Goal: Complete application form

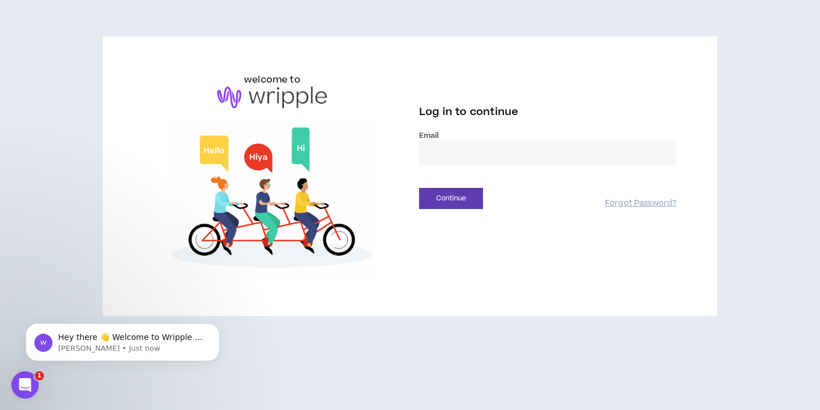
click at [454, 152] on input "email" at bounding box center [547, 153] width 257 height 25
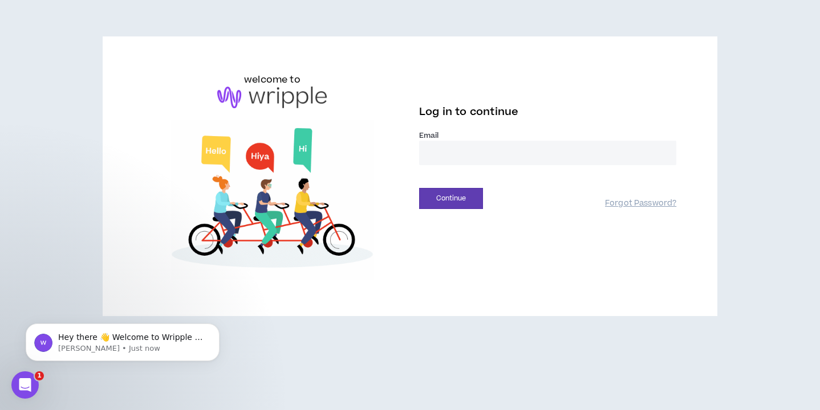
type input "**********"
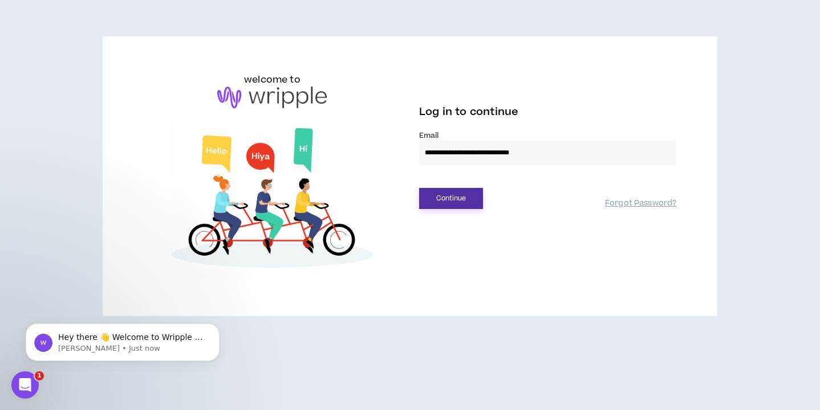
click at [438, 208] on button "Continue" at bounding box center [451, 198] width 64 height 21
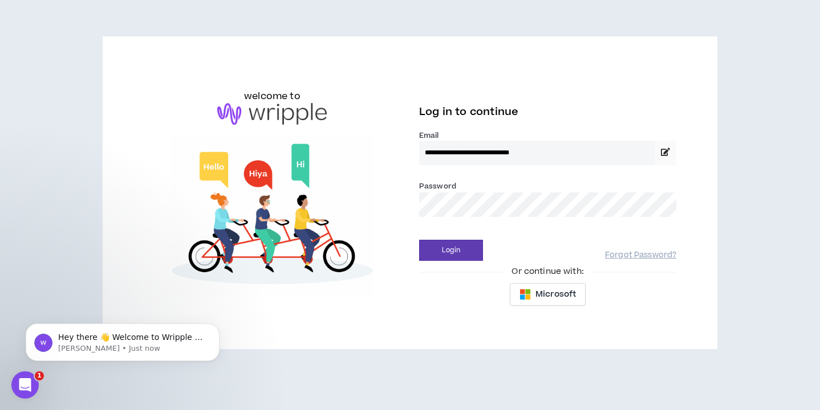
click at [478, 237] on div "Login Forgot Password?" at bounding box center [547, 246] width 257 height 29
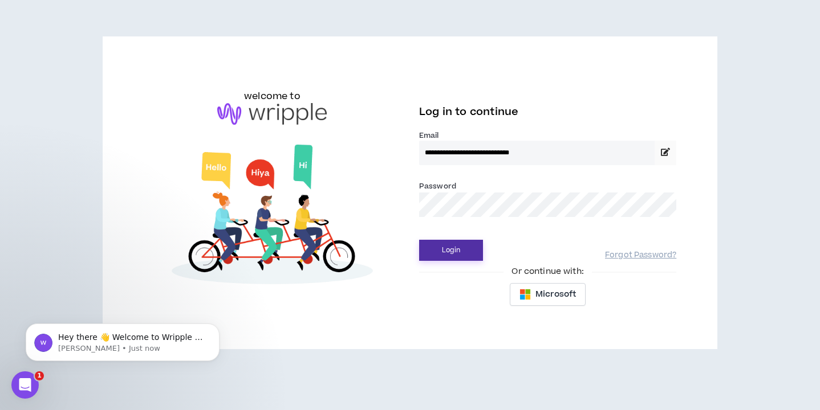
click at [471, 243] on button "Login" at bounding box center [451, 250] width 64 height 21
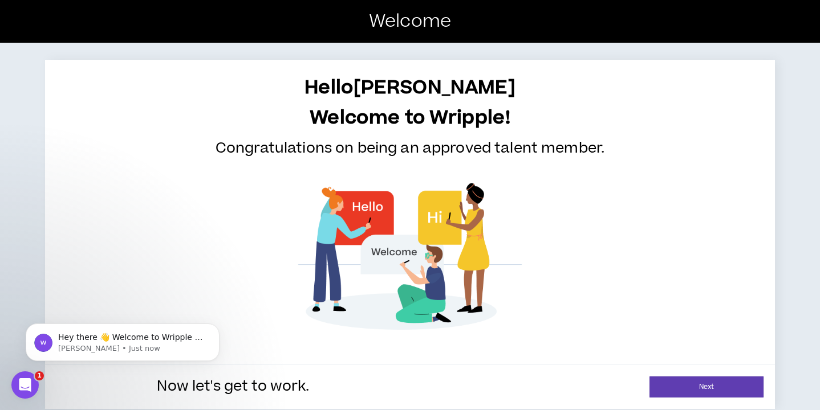
scroll to position [7, 0]
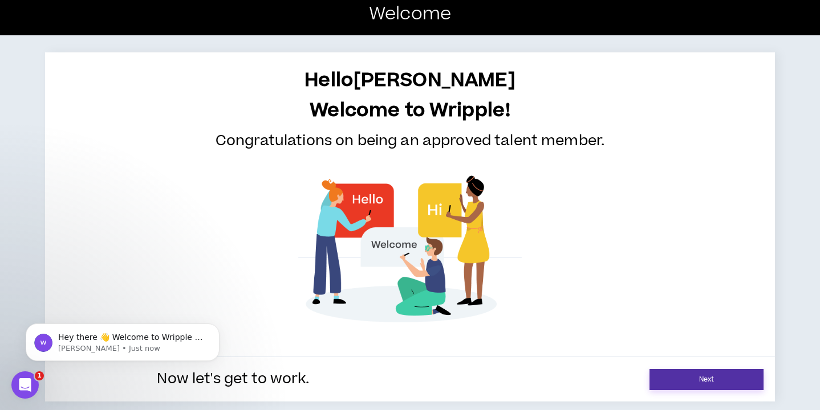
click at [679, 373] on link "Next" at bounding box center [706, 379] width 114 height 21
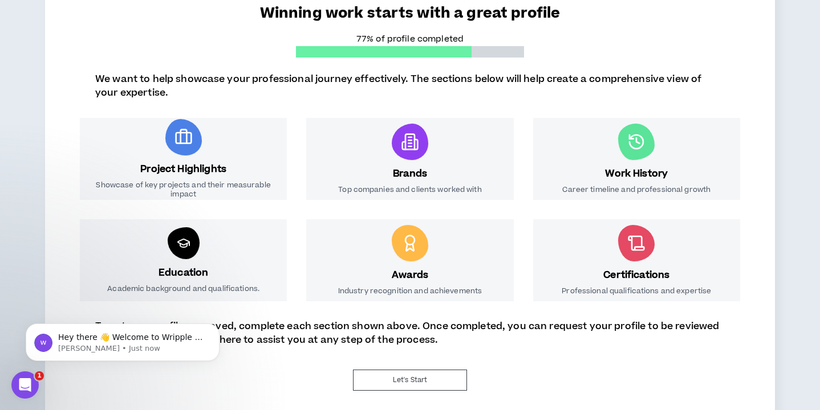
scroll to position [133, 0]
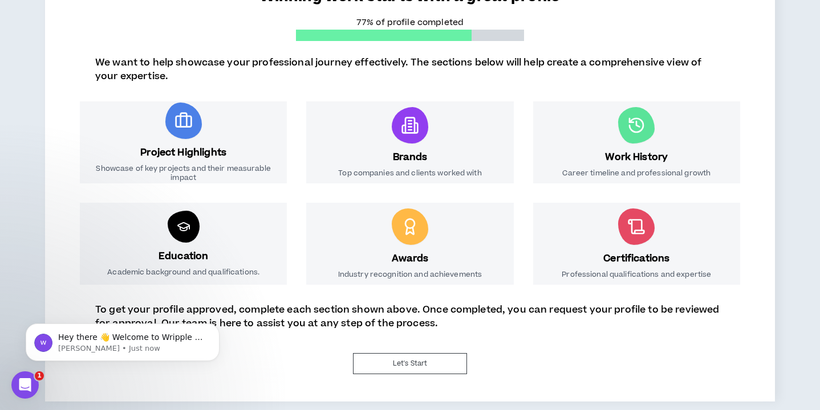
click at [336, 317] on p "To get your profile approved, complete each section shown above. Once completed…" at bounding box center [409, 316] width 629 height 27
click at [319, 323] on p "To get your profile approved, complete each section shown above. Once completed…" at bounding box center [409, 316] width 629 height 27
click at [215, 326] on icon "Dismiss notification" at bounding box center [216, 327] width 4 height 4
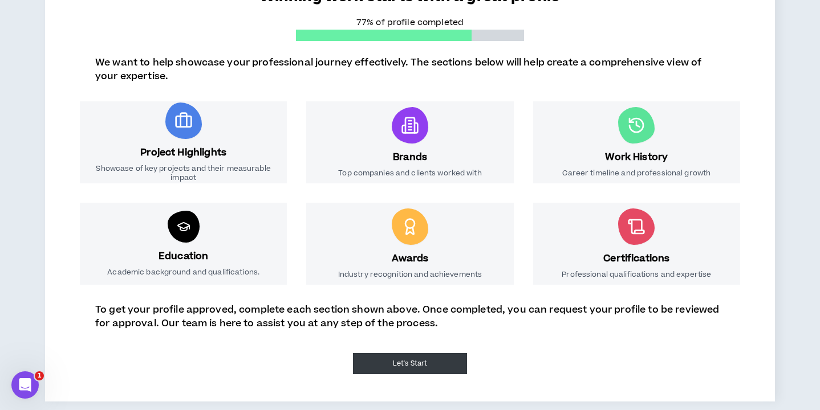
click at [408, 367] on button "Let's Start" at bounding box center [410, 363] width 114 height 21
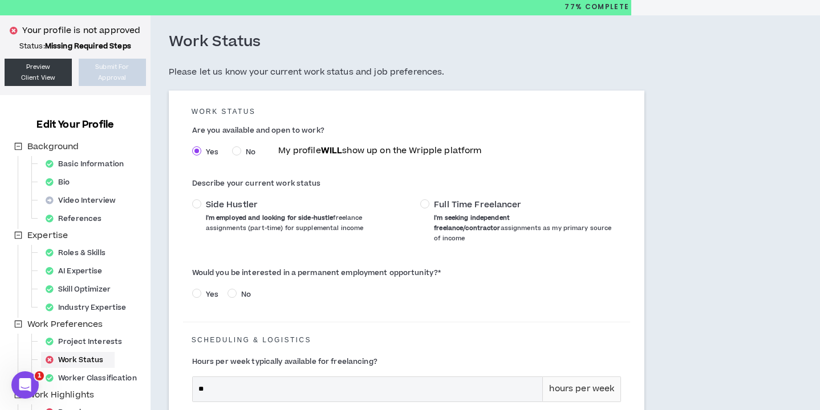
scroll to position [36, 0]
click at [239, 206] on span "Side Hustler" at bounding box center [232, 204] width 52 height 11
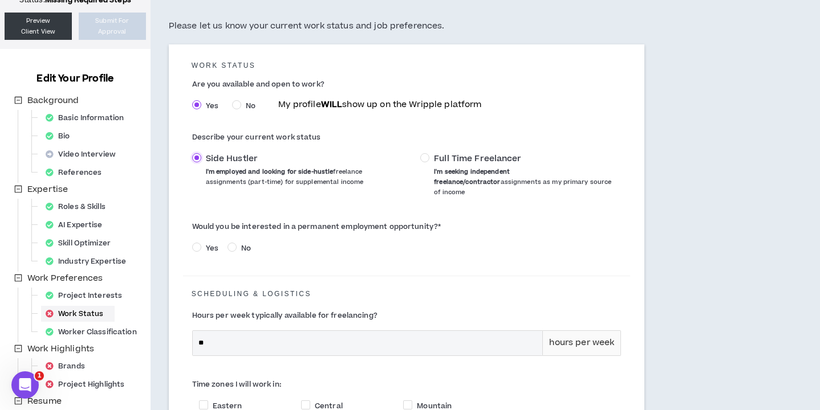
scroll to position [83, 0]
click at [210, 243] on span "Yes" at bounding box center [212, 248] width 22 height 10
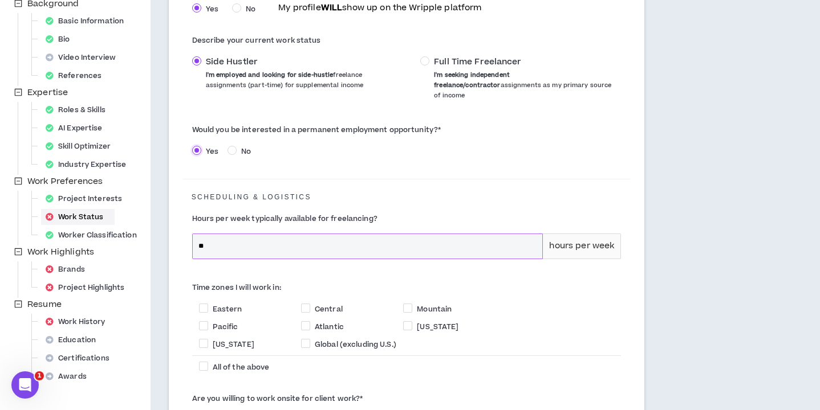
scroll to position [188, 0]
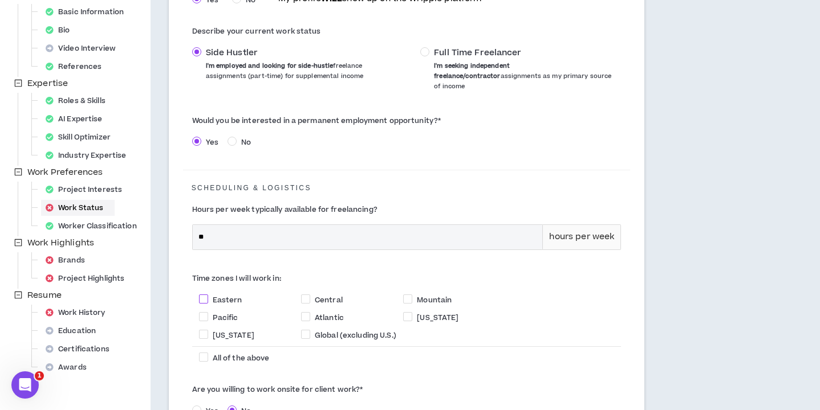
click at [222, 295] on span "Eastern" at bounding box center [228, 300] width 30 height 10
click at [229, 295] on span "Eastern" at bounding box center [228, 300] width 30 height 10
checkbox input "*****"
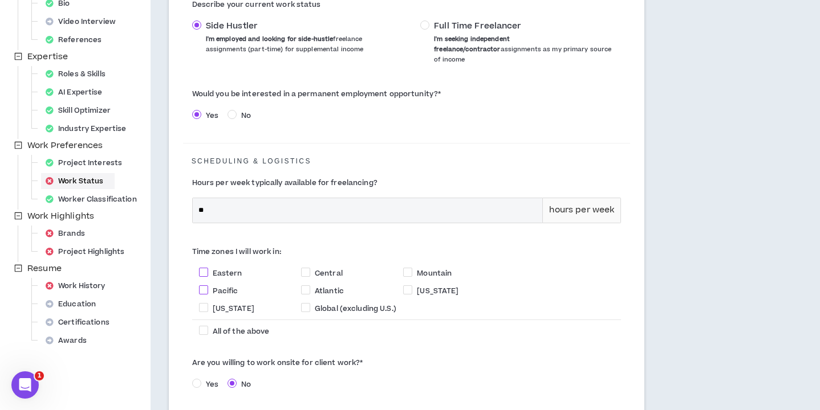
scroll to position [222, 0]
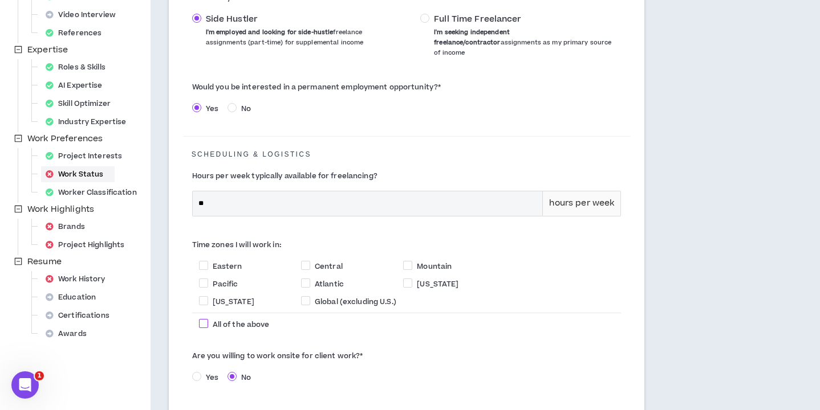
click at [247, 320] on span "All of the above" at bounding box center [241, 325] width 57 height 10
checkbox input "****"
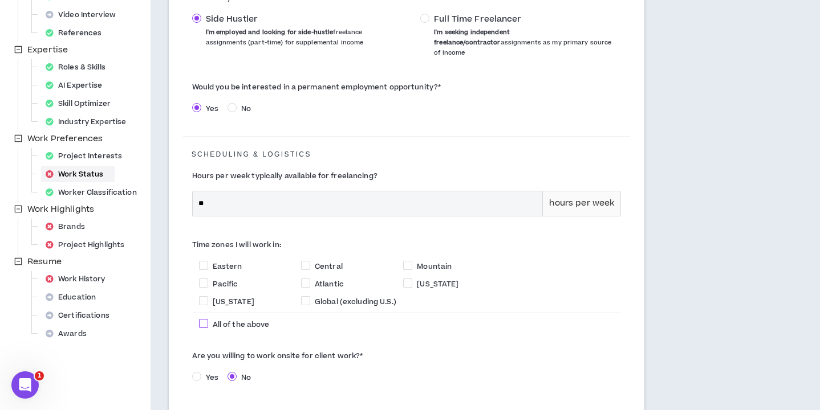
checkbox input "****"
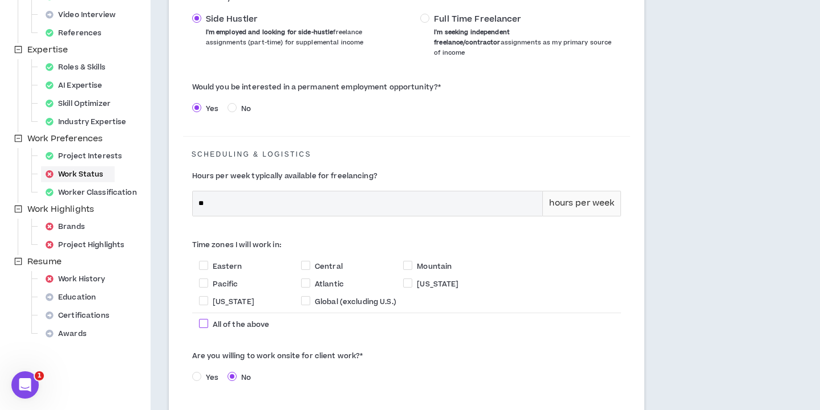
checkbox input "****"
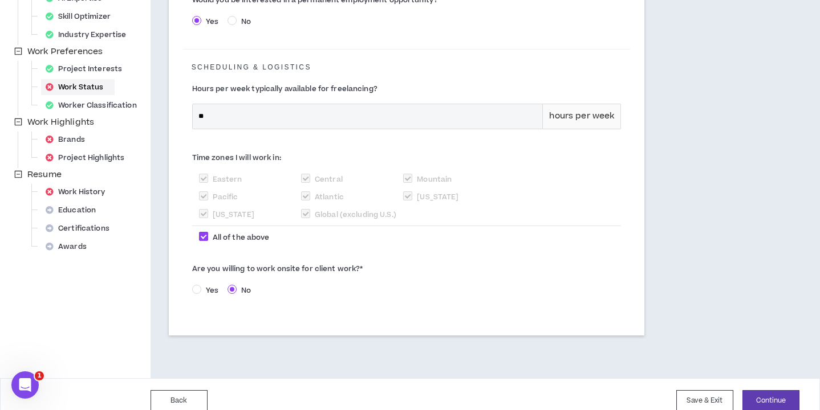
scroll to position [313, 0]
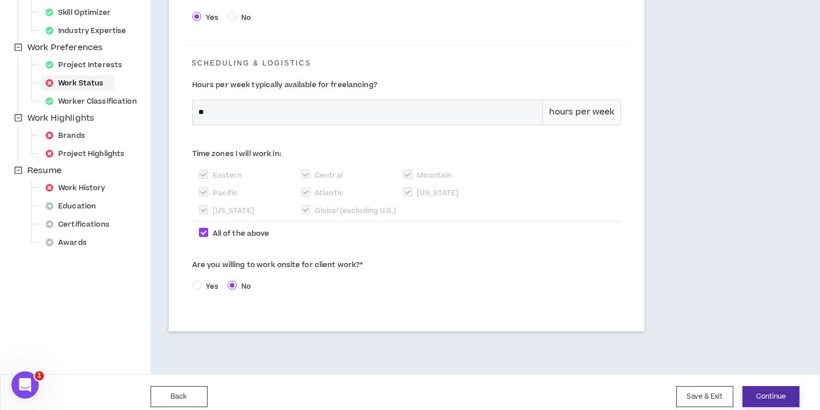
click at [774, 394] on button "Continue" at bounding box center [770, 397] width 57 height 21
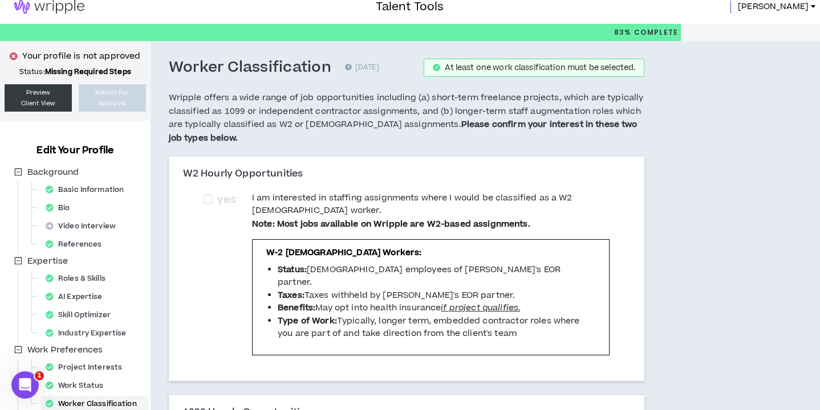
scroll to position [11, 0]
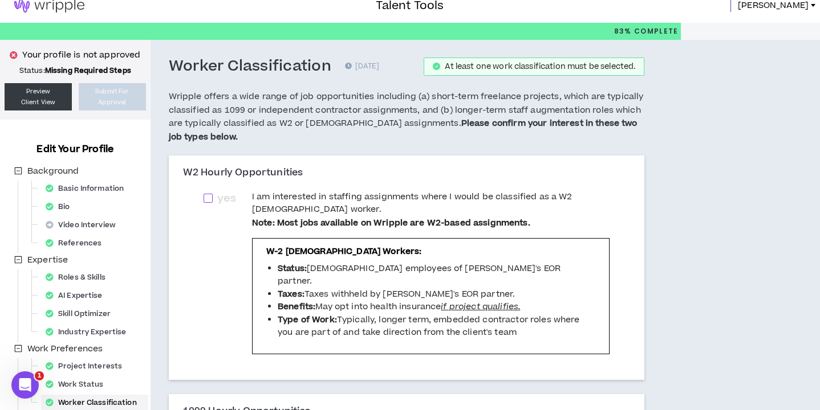
click at [214, 196] on span "yes" at bounding box center [227, 199] width 28 height 16
checkbox input "****"
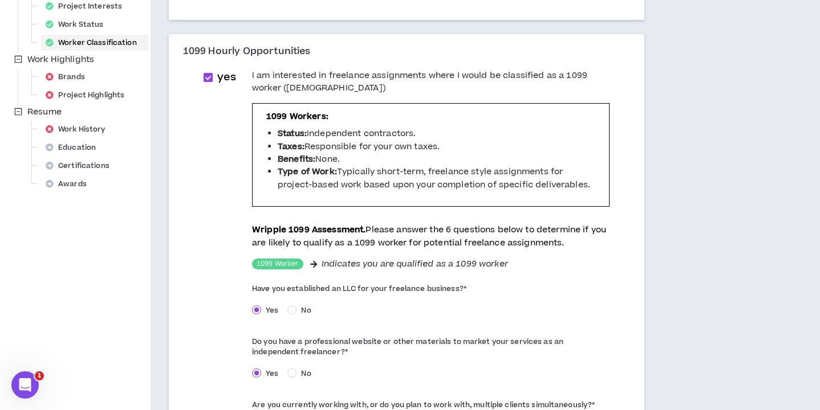
scroll to position [355, 0]
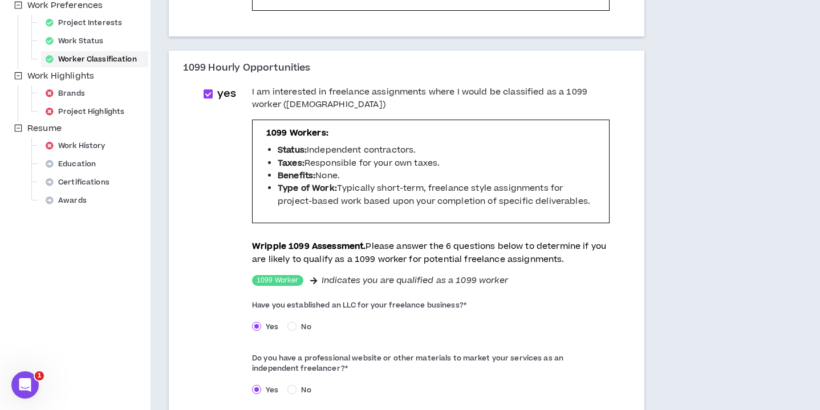
click at [298, 322] on span "No" at bounding box center [305, 327] width 19 height 10
click at [262, 322] on span "Yes" at bounding box center [272, 327] width 22 height 10
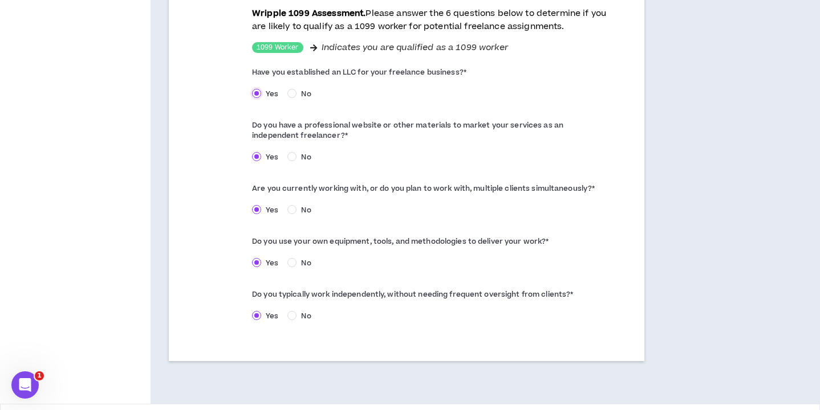
scroll to position [616, 0]
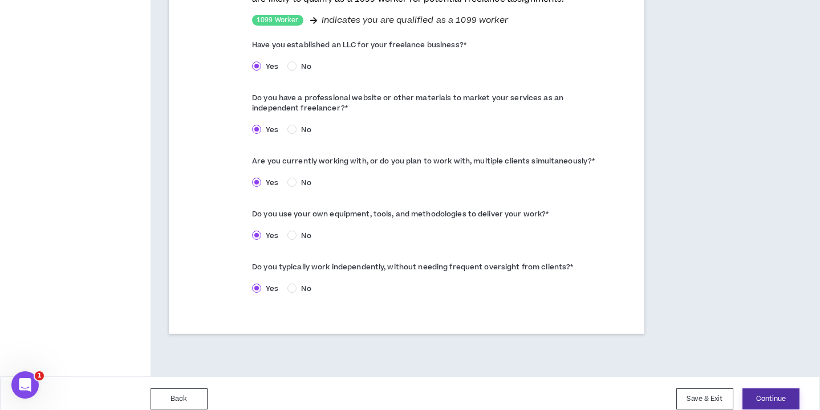
click at [770, 389] on button "Continue" at bounding box center [770, 399] width 57 height 21
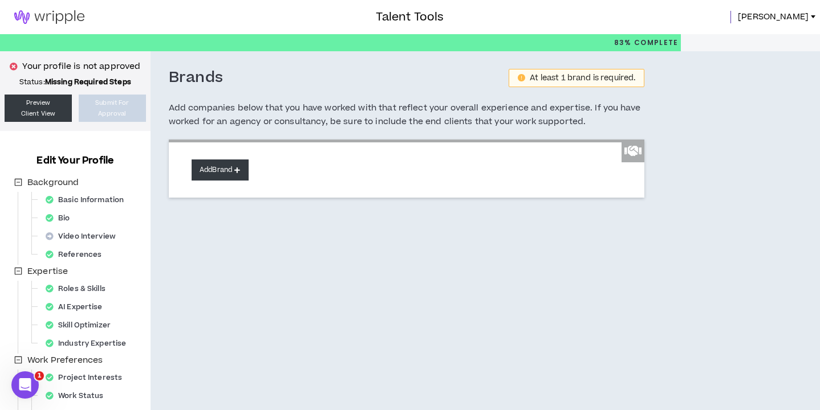
click at [229, 168] on button "Add Brand" at bounding box center [220, 170] width 57 height 21
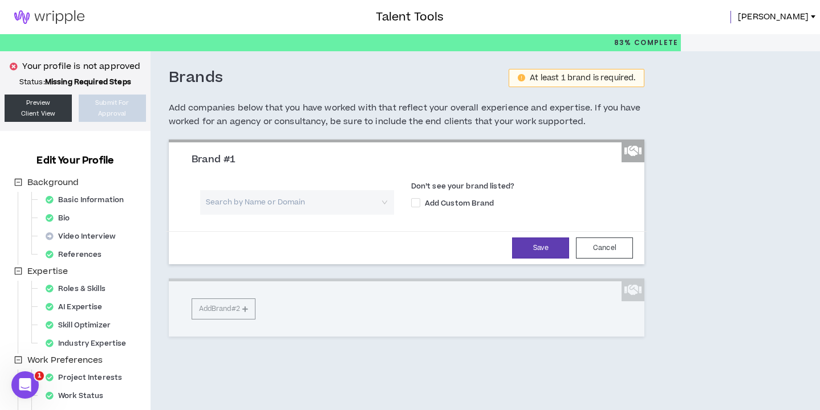
click at [274, 203] on input "search" at bounding box center [292, 202] width 173 height 25
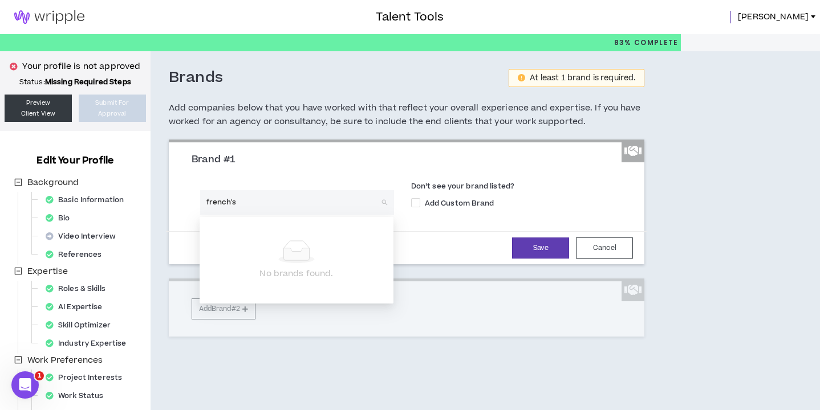
click at [286, 205] on input "french's" at bounding box center [292, 202] width 173 height 25
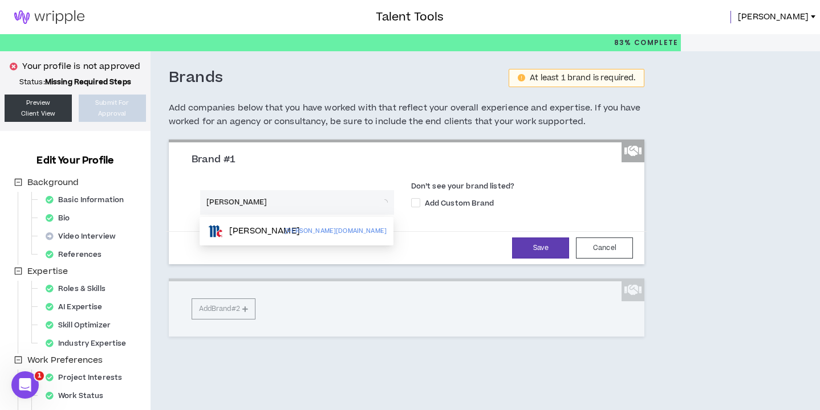
type input "mccormick"
click at [258, 229] on p "McCormick" at bounding box center [264, 231] width 71 height 11
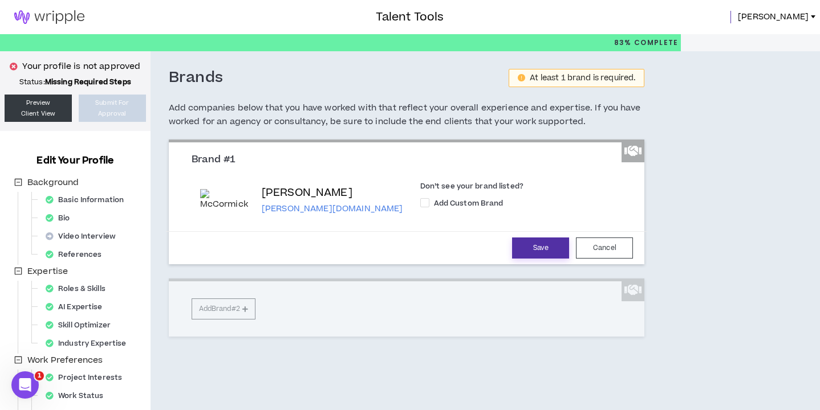
click at [530, 255] on button "Save" at bounding box center [540, 248] width 57 height 21
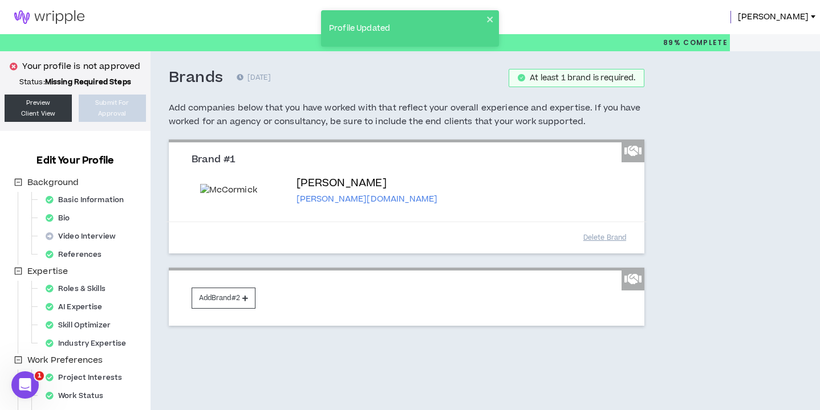
scroll to position [28, 0]
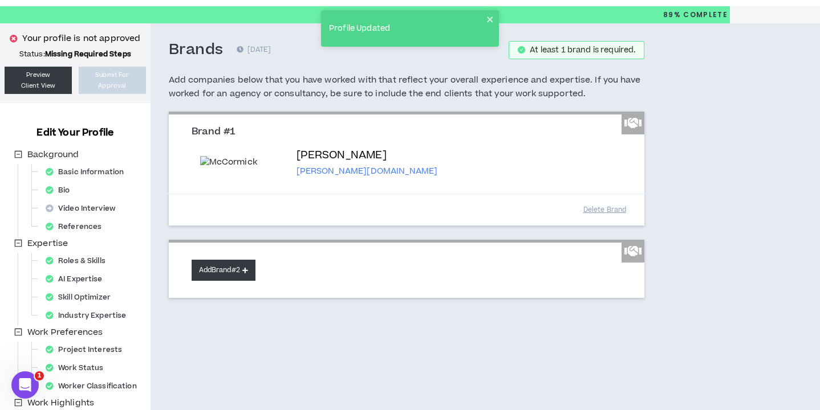
click at [228, 281] on button "Add Brand #2" at bounding box center [224, 270] width 64 height 21
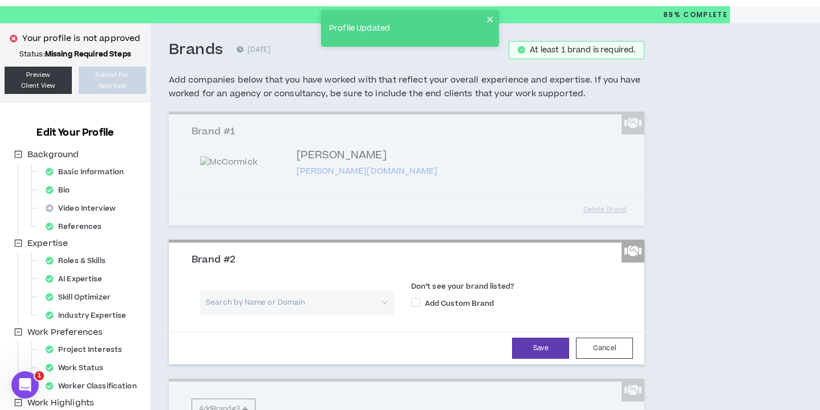
click at [231, 315] on input "search" at bounding box center [292, 303] width 173 height 25
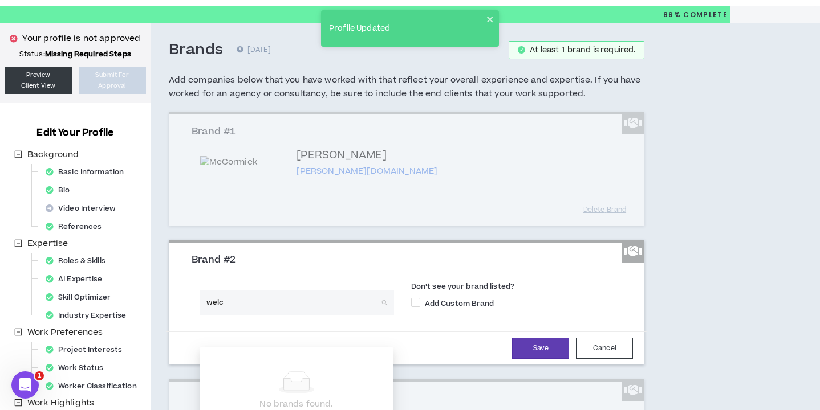
type input "welch"
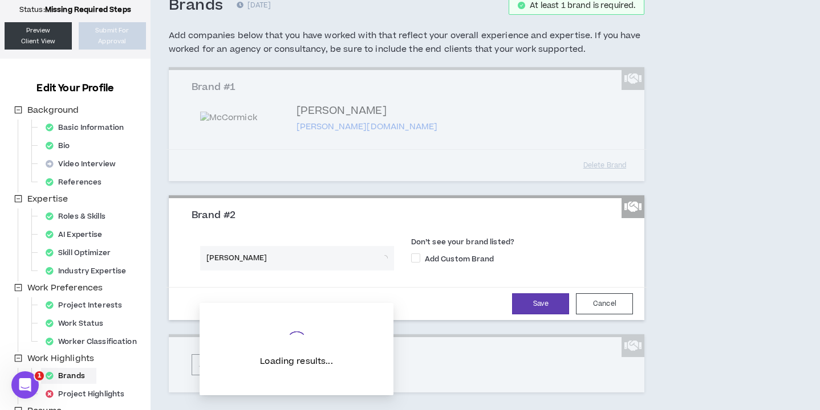
scroll to position [75, 0]
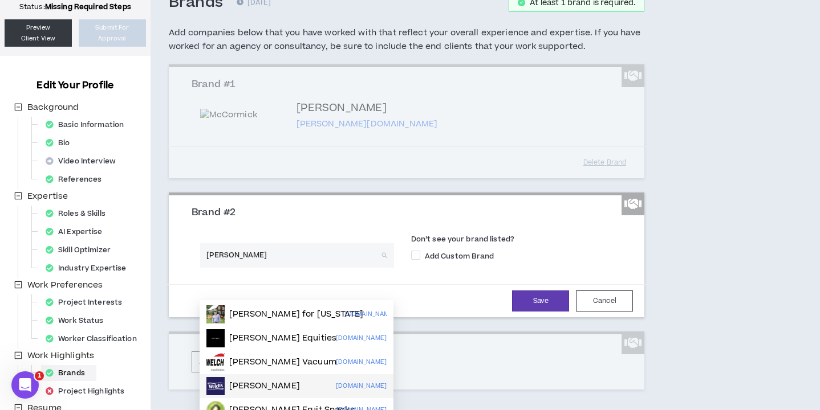
click at [245, 382] on p "Welch's" at bounding box center [264, 386] width 71 height 11
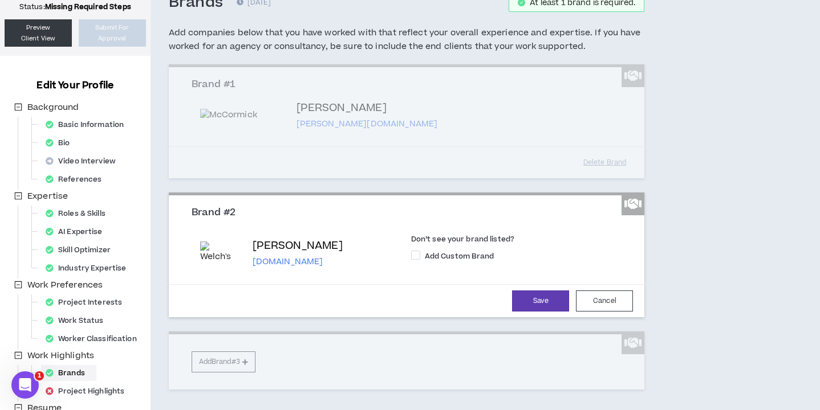
scroll to position [97, 0]
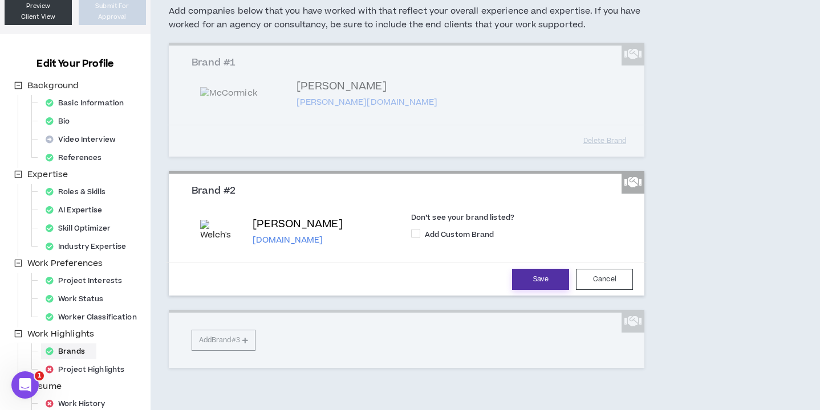
click at [532, 290] on button "Save" at bounding box center [540, 279] width 57 height 21
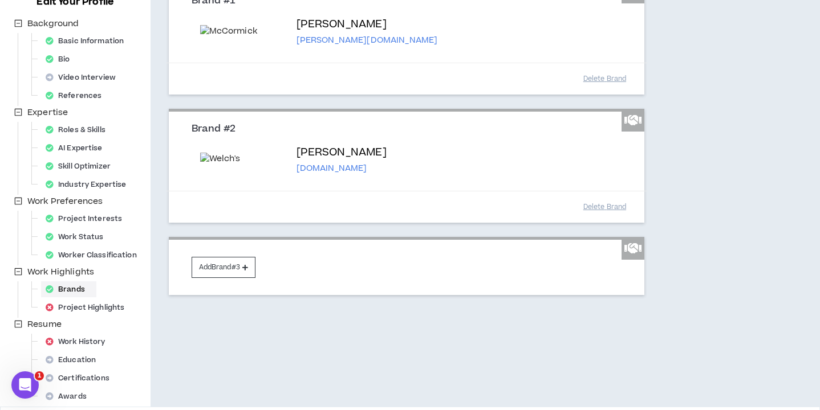
scroll to position [171, 0]
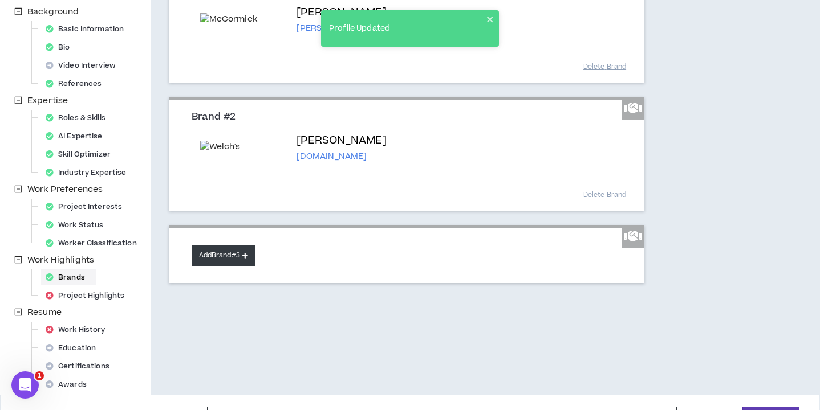
click at [210, 266] on button "Add Brand #3" at bounding box center [224, 255] width 64 height 21
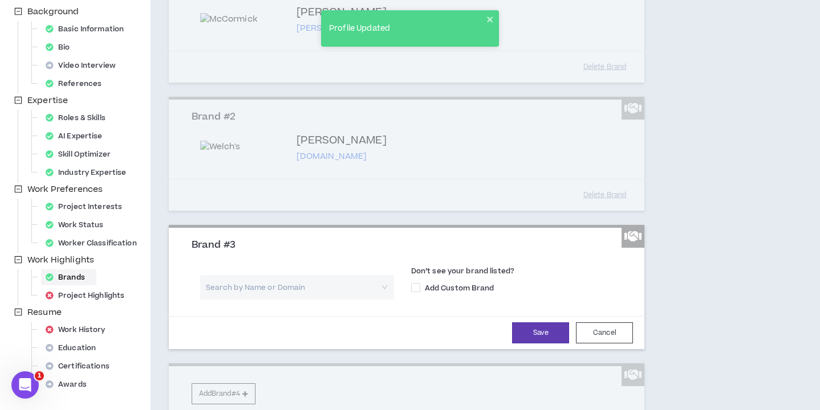
click at [275, 300] on input "search" at bounding box center [292, 287] width 173 height 25
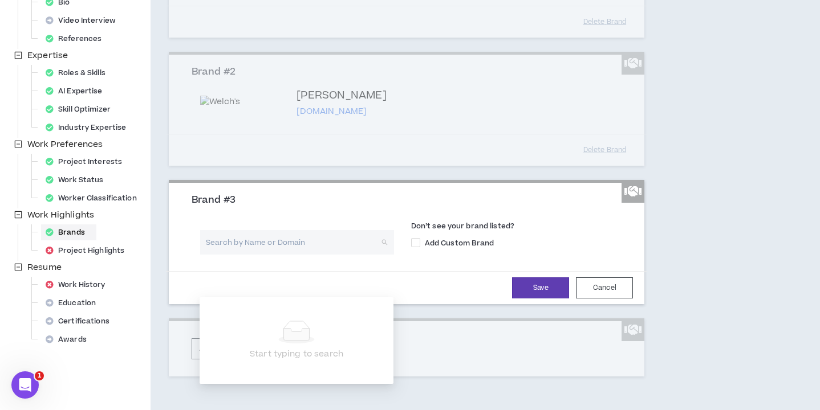
scroll to position [218, 0]
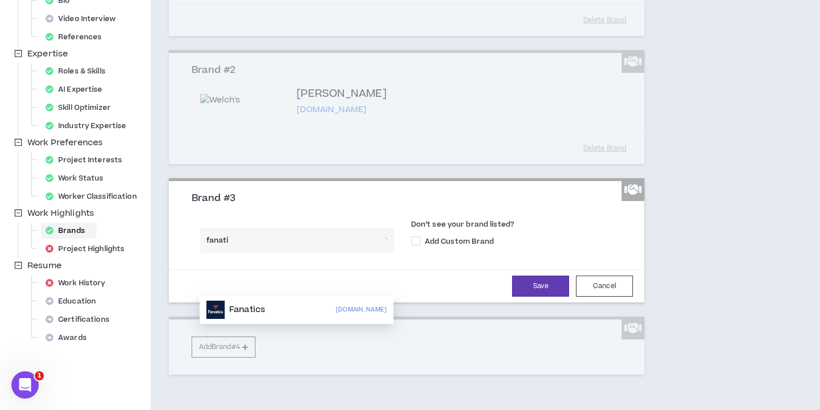
type input "fanatic"
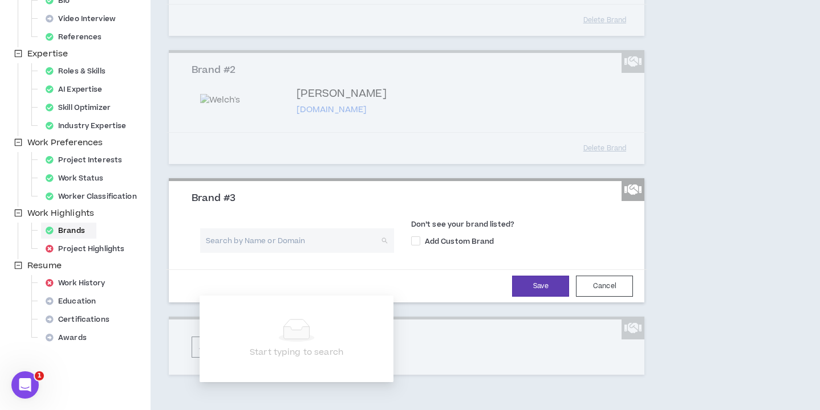
click at [292, 253] on input "search" at bounding box center [292, 241] width 173 height 25
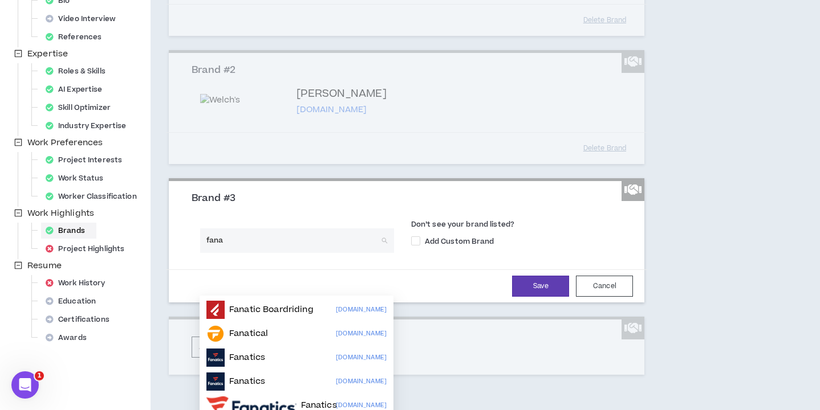
type input "fanat"
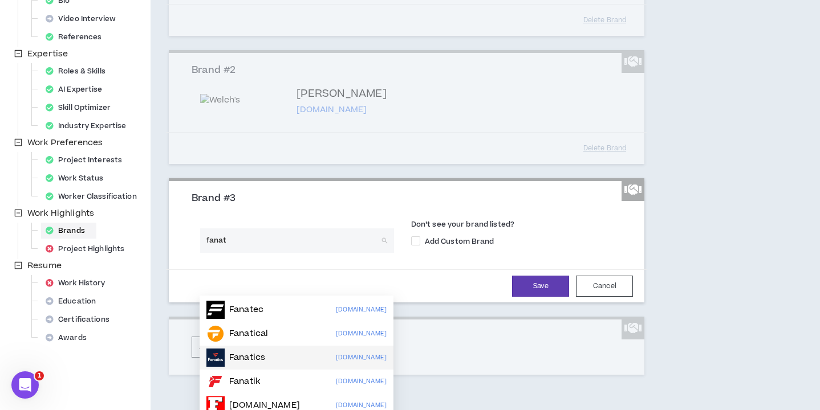
click at [279, 361] on div "Fanatics fanatics.com" at bounding box center [296, 358] width 180 height 18
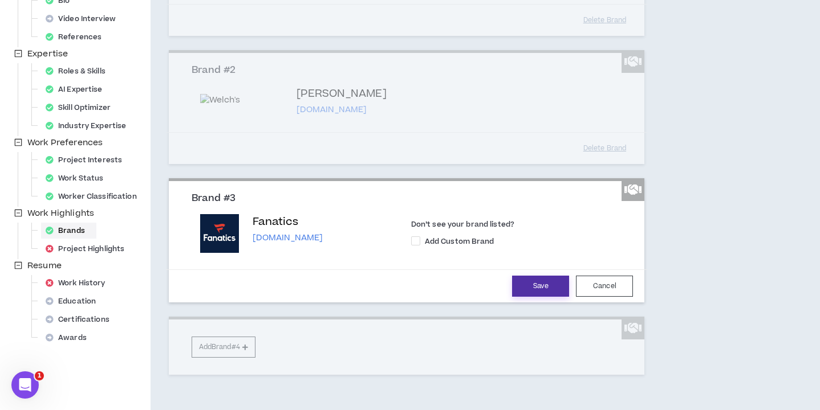
click at [544, 297] on button "Save" at bounding box center [540, 286] width 57 height 21
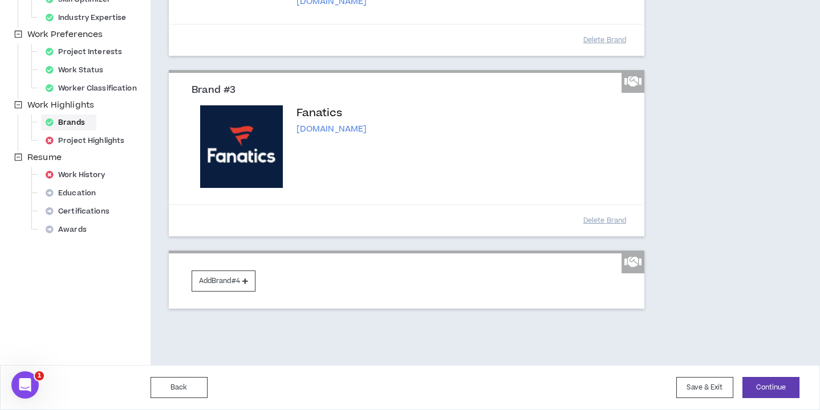
scroll to position [367, 0]
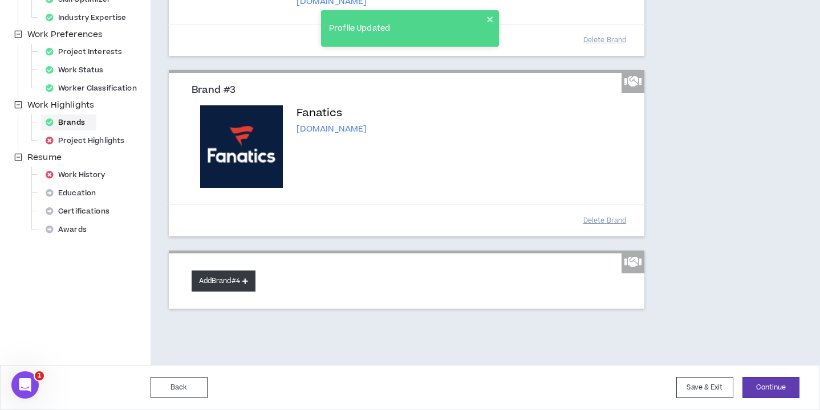
click at [242, 281] on button "Add Brand #4" at bounding box center [224, 281] width 64 height 21
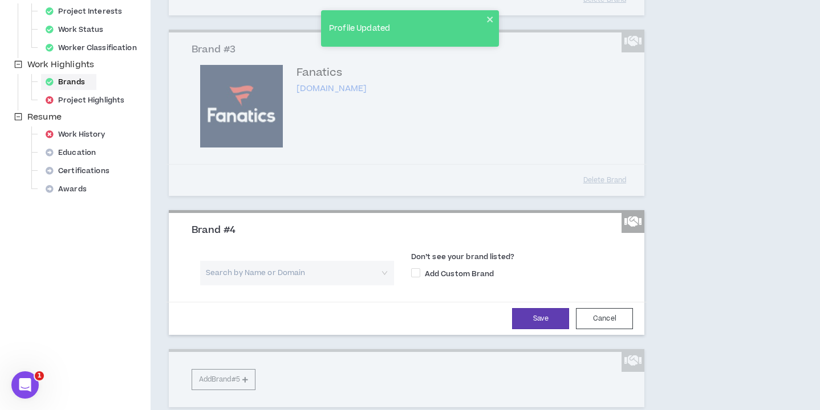
click at [348, 286] on input "search" at bounding box center [292, 273] width 173 height 25
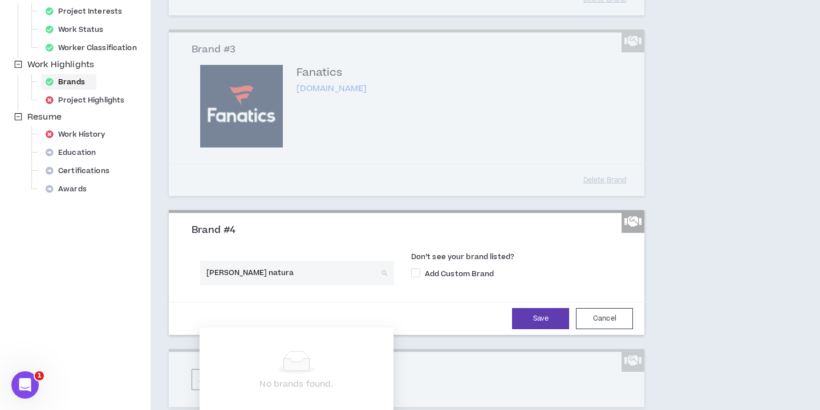
type input "murphy's natural"
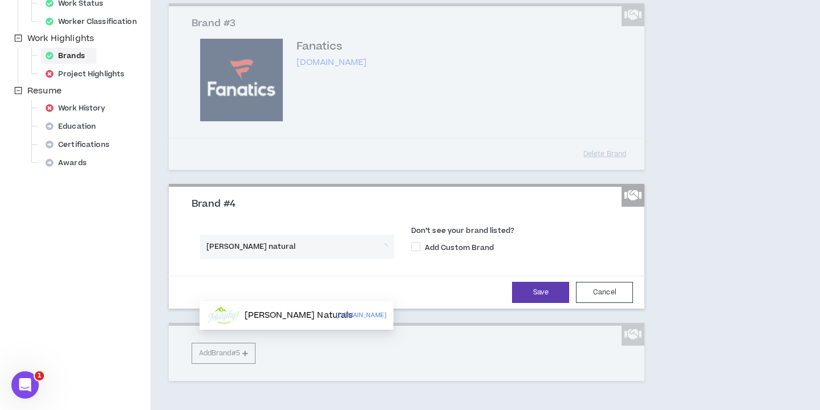
scroll to position [397, 0]
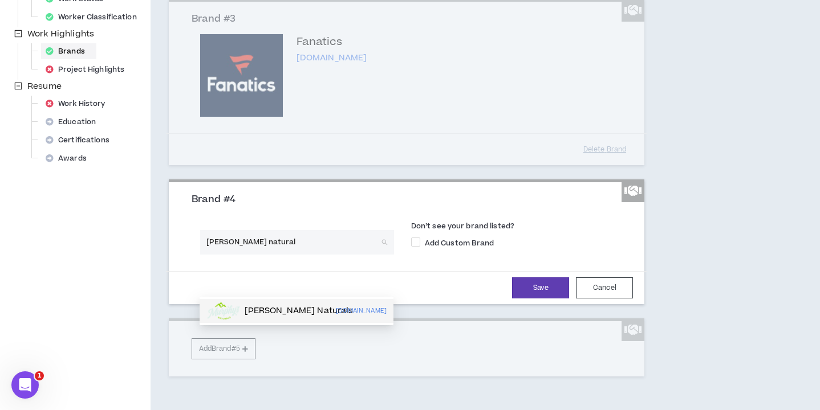
click at [319, 316] on p "Murphy's Naturals" at bounding box center [299, 311] width 109 height 11
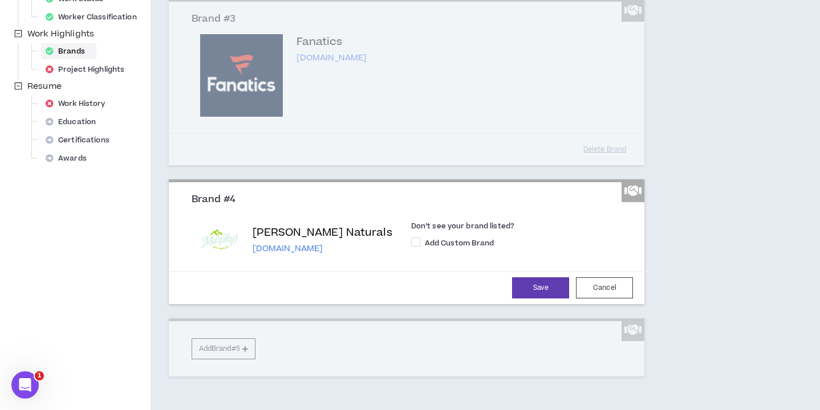
scroll to position [437, 0]
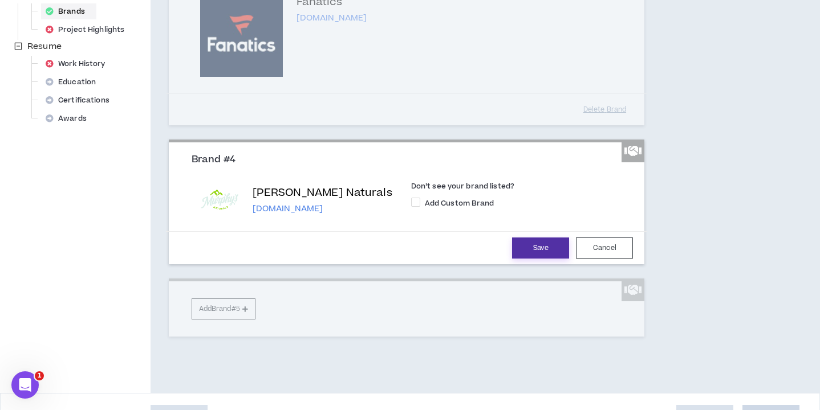
click at [546, 259] on button "Save" at bounding box center [540, 248] width 57 height 21
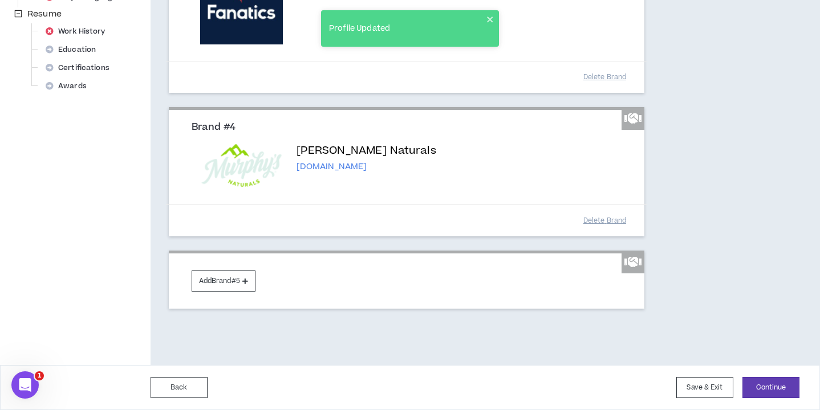
scroll to position [510, 0]
click at [223, 284] on button "Add Brand #5" at bounding box center [224, 281] width 64 height 21
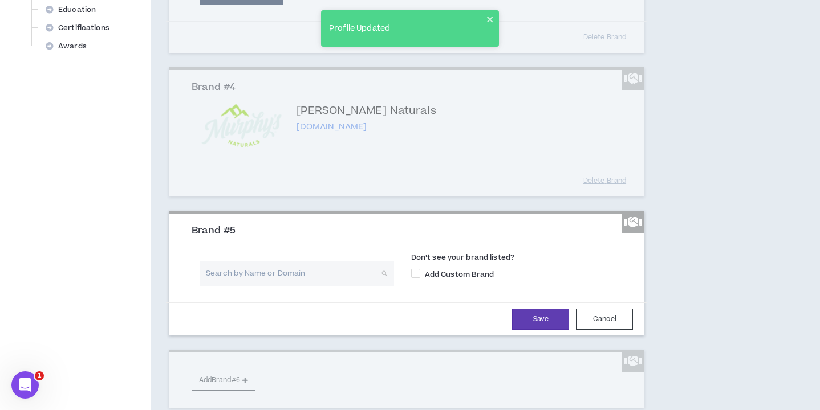
click at [249, 286] on input "search" at bounding box center [292, 274] width 173 height 25
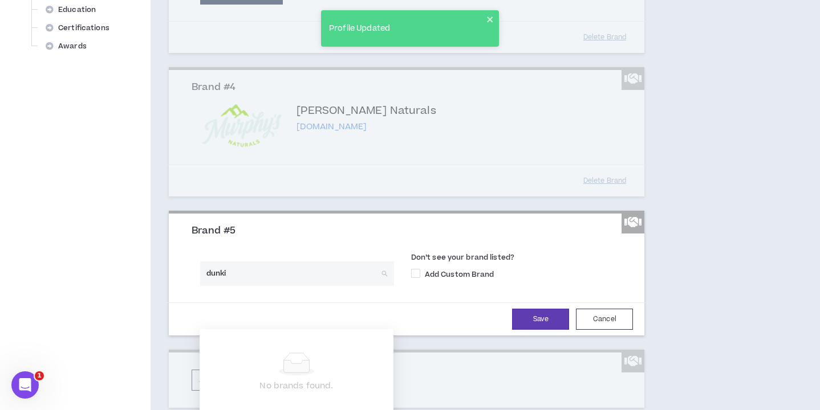
type input "dunkin"
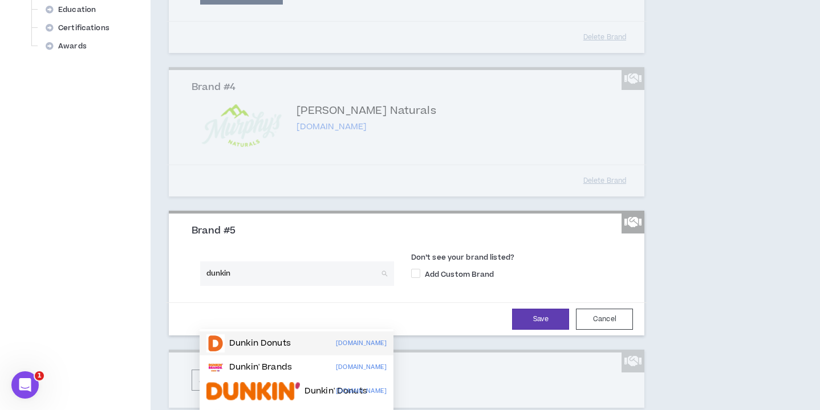
click at [250, 339] on p "Dunkin Donuts" at bounding box center [260, 343] width 62 height 11
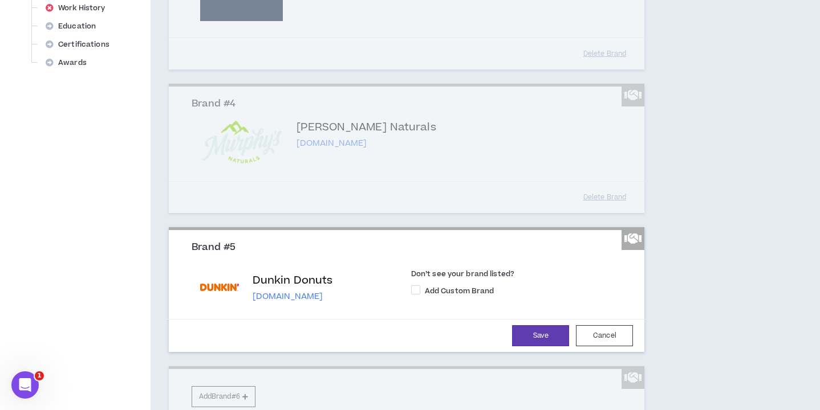
scroll to position [510, 0]
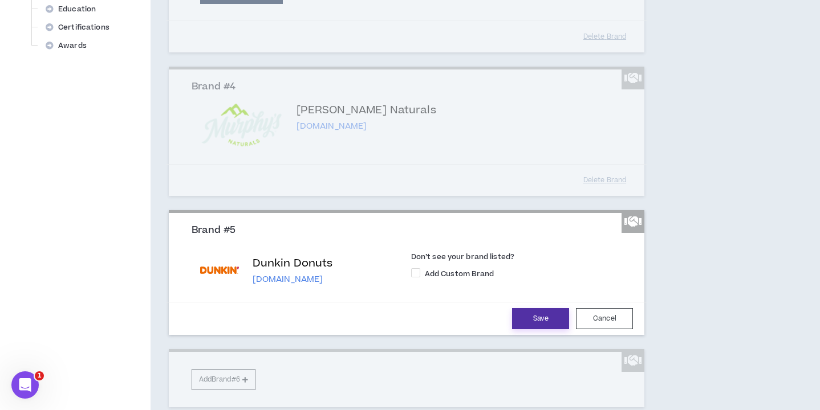
click at [526, 330] on button "Save" at bounding box center [540, 318] width 57 height 21
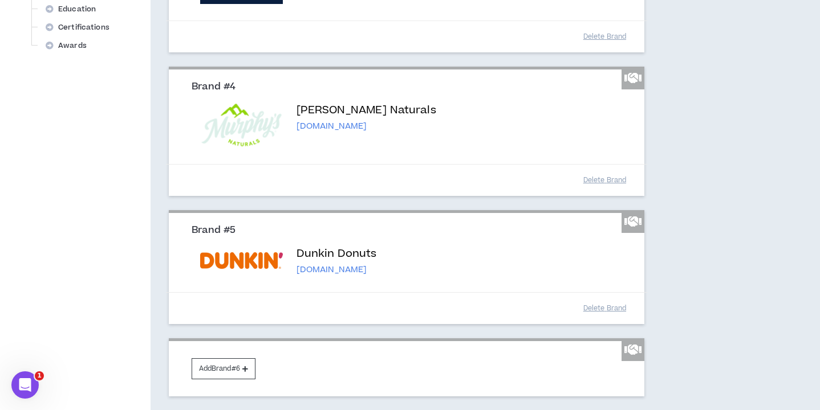
scroll to position [584, 0]
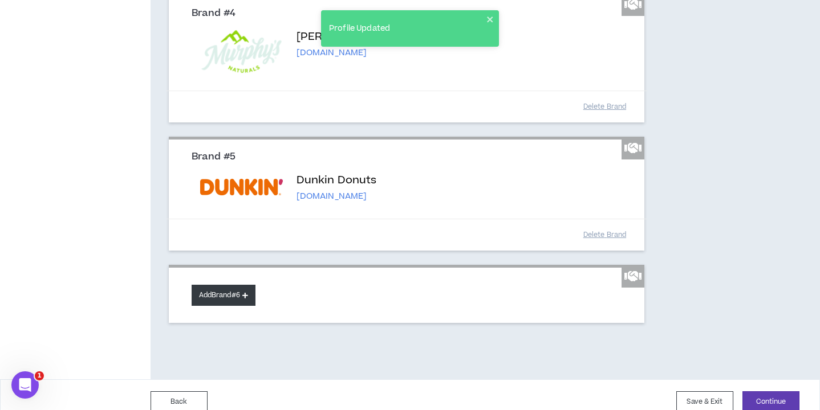
click at [235, 306] on button "Add Brand #6" at bounding box center [224, 295] width 64 height 21
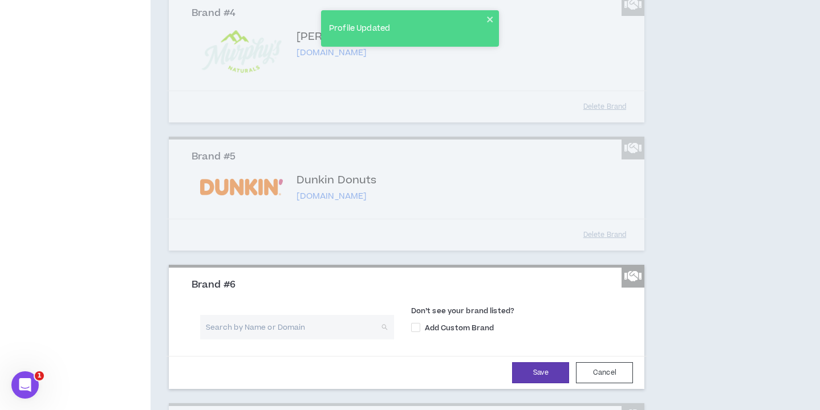
click at [307, 340] on input "search" at bounding box center [292, 327] width 173 height 25
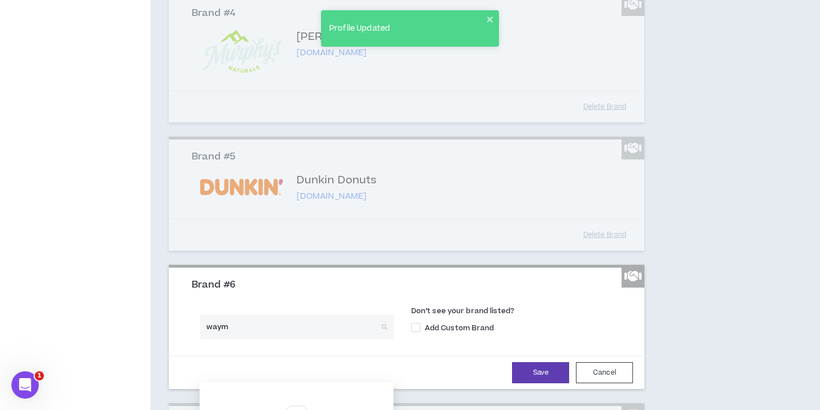
type input "waymo"
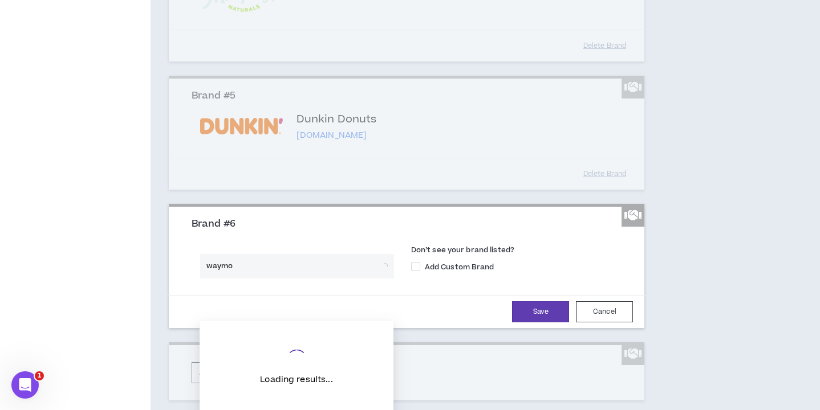
scroll to position [695, 0]
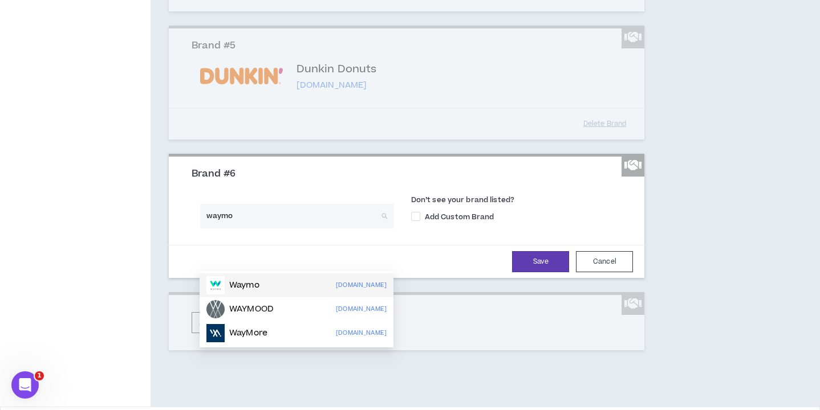
click at [282, 287] on div "Waymo waymo.com" at bounding box center [296, 285] width 180 height 18
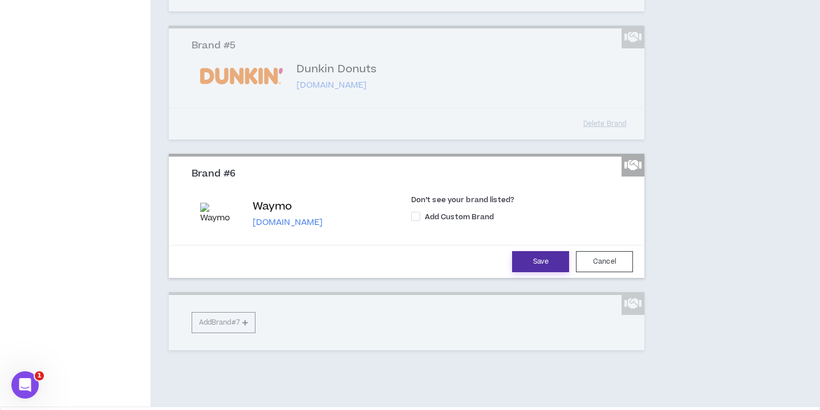
click at [544, 273] on button "Save" at bounding box center [540, 261] width 57 height 21
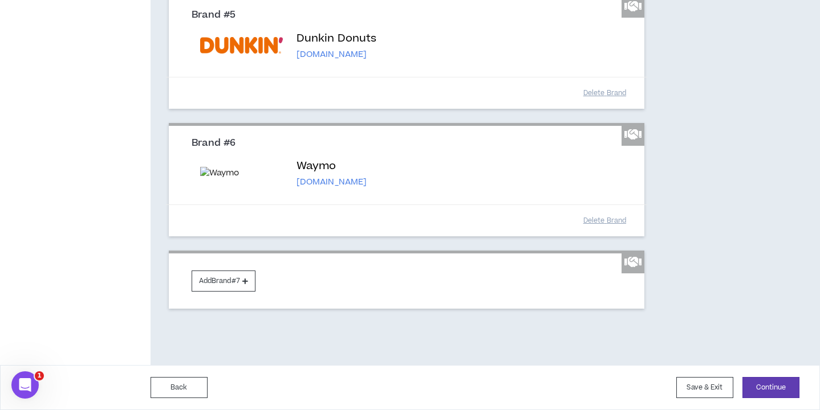
scroll to position [794, 0]
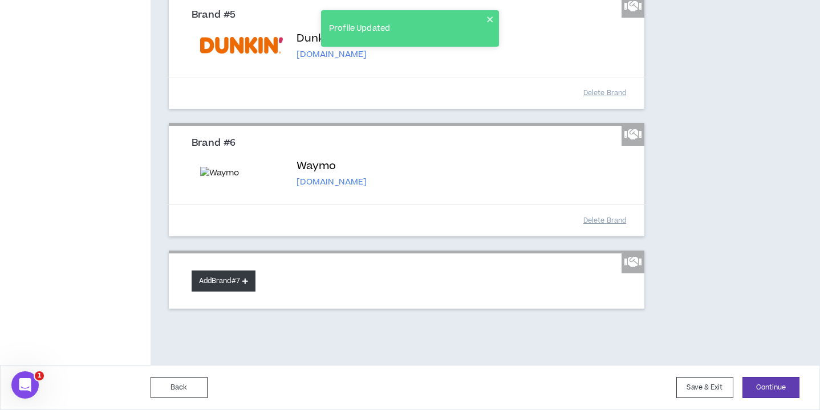
click at [224, 292] on button "Add Brand #7" at bounding box center [224, 281] width 64 height 21
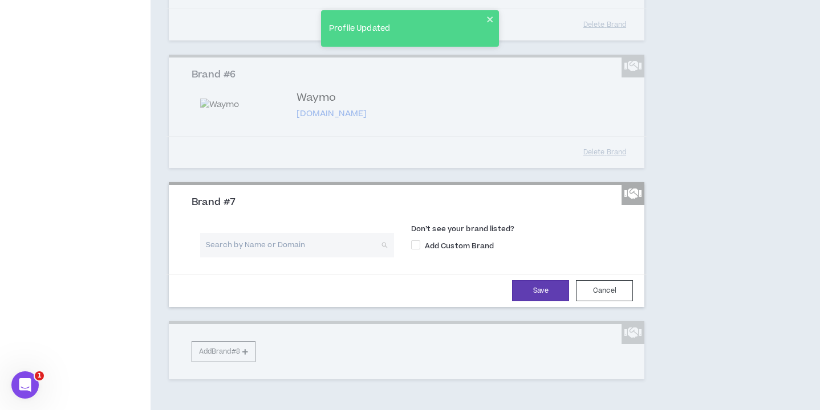
click at [273, 258] on input "search" at bounding box center [292, 245] width 173 height 25
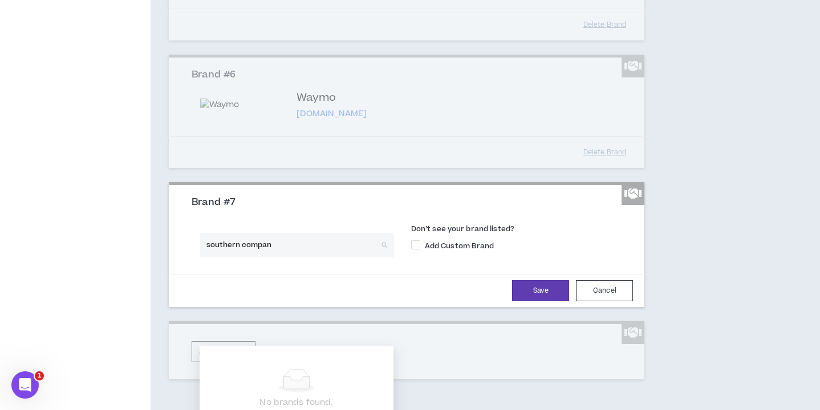
type input "southern company"
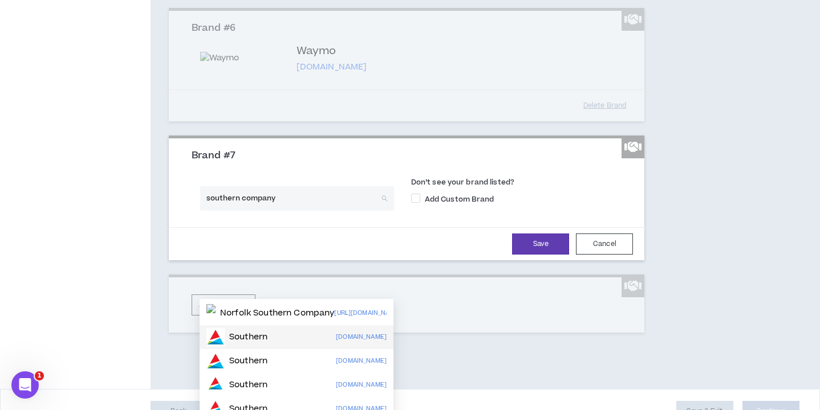
click at [298, 348] on div "Southern southerncompany.com" at bounding box center [297, 338] width 194 height 24
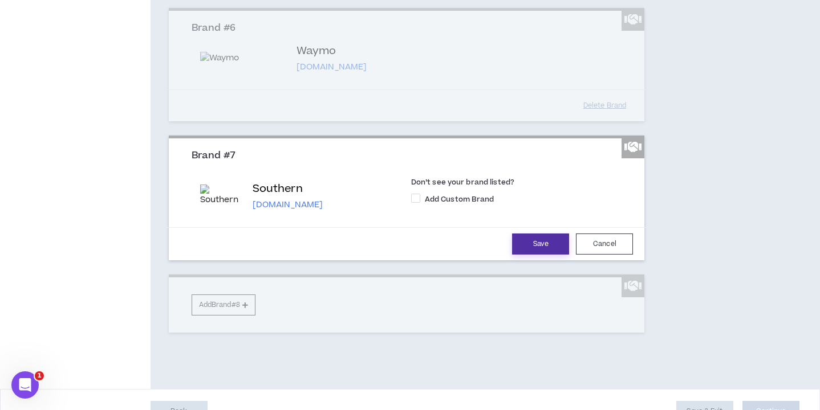
click at [518, 255] on button "Save" at bounding box center [540, 244] width 57 height 21
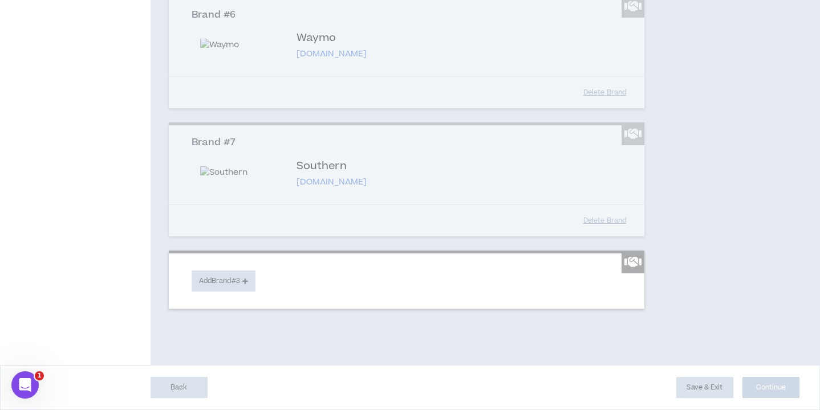
scroll to position [940, 0]
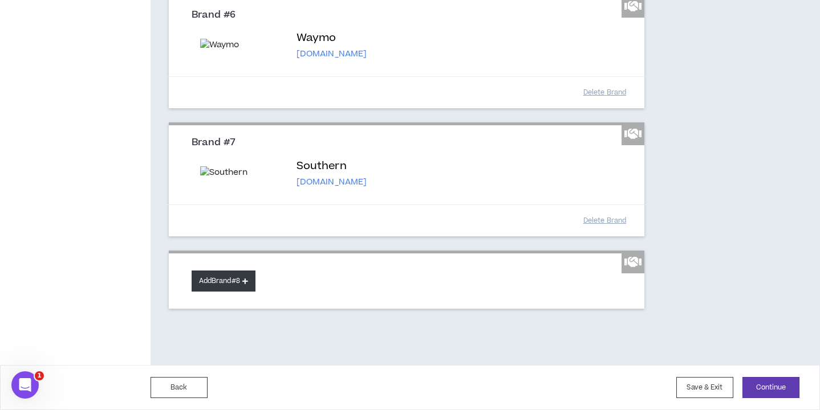
click at [224, 276] on button "Add Brand #8" at bounding box center [224, 281] width 64 height 21
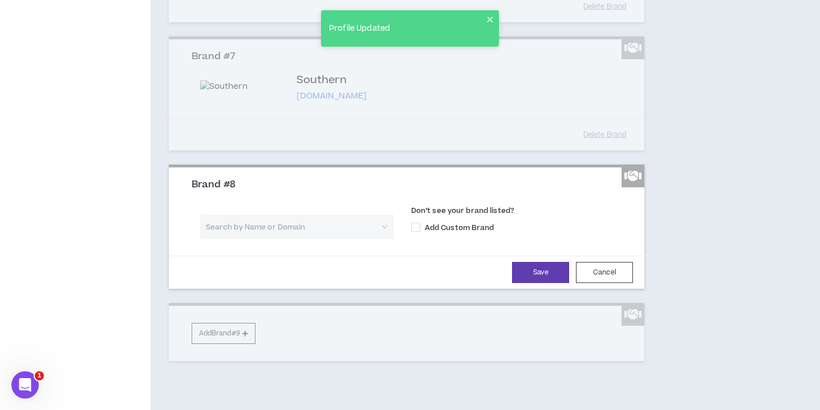
click at [292, 247] on div "Search by Name or Domain Don’t see your brand listed? Add Custom Brand" at bounding box center [407, 223] width 448 height 47
click at [288, 239] on input "search" at bounding box center [292, 227] width 173 height 25
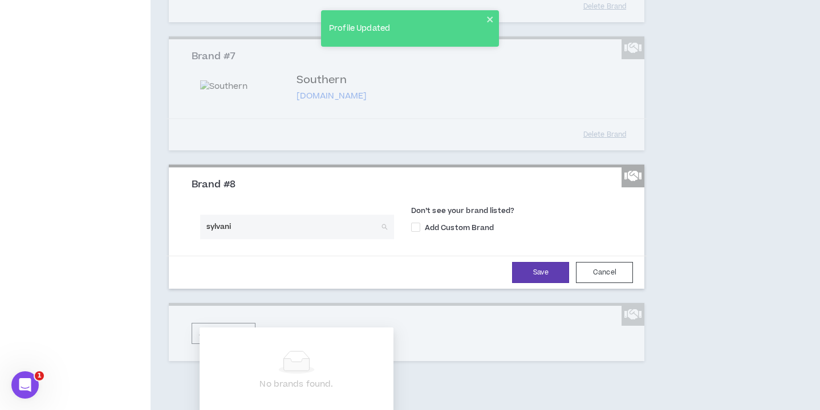
type input "sylvania"
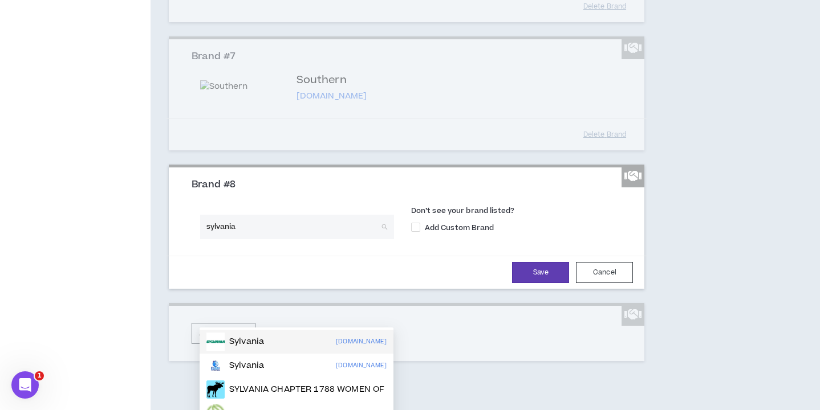
click at [283, 336] on div "Sylvania sylvania-lighting.com" at bounding box center [296, 342] width 180 height 18
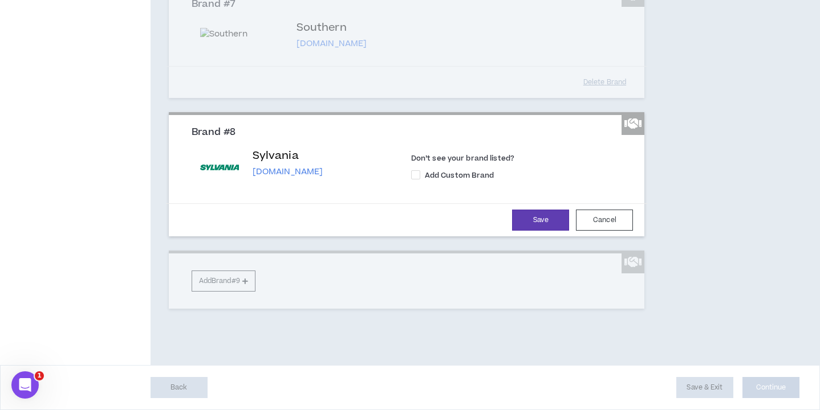
scroll to position [1007, 0]
click at [537, 231] on button "Save" at bounding box center [540, 220] width 57 height 21
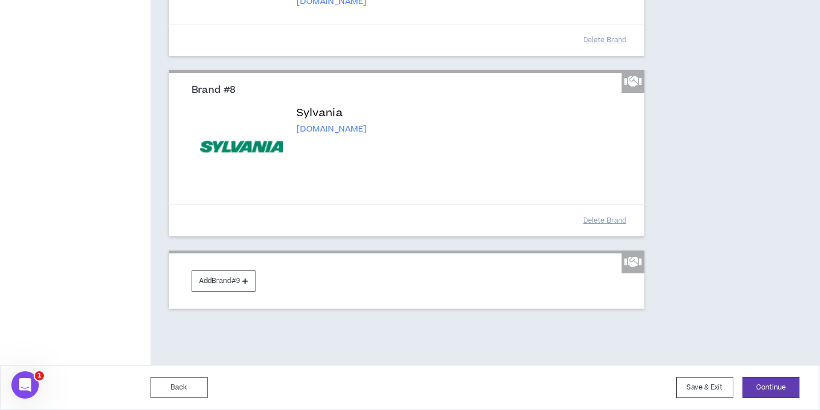
scroll to position [1121, 0]
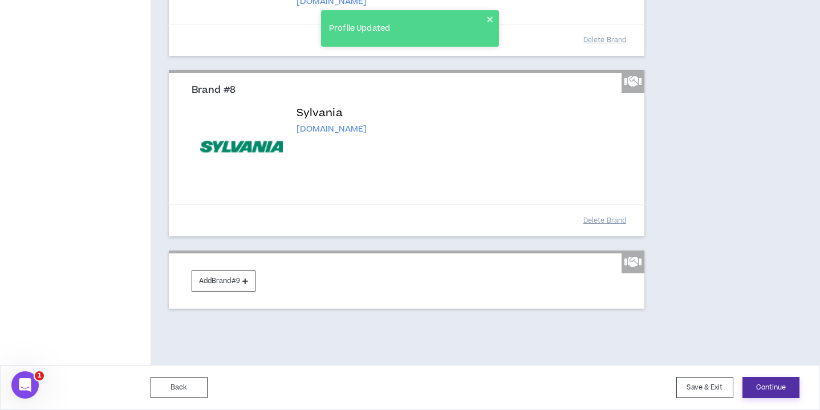
click at [771, 384] on button "Continue" at bounding box center [770, 387] width 57 height 21
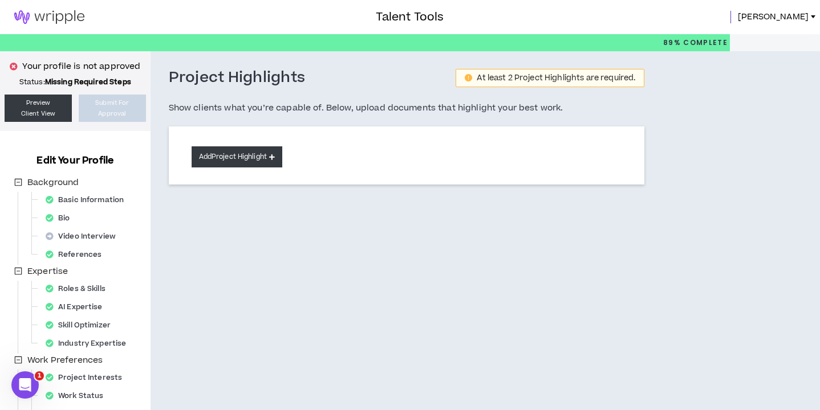
click at [234, 160] on button "Add Project Highlight" at bounding box center [237, 157] width 91 height 21
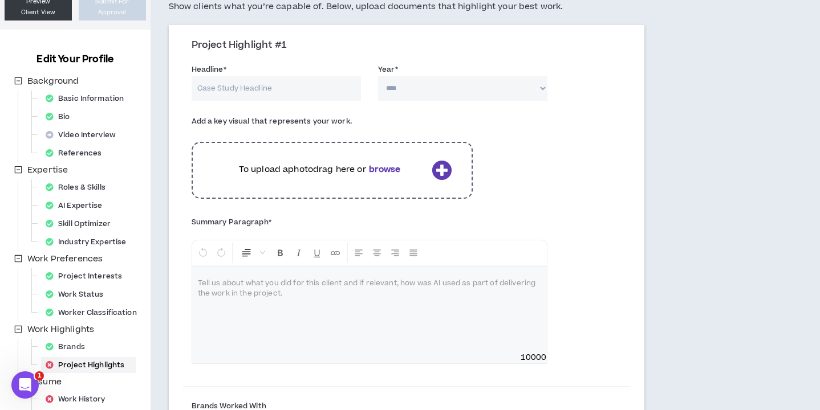
scroll to position [99, 0]
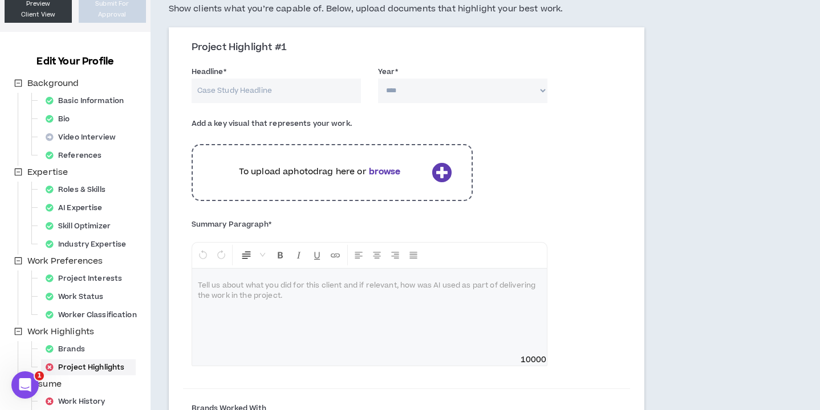
click at [399, 181] on div "To upload a photo drag here or browse" at bounding box center [332, 172] width 281 height 57
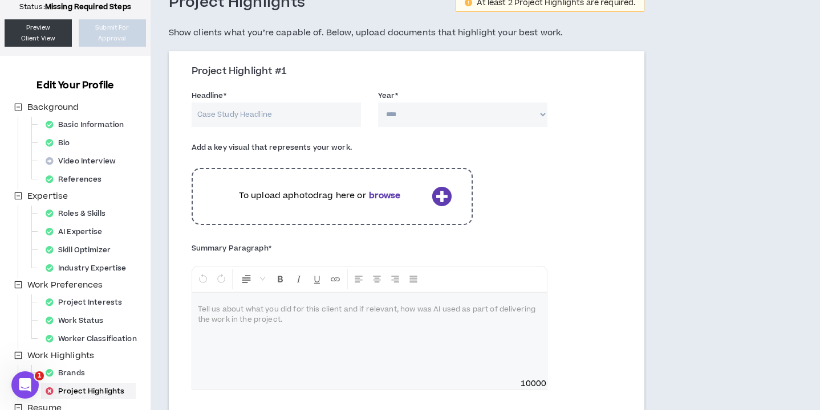
scroll to position [0, 0]
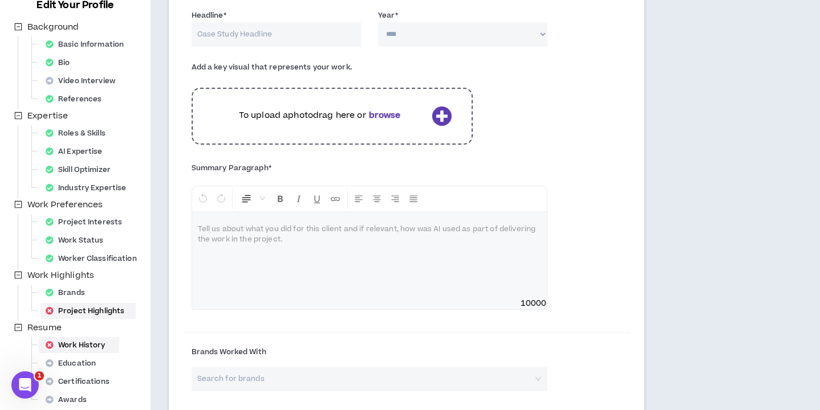
click at [83, 342] on div "Work History" at bounding box center [79, 345] width 76 height 16
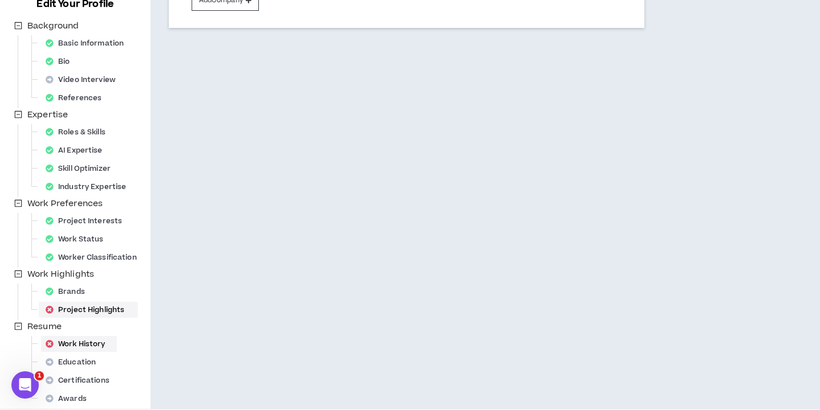
click at [101, 312] on div "Project Highlights" at bounding box center [88, 310] width 95 height 16
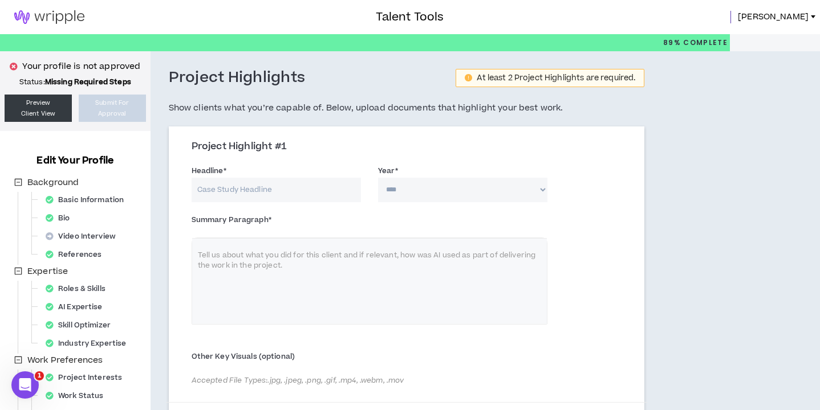
click at [282, 191] on div "Headline * Year * **** **** **** **** **** **** **** **** **** **** **** **** *…" at bounding box center [407, 186] width 448 height 48
click at [213, 189] on div "Headline * Year * **** **** **** **** **** **** **** **** **** **** **** **** *…" at bounding box center [407, 186] width 448 height 48
click at [290, 192] on div "Headline * Year * **** **** **** **** **** **** **** **** **** **** **** **** *…" at bounding box center [407, 186] width 448 height 48
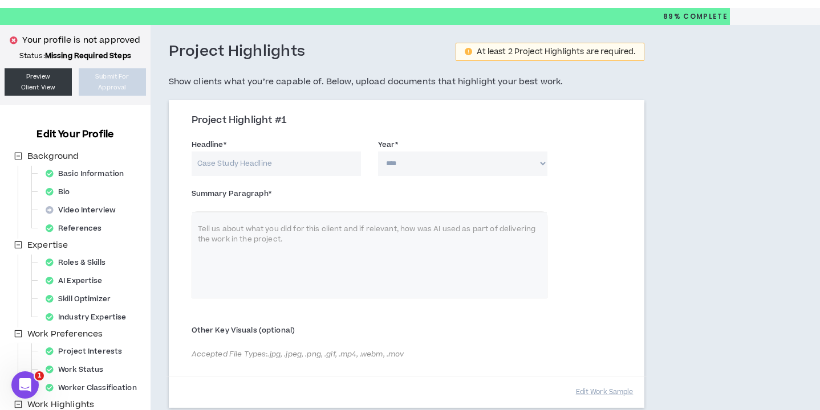
click at [275, 233] on div "Summary Paragraph * Normal Tell us about what you did for this client and if re…" at bounding box center [407, 252] width 448 height 134
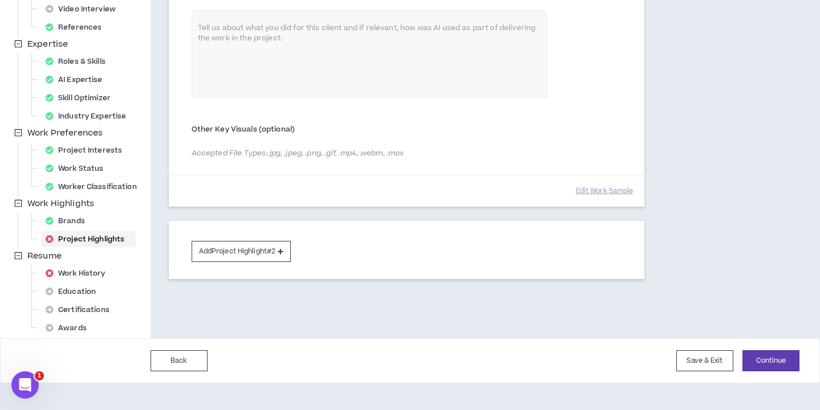
scroll to position [229, 0]
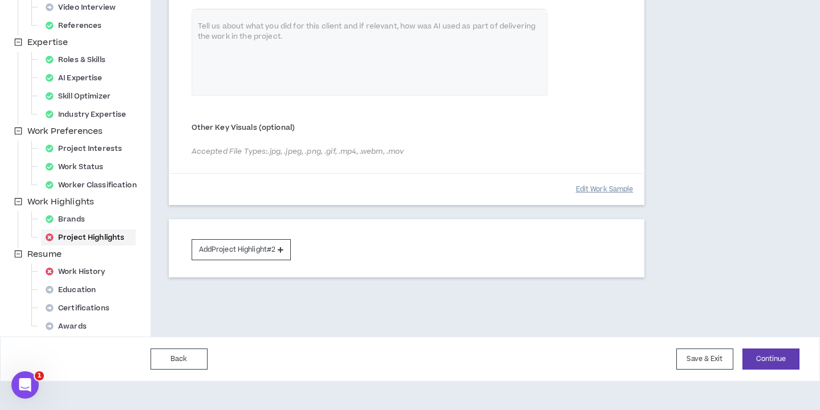
click at [606, 190] on button "Edit Work Sample" at bounding box center [605, 190] width 58 height 20
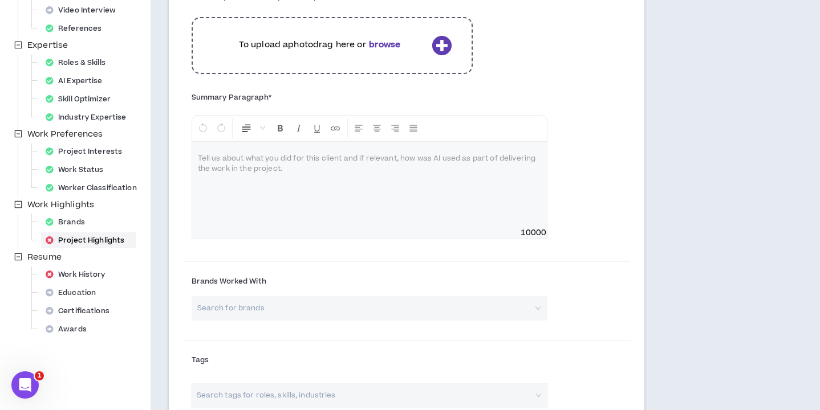
scroll to position [13, 0]
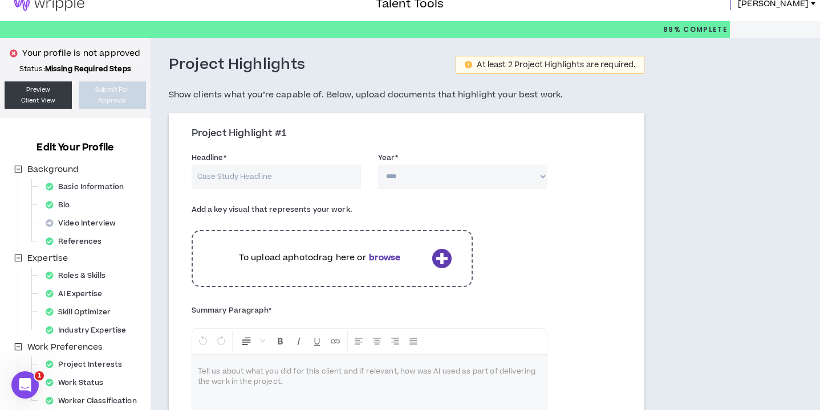
click at [238, 166] on input "Headline *" at bounding box center [276, 177] width 169 height 25
type input "French's Air Force 1s"
click at [461, 181] on select "**** **** **** **** **** **** **** **** **** **** **** **** **** **** **** ****…" at bounding box center [462, 177] width 169 height 25
select select "****"
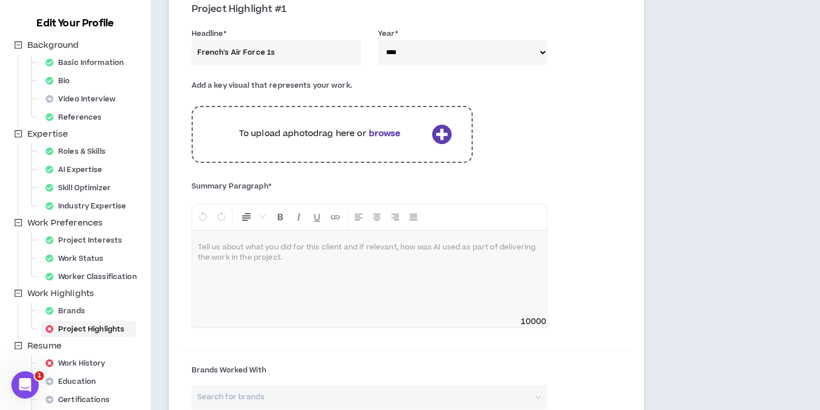
scroll to position [166, 0]
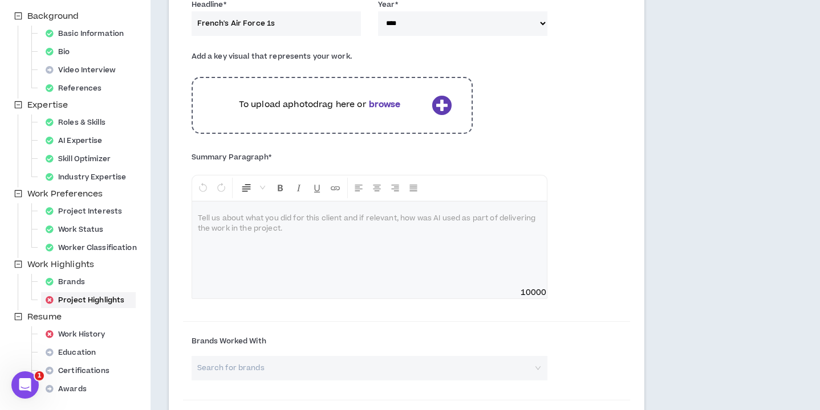
click at [363, 252] on div at bounding box center [369, 245] width 355 height 86
click at [271, 229] on div at bounding box center [369, 245] width 355 height 86
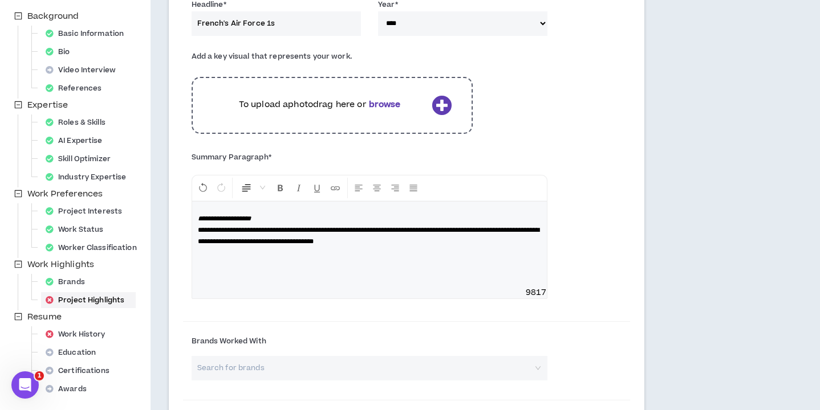
click at [316, 218] on p "**********" at bounding box center [369, 230] width 343 height 34
drag, startPoint x: 316, startPoint y: 218, endPoint x: 185, endPoint y: 218, distance: 131.1
click at [185, 218] on div "**********" at bounding box center [369, 231] width 373 height 160
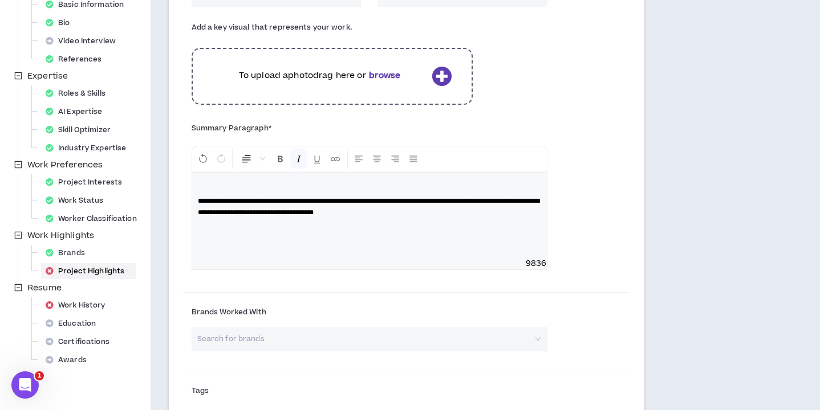
scroll to position [199, 0]
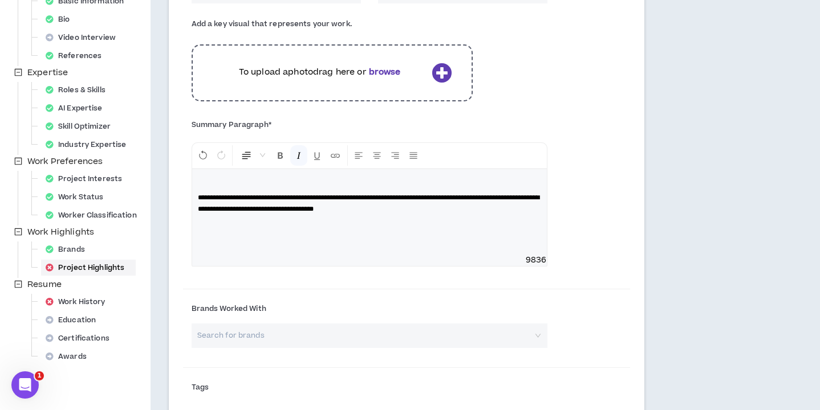
click at [239, 330] on input "search" at bounding box center [365, 336] width 335 height 25
type input "r"
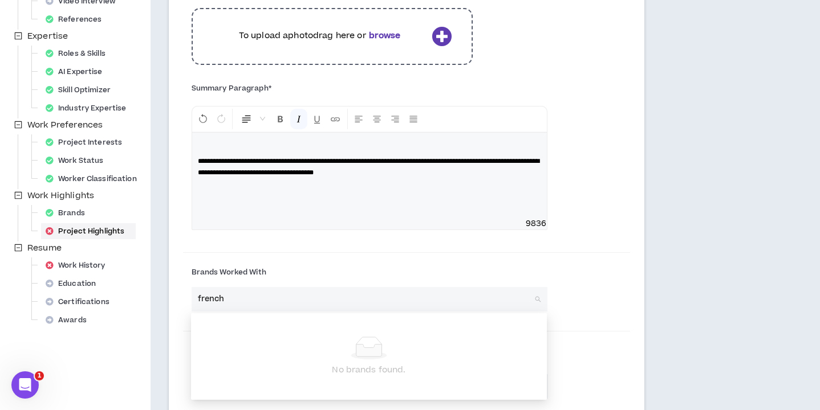
scroll to position [240, 0]
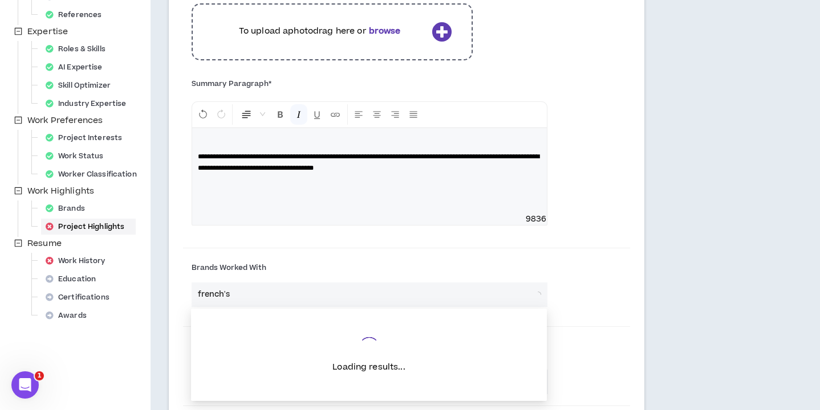
click at [259, 291] on input "french's" at bounding box center [365, 295] width 335 height 25
type input "mcc"
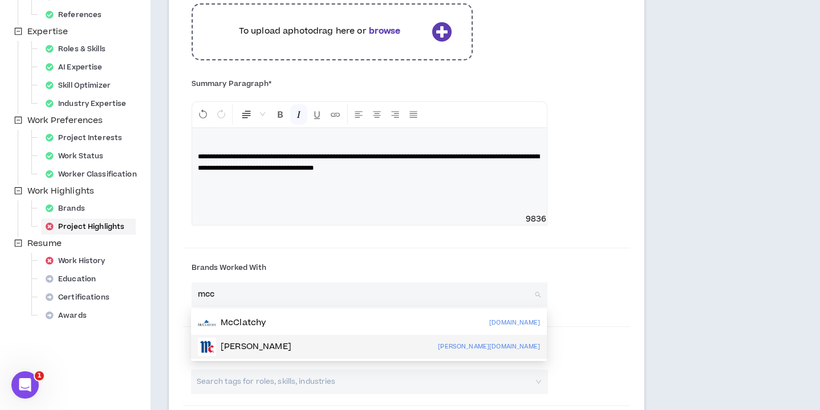
click at [262, 339] on div "McCormick" at bounding box center [244, 347] width 93 height 18
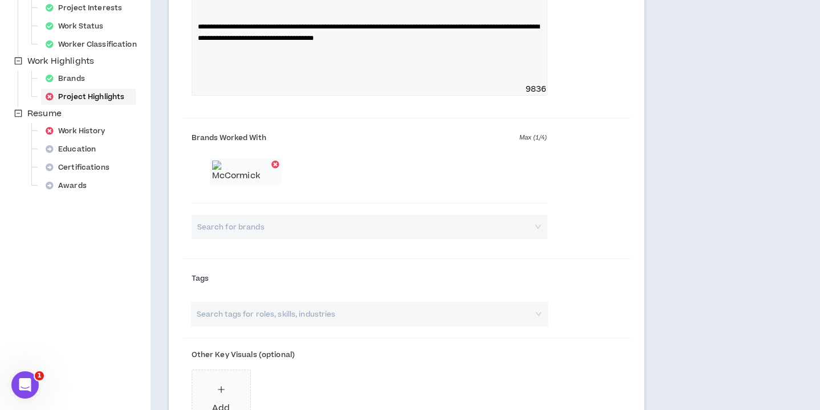
scroll to position [288, 0]
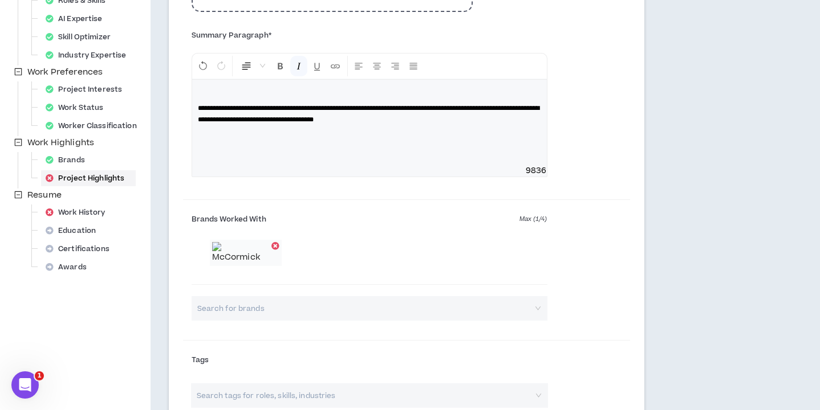
click at [420, 135] on div "**********" at bounding box center [369, 123] width 355 height 86
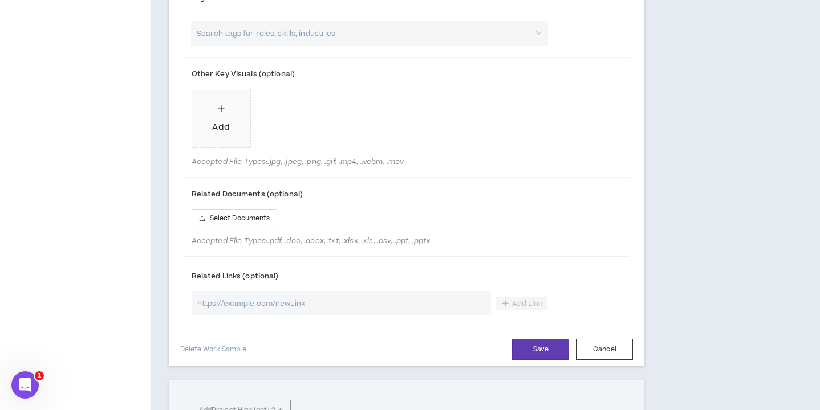
scroll to position [715, 0]
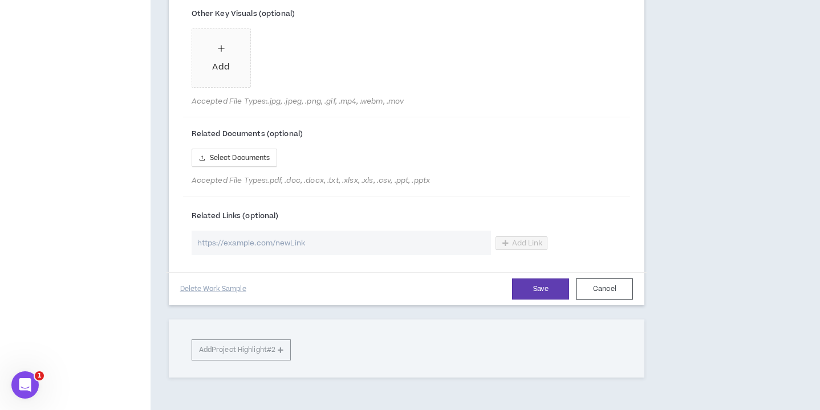
click at [312, 255] on input "url" at bounding box center [341, 243] width 299 height 25
paste input "https://jacob-saunders.com/frenchs-nil"
type input "https://jacob-saunders.com/frenchs-nil"
click at [539, 300] on button "Save" at bounding box center [540, 289] width 57 height 21
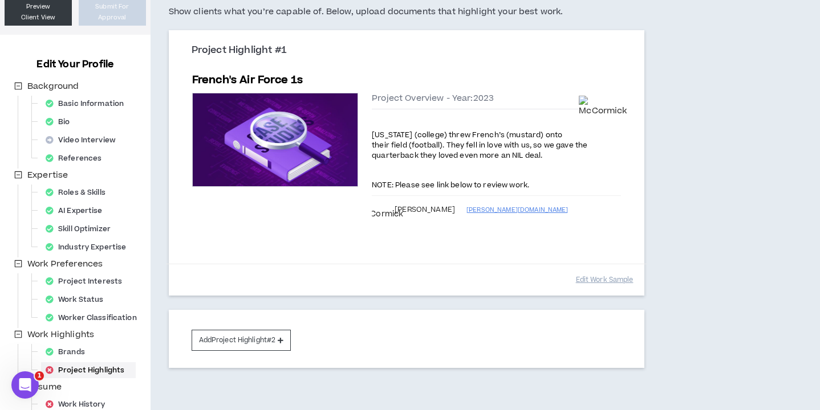
scroll to position [125, 0]
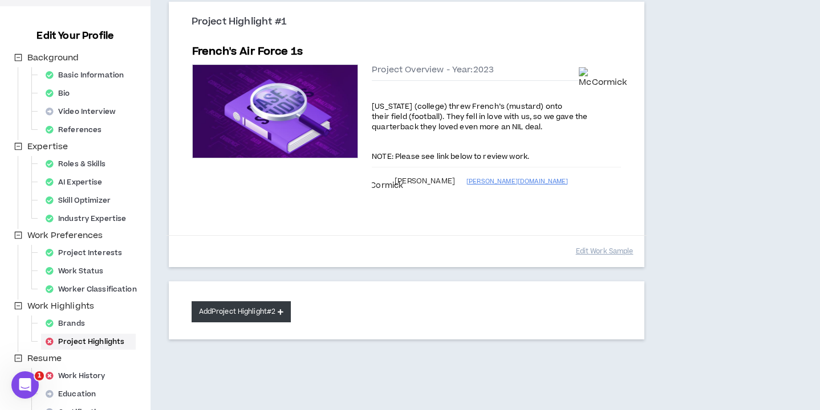
click at [249, 305] on button "Add Project Highlight #2" at bounding box center [242, 312] width 100 height 21
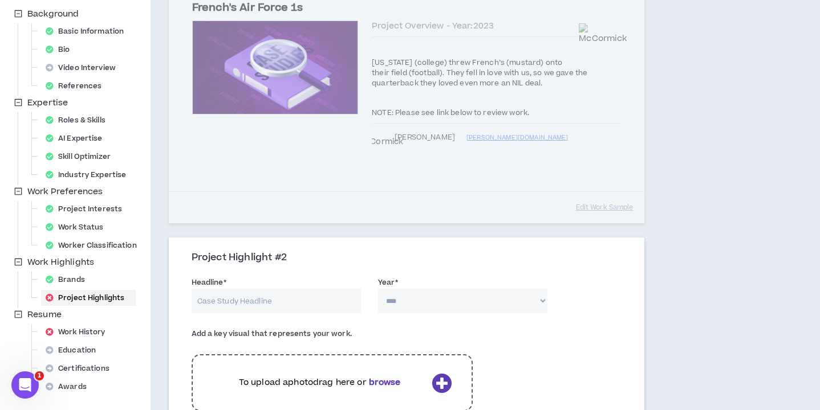
click at [261, 303] on input "Headline *" at bounding box center [276, 301] width 169 height 25
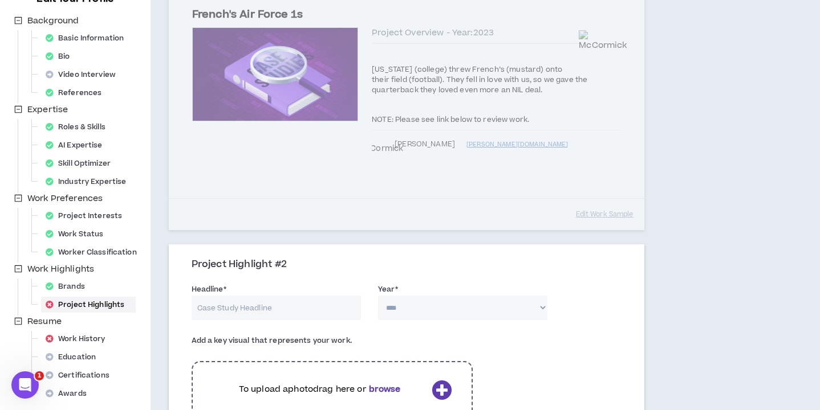
scroll to position [260, 0]
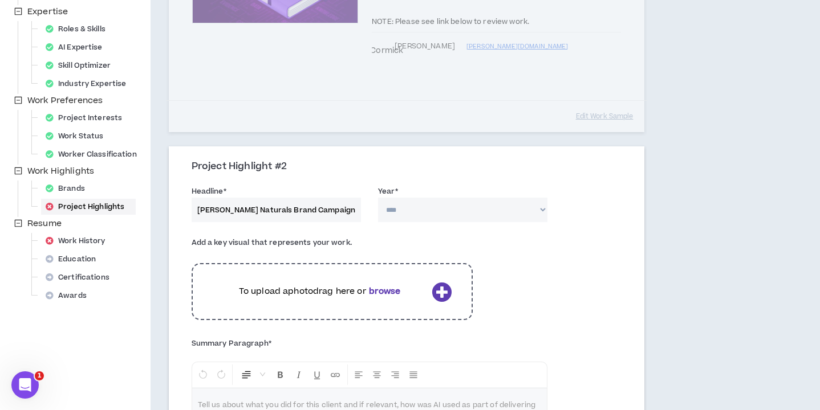
type input "Murphy's Naturals Brand Campaign"
click at [459, 219] on select "**** **** **** **** **** **** **** **** **** **** **** **** **** **** **** ****…" at bounding box center [462, 210] width 169 height 25
select select "****"
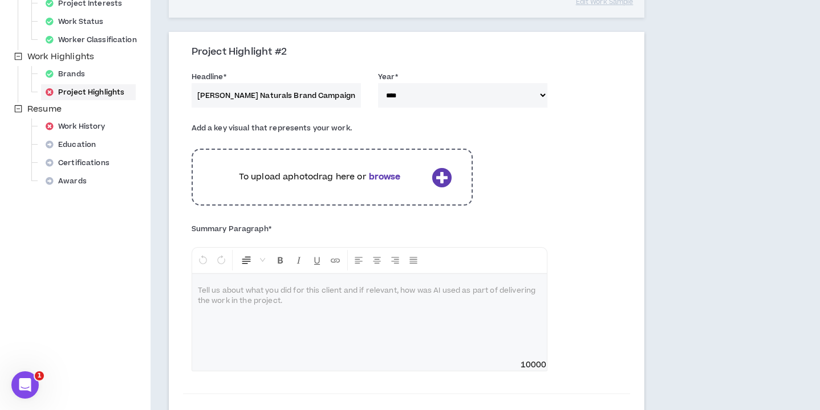
scroll to position [385, 0]
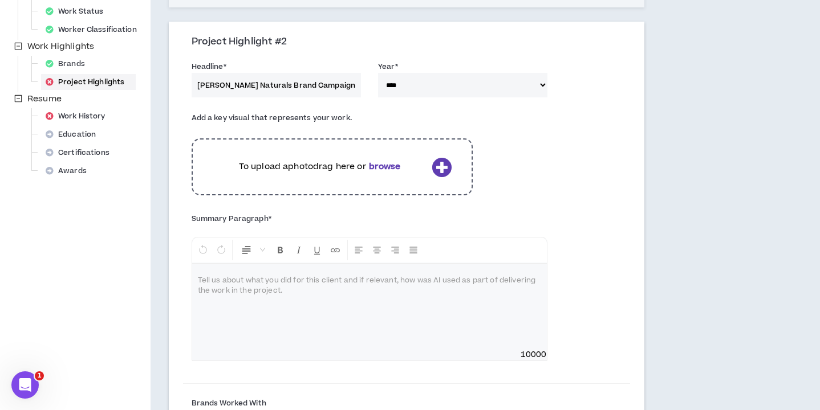
click at [257, 290] on div at bounding box center [369, 307] width 355 height 86
click at [261, 295] on div at bounding box center [369, 307] width 355 height 86
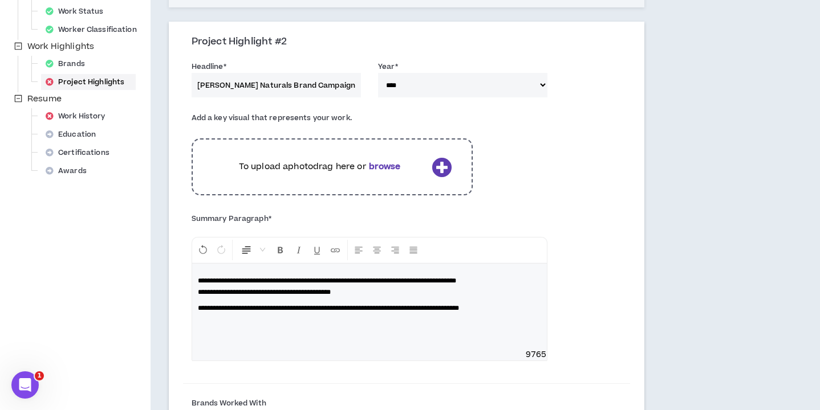
scroll to position [420, 0]
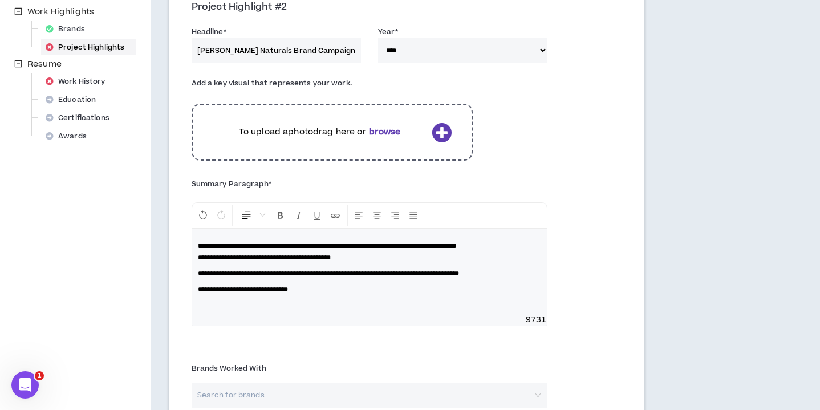
click at [256, 290] on span "**********" at bounding box center [243, 289] width 90 height 7
click at [288, 289] on span "**********" at bounding box center [243, 289] width 90 height 7
click at [337, 291] on p "**********" at bounding box center [369, 289] width 343 height 11
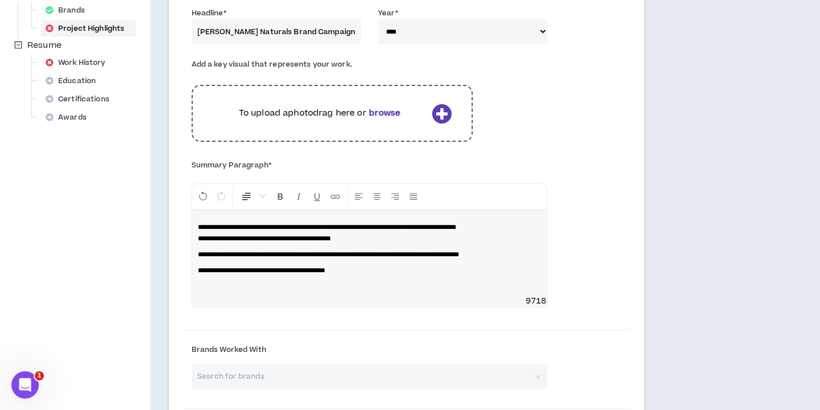
scroll to position [665, 0]
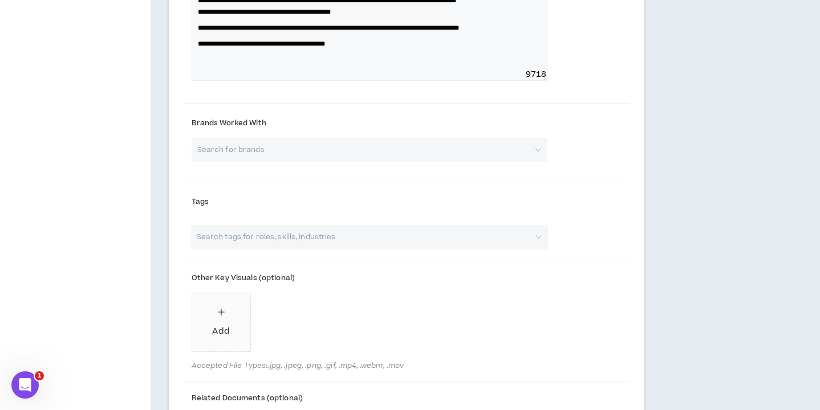
click at [256, 144] on input "search" at bounding box center [365, 150] width 335 height 25
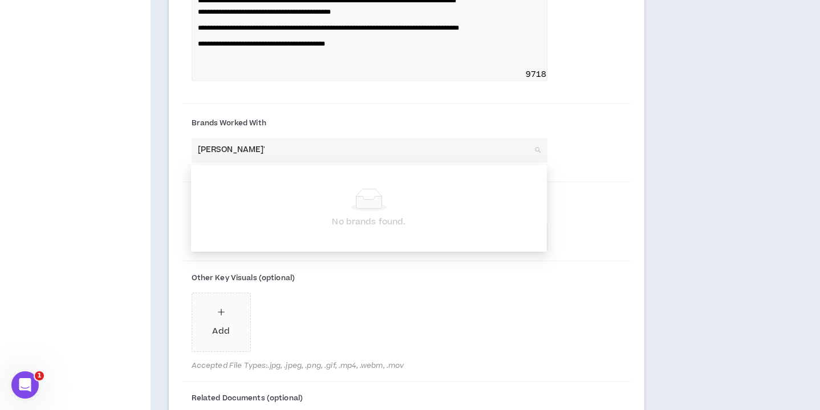
type input "murphy's"
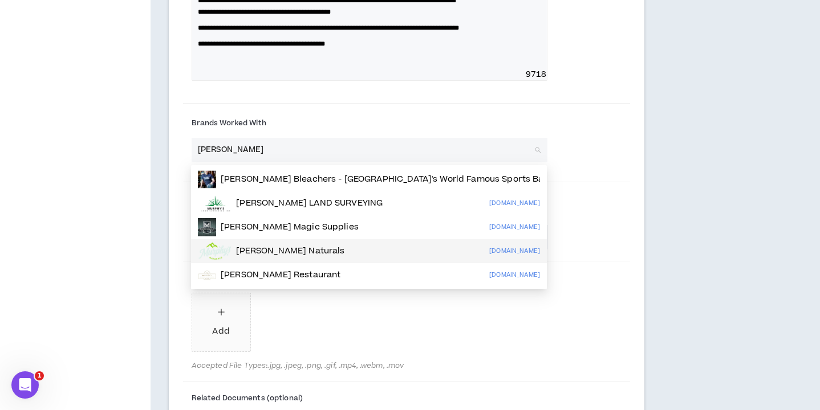
click at [268, 249] on p "Murphy's Naturals" at bounding box center [290, 251] width 109 height 11
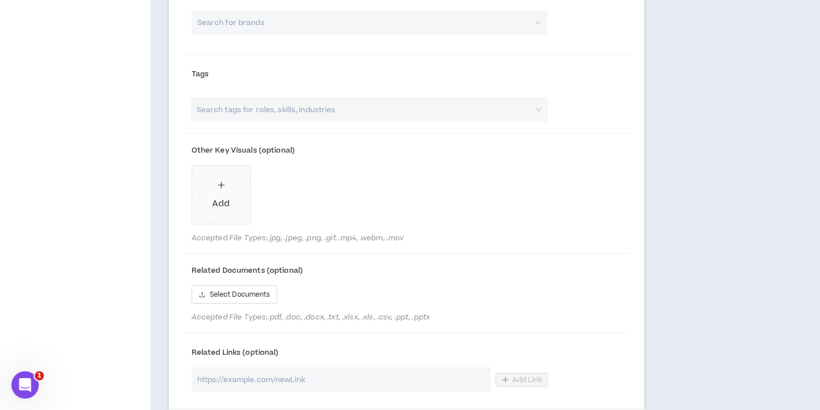
scroll to position [913, 0]
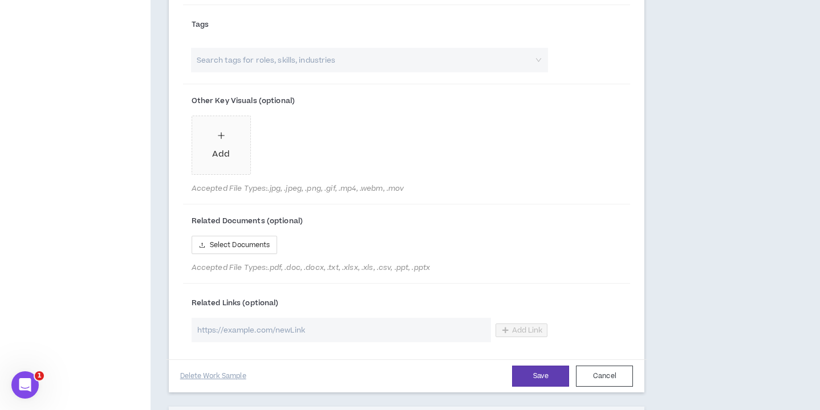
click at [247, 328] on input "url" at bounding box center [341, 330] width 299 height 25
paste input "https://jacob-saunders.com/murphys-naturals"
type input "https://jacob-saunders.com/murphys-naturals"
click at [526, 385] on button "Save" at bounding box center [540, 376] width 57 height 21
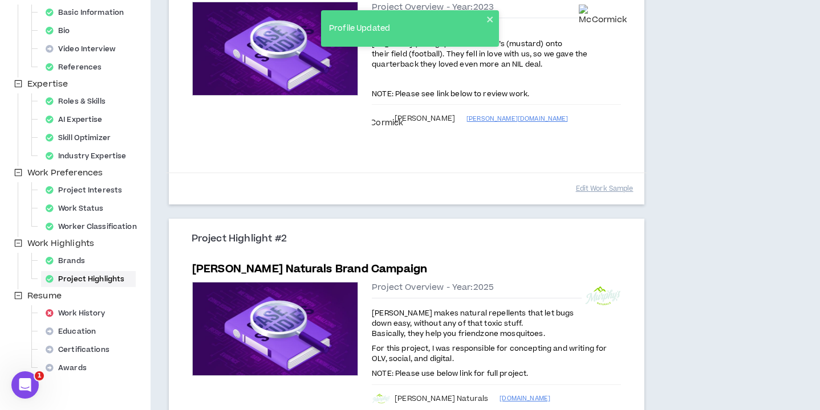
scroll to position [160, 0]
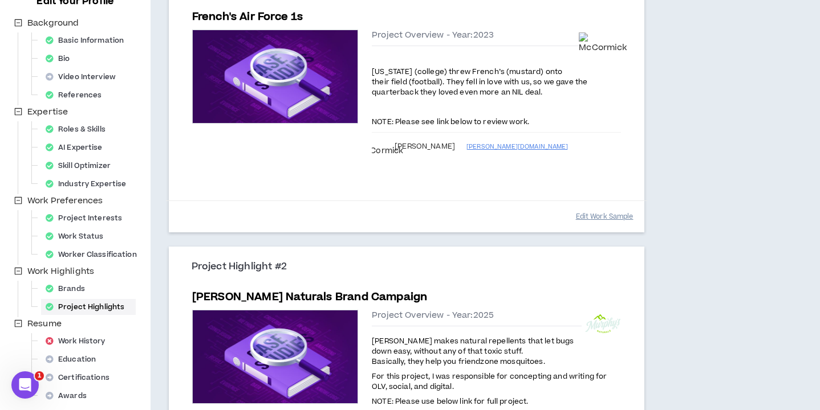
click at [597, 216] on button "Edit Work Sample" at bounding box center [605, 217] width 58 height 20
select select "****"
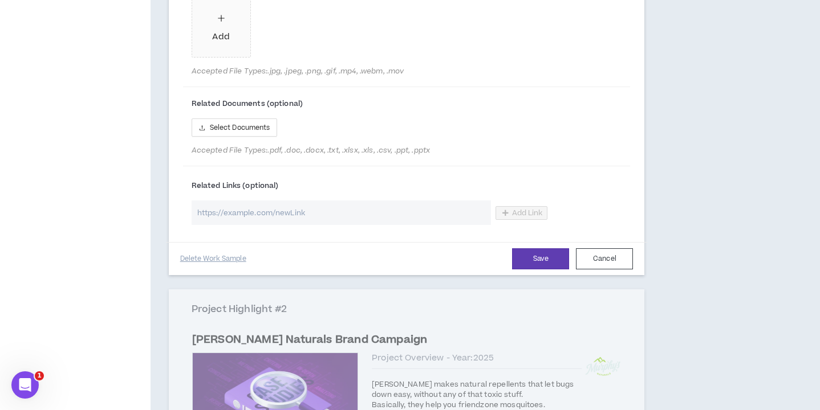
scroll to position [767, 0]
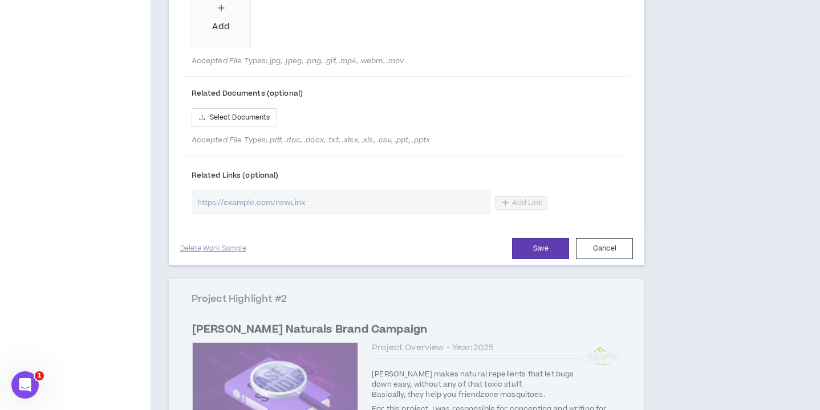
click at [339, 215] on input "url" at bounding box center [341, 202] width 299 height 25
paste input "https://jacob-saunders.com/frenchs-nil"
click at [517, 208] on span "Add Link" at bounding box center [527, 202] width 31 height 9
click at [518, 208] on span "Add Link" at bounding box center [527, 202] width 31 height 9
click at [349, 215] on input "https://jacob-saunders.com/frenchs-nil" at bounding box center [341, 202] width 299 height 25
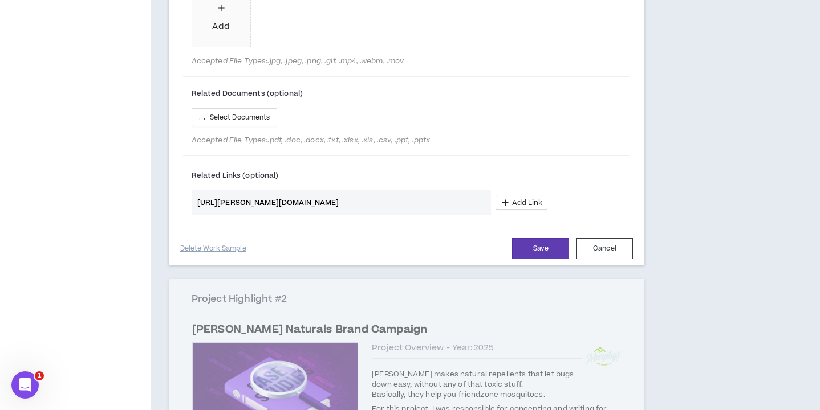
click at [387, 215] on input "https://jacob-saunders.com/frenchs-nil" at bounding box center [341, 202] width 299 height 25
click at [522, 208] on span "Add Link" at bounding box center [527, 202] width 31 height 9
click at [448, 215] on input "https://jacob-saunders.com/frenchs-nil" at bounding box center [341, 202] width 299 height 25
click at [311, 215] on input "https://jacob-saunders.com/frenchs-nil" at bounding box center [341, 202] width 299 height 25
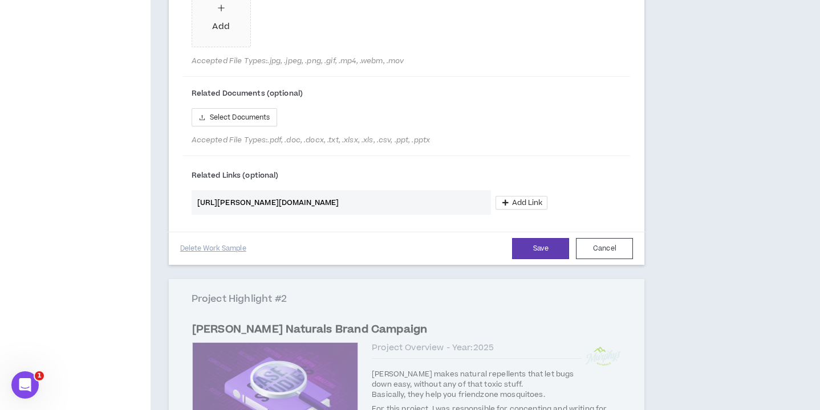
click at [311, 215] on input "https://jacob-saunders.com/frenchs-nil" at bounding box center [341, 202] width 299 height 25
click at [375, 215] on input "https://jacob-saunders.com/frenchs-nil" at bounding box center [341, 202] width 299 height 25
drag, startPoint x: 418, startPoint y: 222, endPoint x: 176, endPoint y: 221, distance: 242.9
type input "https://jacob-saunders.com/frenchs-nil"
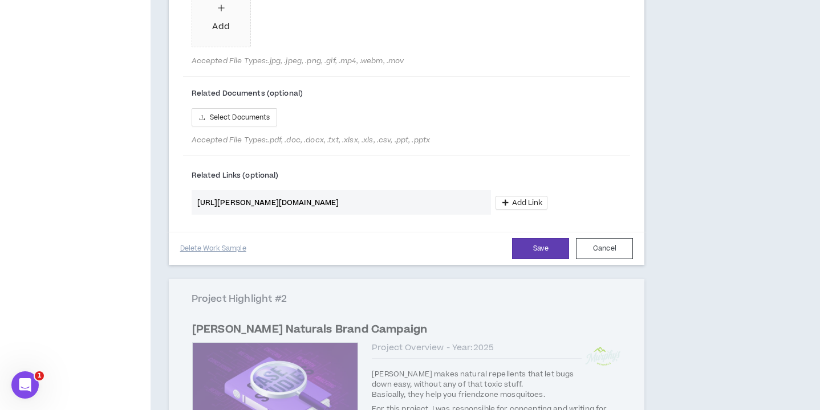
click at [305, 213] on input "https://jacob-saunders.com/frenchs-nil" at bounding box center [341, 202] width 299 height 25
click at [428, 215] on input "https://jacob-saunders.com/frenchs-nil" at bounding box center [341, 202] width 299 height 25
click at [532, 259] on button "Save" at bounding box center [540, 248] width 57 height 21
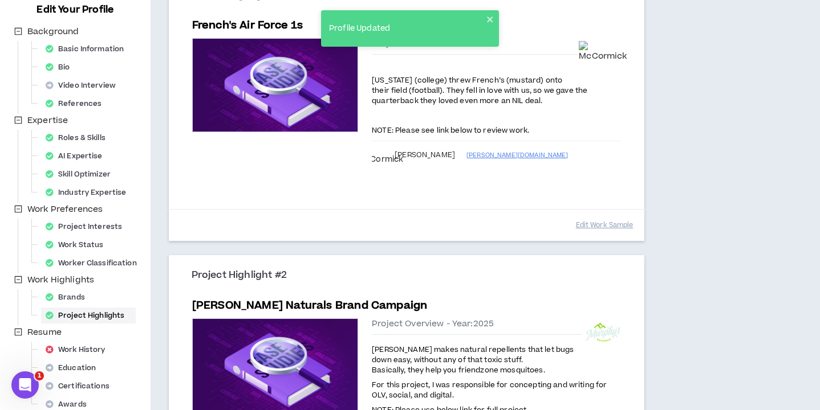
scroll to position [151, 0]
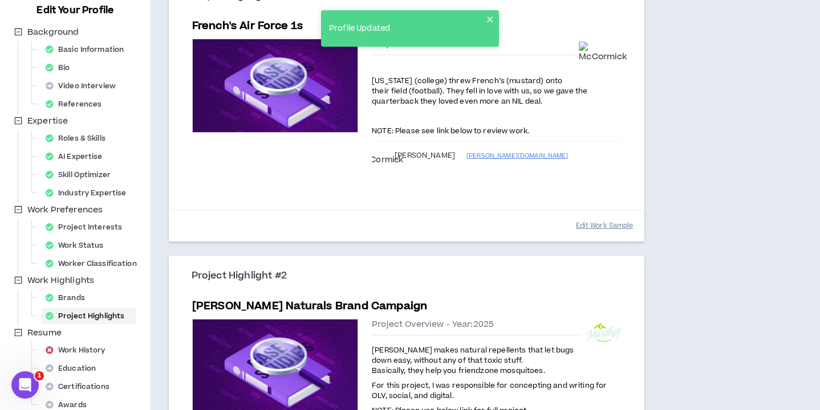
click at [605, 226] on button "Edit Work Sample" at bounding box center [605, 226] width 58 height 20
select select "****"
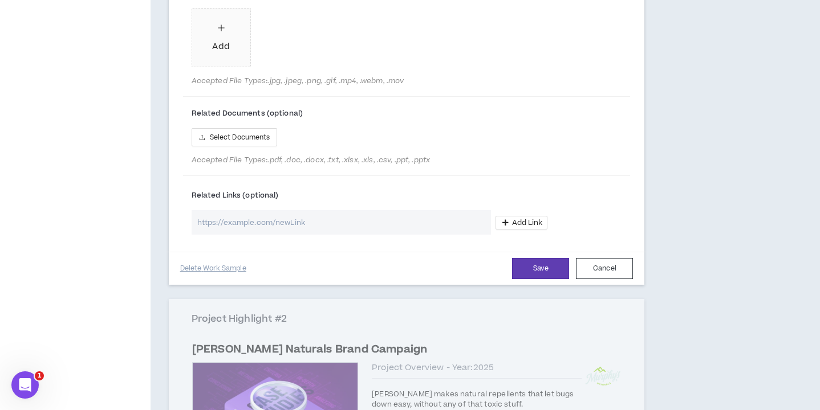
scroll to position [749, 0]
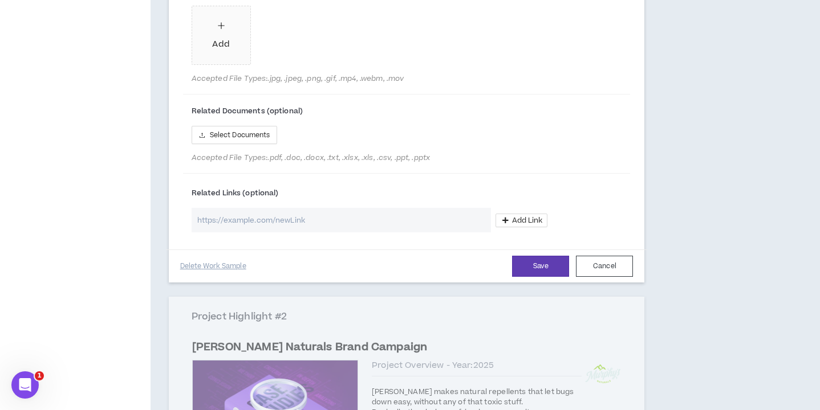
click at [421, 233] on input "url" at bounding box center [341, 220] width 299 height 25
paste input "https://jacob-saunders.com/frenchs-nil"
type input "https://jacob-saunders.com/frenchs-nil"
click at [516, 233] on div "https://jacob-saunders.com/frenchs-nil Add Link" at bounding box center [370, 220] width 356 height 25
click at [518, 227] on button "Add Link" at bounding box center [521, 221] width 52 height 14
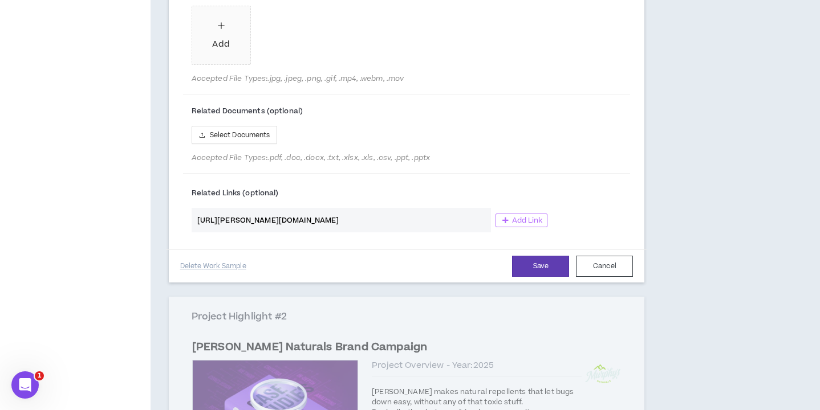
click at [518, 227] on button "Add Link" at bounding box center [521, 221] width 52 height 14
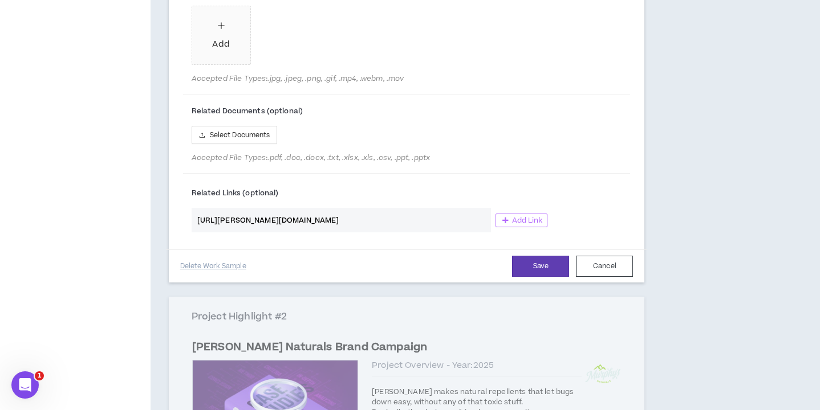
click at [518, 227] on button "Add Link" at bounding box center [521, 221] width 52 height 14
click at [534, 277] on button "Save" at bounding box center [540, 266] width 57 height 21
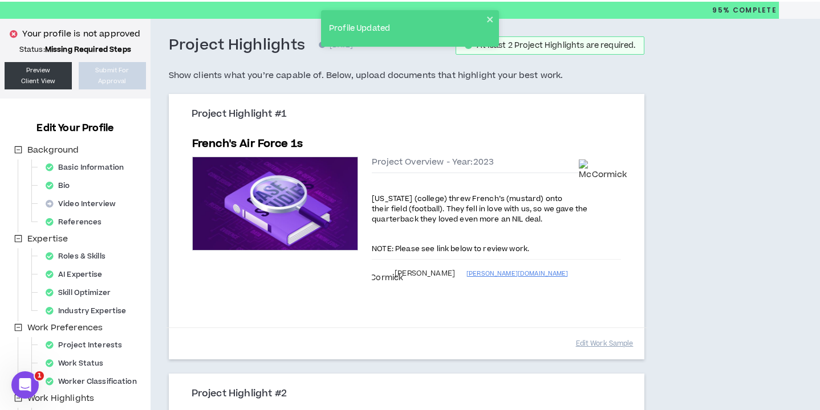
scroll to position [40, 0]
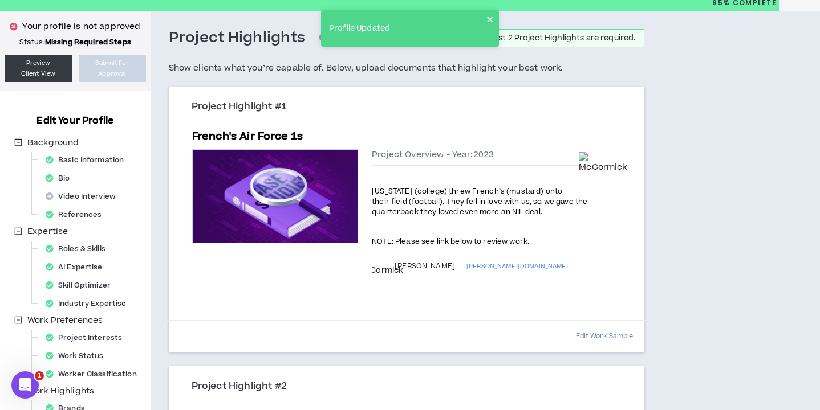
click at [591, 337] on button "Edit Work Sample" at bounding box center [605, 337] width 58 height 20
select select "****"
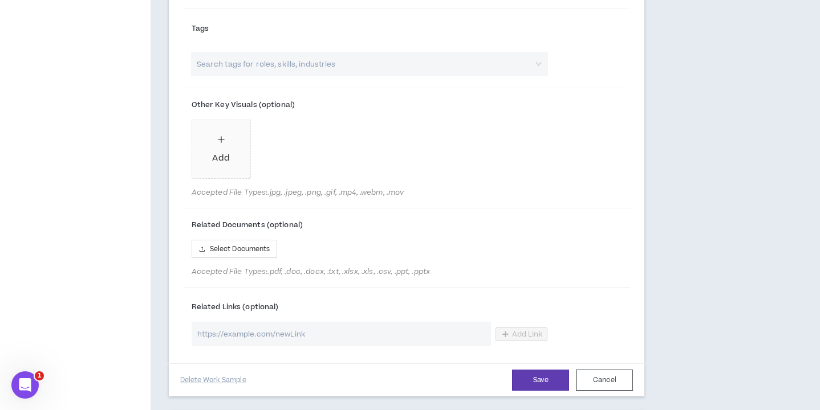
scroll to position [908, 0]
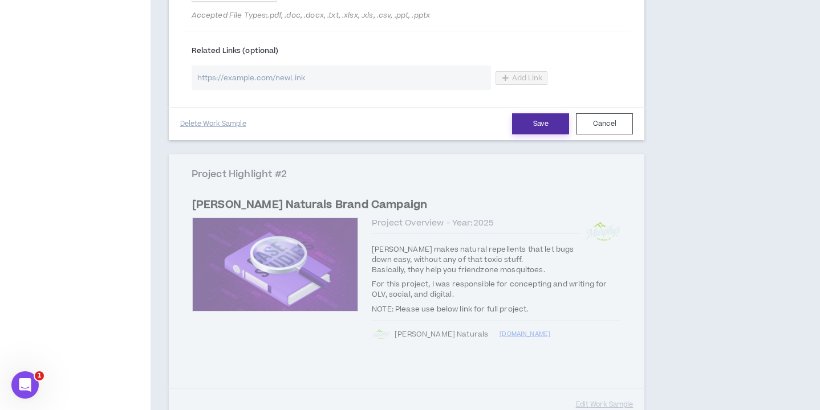
click at [543, 135] on button "Save" at bounding box center [540, 123] width 57 height 21
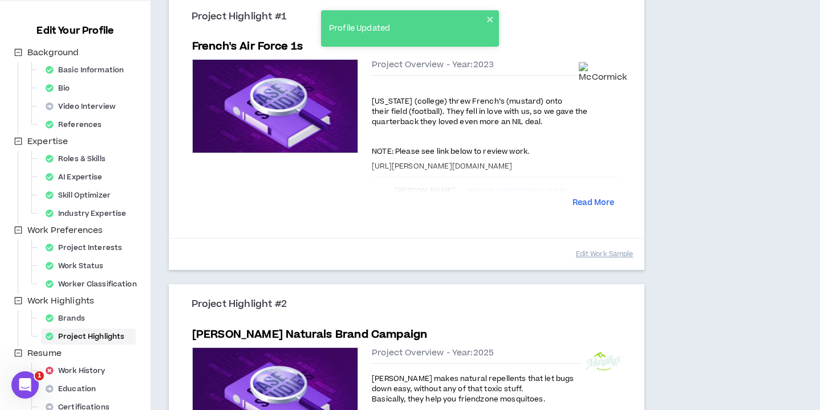
scroll to position [105, 0]
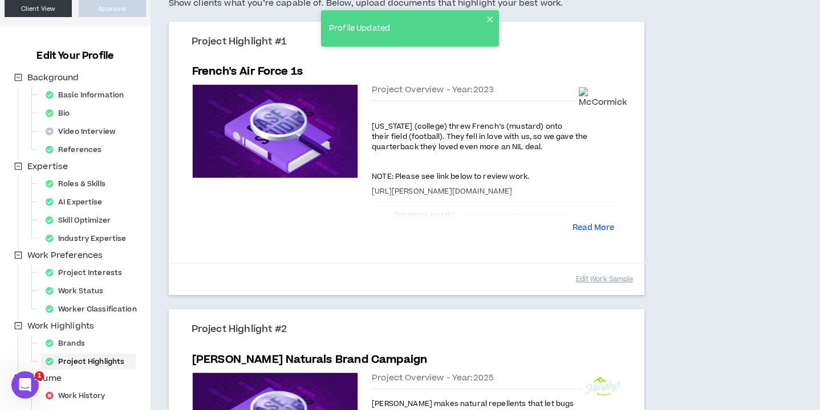
click at [486, 190] on div at bounding box center [496, 200] width 249 height 36
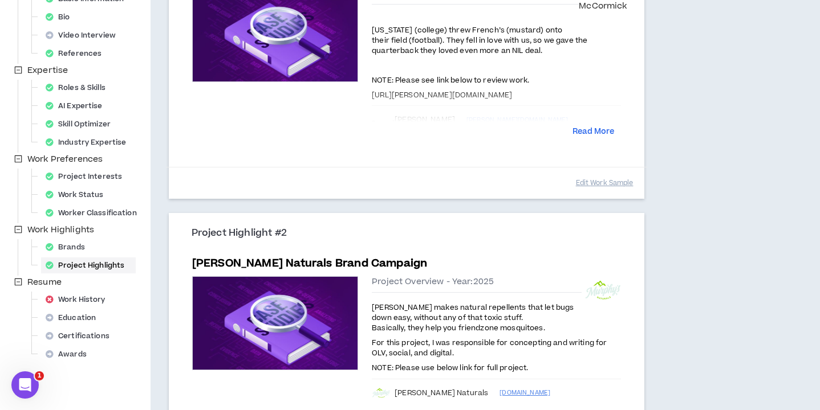
scroll to position [341, 0]
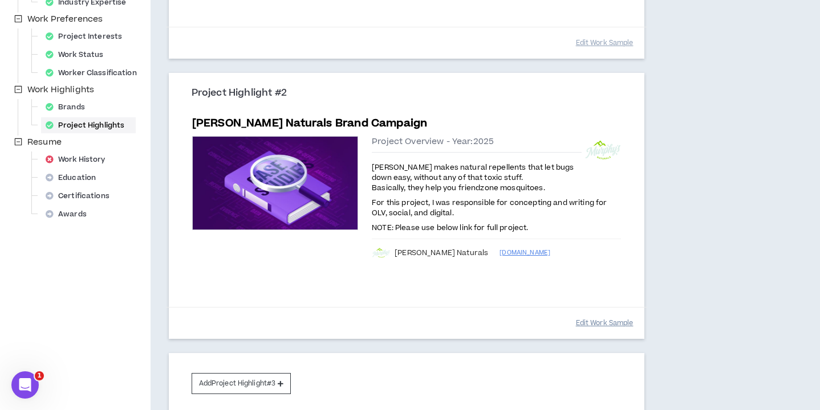
click at [592, 328] on button "Edit Work Sample" at bounding box center [605, 324] width 58 height 20
select select "****"
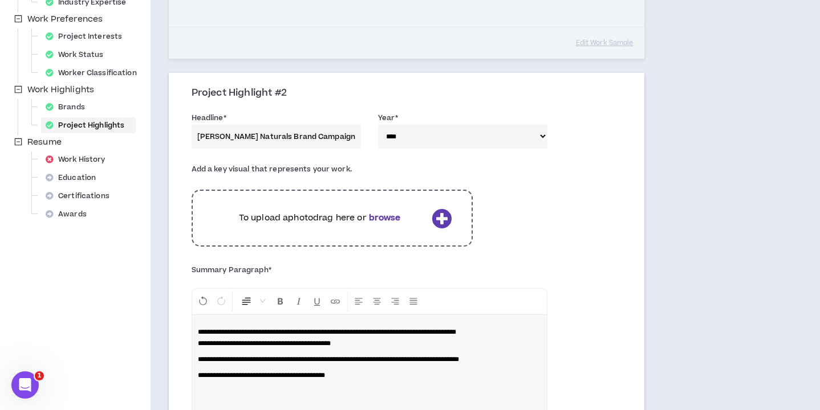
scroll to position [343, 0]
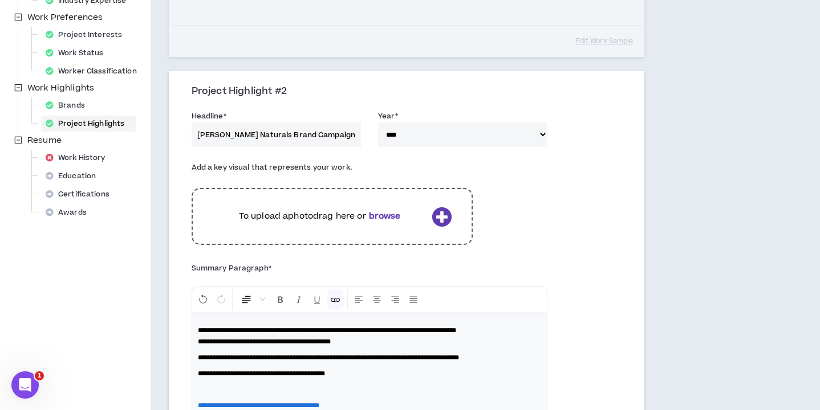
click at [227, 389] on p at bounding box center [369, 389] width 343 height 11
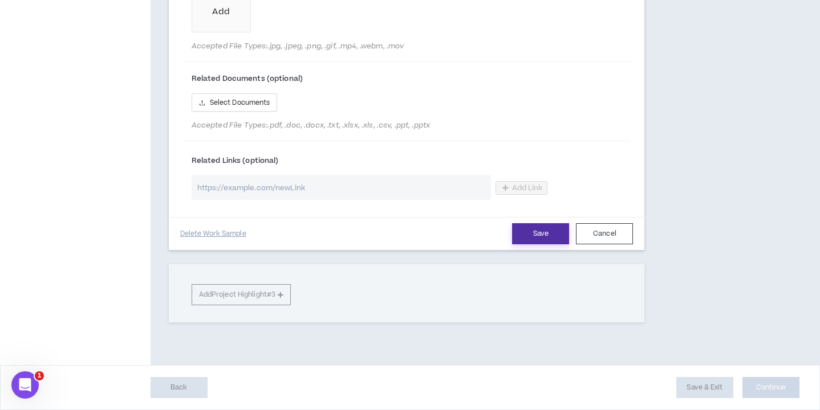
click at [550, 226] on button "Save" at bounding box center [540, 233] width 57 height 21
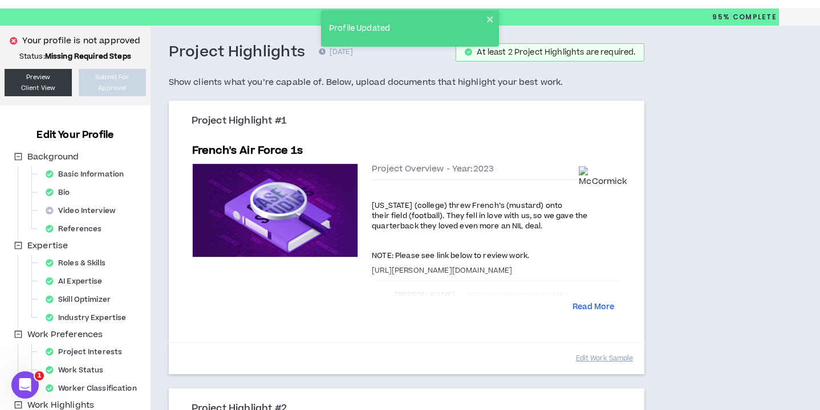
scroll to position [27, 0]
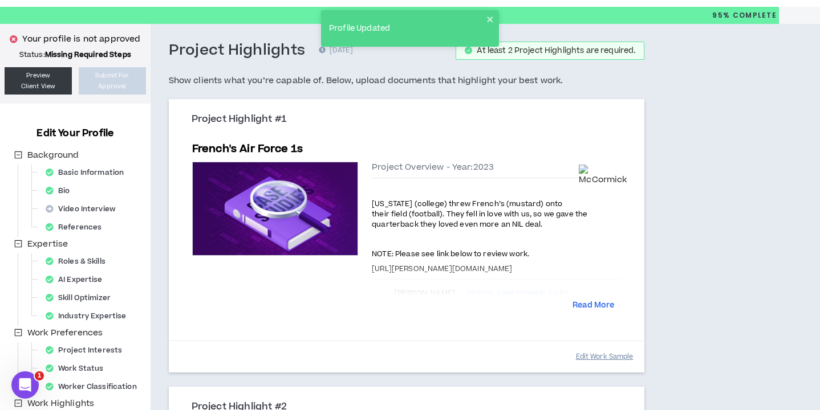
click at [588, 356] on button "Edit Work Sample" at bounding box center [605, 357] width 58 height 20
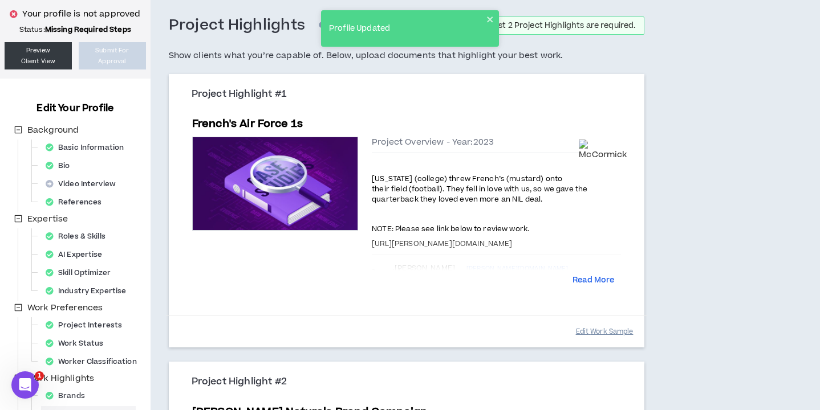
select select "****"
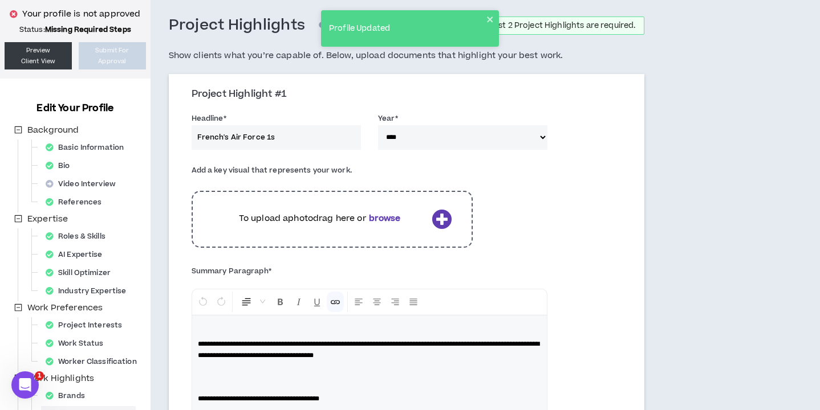
scroll to position [62, 0]
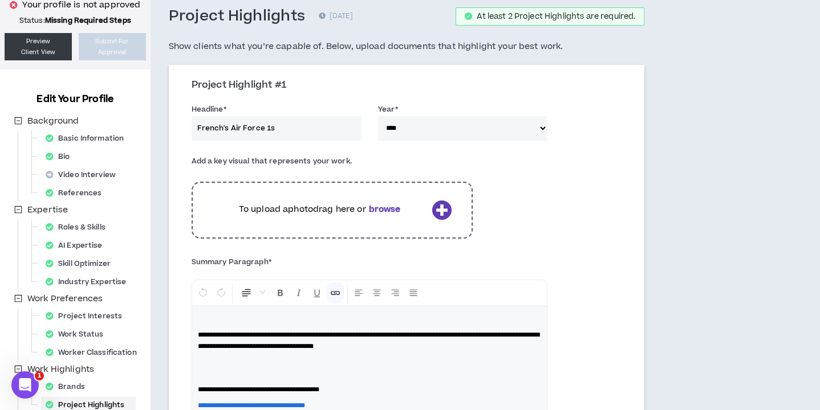
click at [461, 351] on p "**********" at bounding box center [369, 335] width 343 height 34
click at [286, 375] on p at bounding box center [369, 368] width 343 height 23
click at [286, 369] on p at bounding box center [369, 368] width 343 height 23
drag, startPoint x: 539, startPoint y: 377, endPoint x: 381, endPoint y: 378, distance: 158.5
click at [381, 377] on span "**********" at bounding box center [337, 374] width 278 height 7
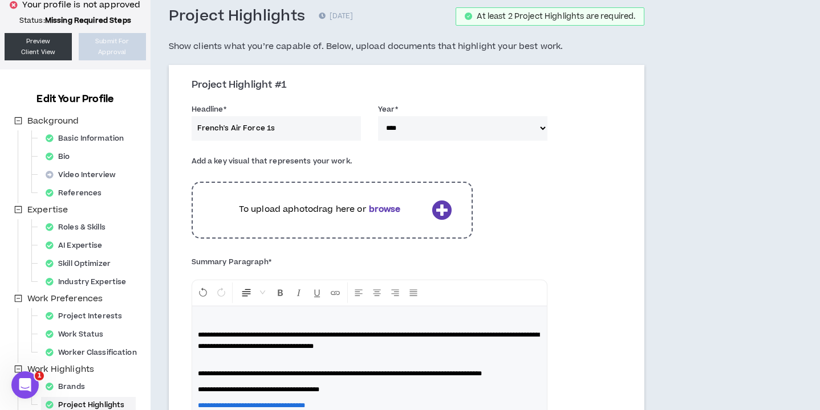
click at [376, 376] on span "**********" at bounding box center [340, 374] width 284 height 7
click at [475, 376] on span "**********" at bounding box center [368, 380] width 341 height 18
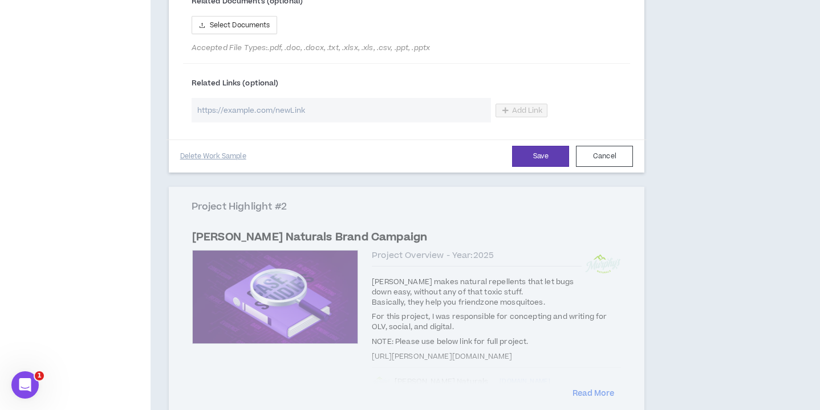
scroll to position [893, 0]
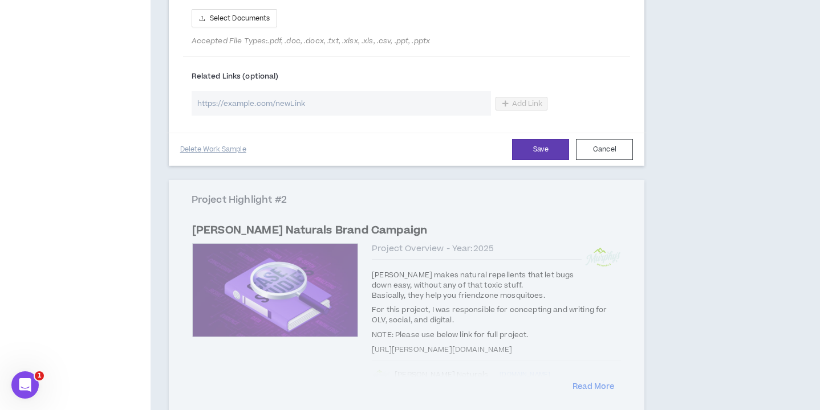
click at [547, 166] on div "Save Cancel Delete Work Sample" at bounding box center [407, 149] width 482 height 33
click at [555, 154] on div "Save Cancel Delete Work Sample" at bounding box center [407, 149] width 482 height 33
click at [553, 160] on button "Save" at bounding box center [540, 149] width 57 height 21
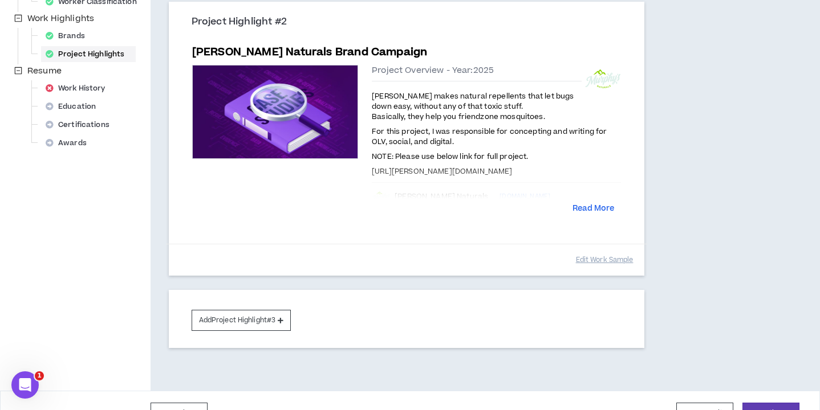
scroll to position [438, 0]
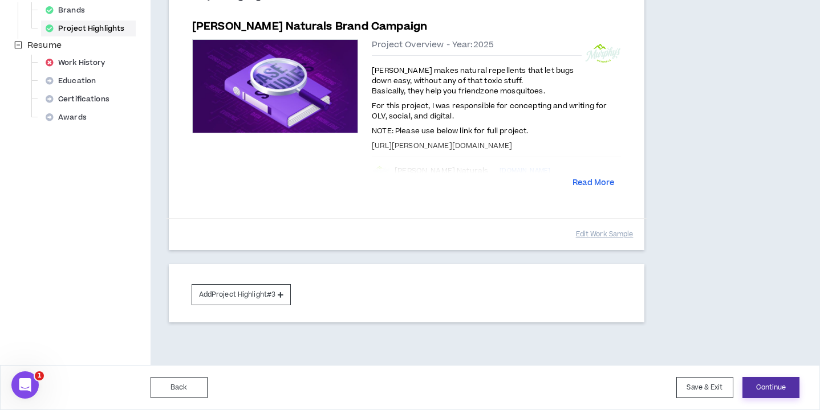
click at [764, 387] on button "Continue" at bounding box center [770, 387] width 57 height 21
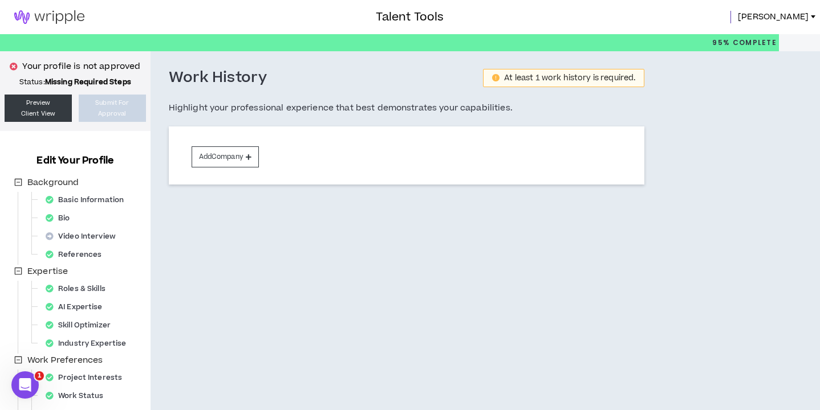
click at [248, 168] on div "Add Company" at bounding box center [407, 156] width 476 height 58
click at [238, 158] on button "Add Company" at bounding box center [225, 157] width 67 height 21
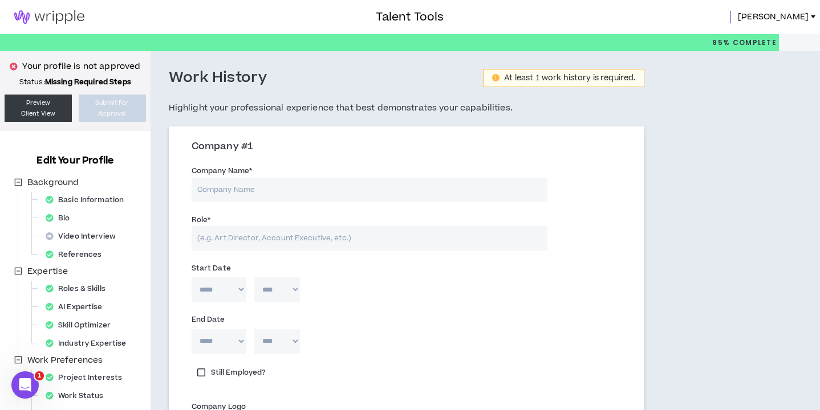
click at [243, 189] on input "Company Name *" at bounding box center [370, 190] width 356 height 25
type input "Fitzco"
click at [244, 234] on input "Role *" at bounding box center [370, 238] width 356 height 25
type input "Copywriter"
click at [214, 291] on select "***** *** *** *** *** *** **** *** *** **** *** *** ***" at bounding box center [219, 290] width 54 height 25
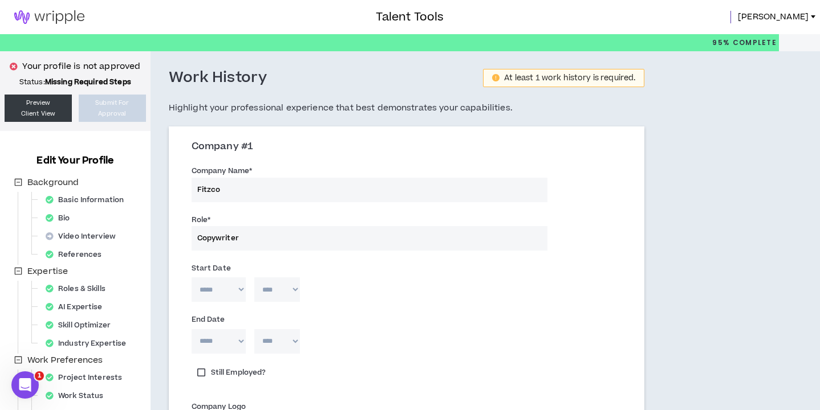
select select "*"
click at [258, 295] on select "**** **** **** **** **** **** **** **** **** **** **** **** **** **** **** ****…" at bounding box center [277, 290] width 46 height 25
select select "****"
click at [222, 340] on select "***** *** *** *** *** *** **** *** *** **** *** *** ***" at bounding box center [219, 342] width 54 height 25
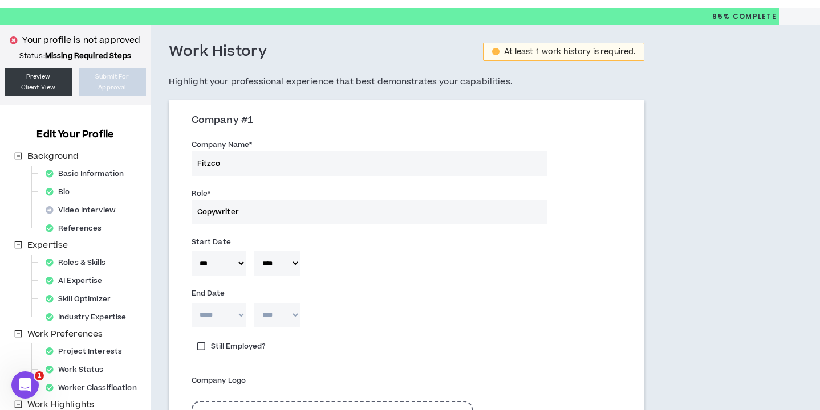
click at [217, 342] on label "Still Employed?" at bounding box center [232, 347] width 80 height 16
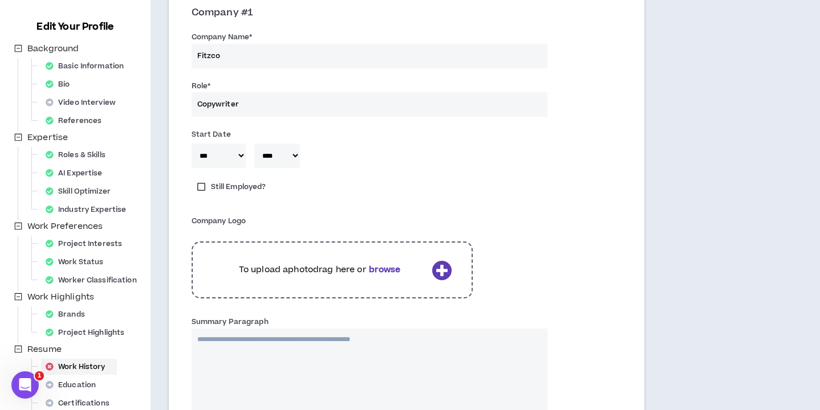
scroll to position [286, 0]
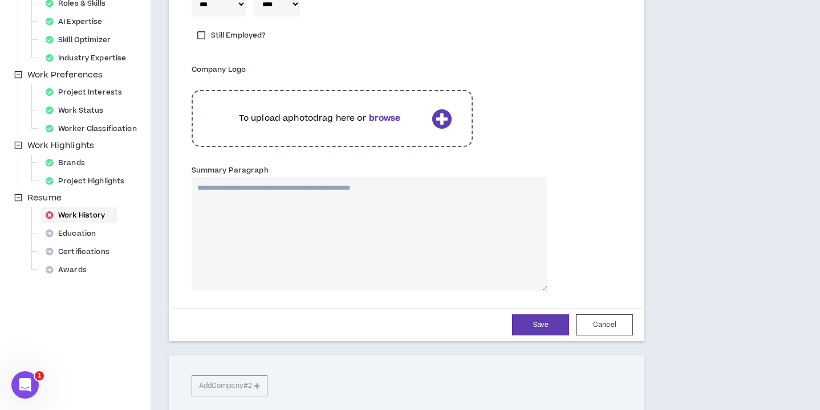
click at [380, 206] on textarea "Summary Paragraph" at bounding box center [370, 234] width 356 height 114
paste textarea "**********"
type textarea "**********"
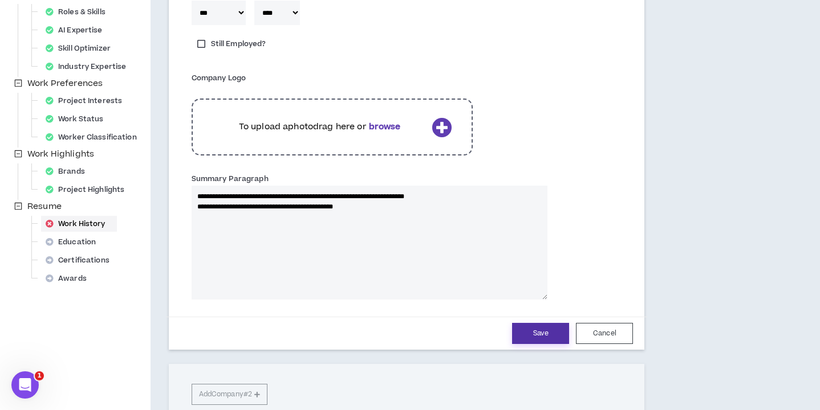
type textarea "**********"
click at [558, 340] on button "Save" at bounding box center [540, 333] width 57 height 21
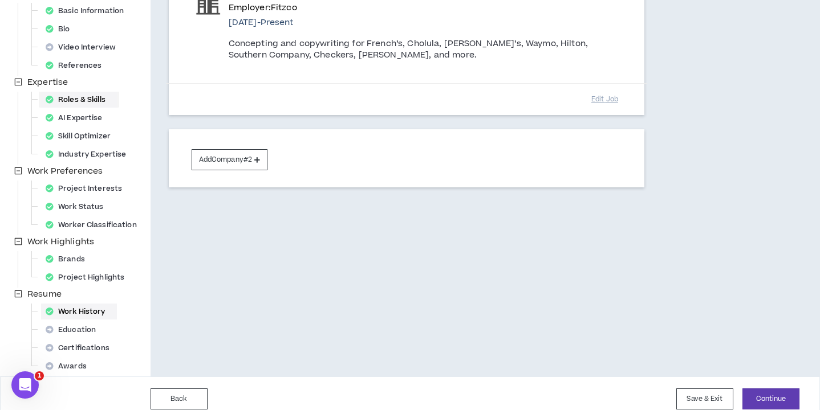
scroll to position [201, 0]
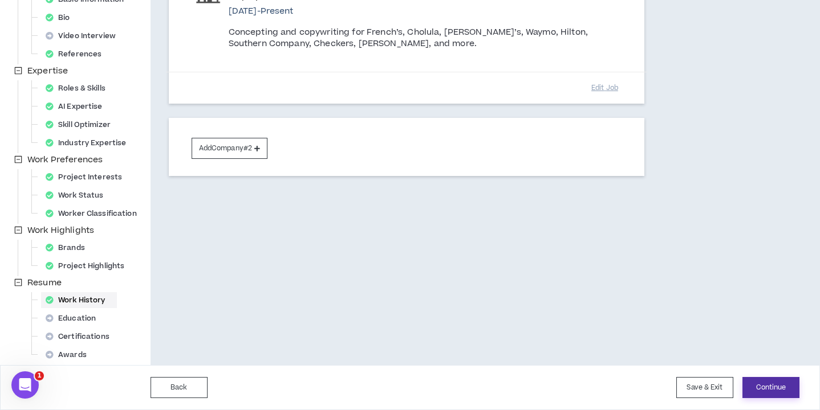
click at [770, 388] on button "Continue" at bounding box center [770, 387] width 57 height 21
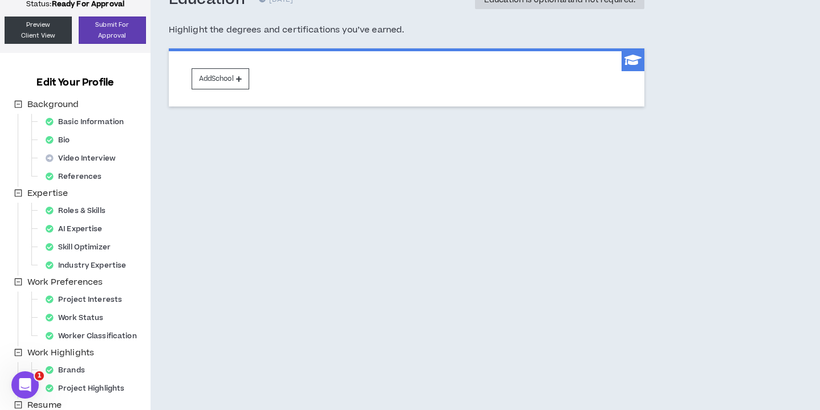
scroll to position [25, 0]
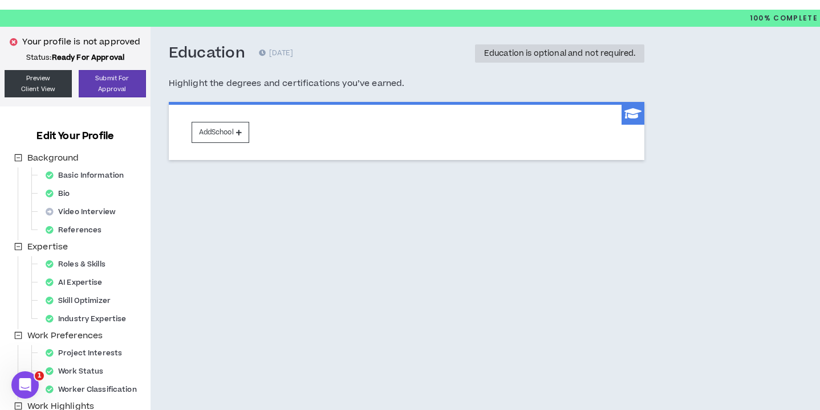
click at [229, 117] on div "Add School" at bounding box center [407, 131] width 476 height 58
click at [224, 131] on button "Add School" at bounding box center [221, 132] width 58 height 21
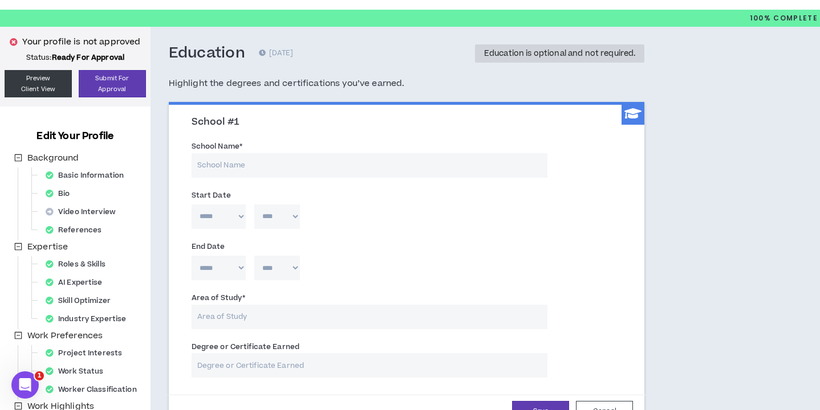
click at [235, 163] on input "School Name *" at bounding box center [370, 165] width 356 height 25
click at [223, 167] on input "Unversity of N" at bounding box center [370, 165] width 356 height 25
click at [263, 172] on input "University of N" at bounding box center [370, 165] width 356 height 25
type input "University of North Carolina at Chapel Hill"
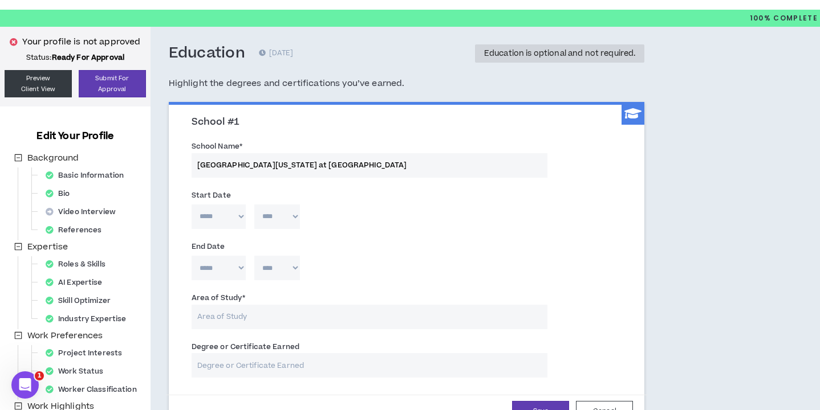
click at [220, 218] on select "***** *** *** *** *** *** **** *** *** **** *** *** ***" at bounding box center [219, 217] width 54 height 25
select select "*"
click at [288, 199] on div "Start Date" at bounding box center [370, 195] width 356 height 13
click at [286, 214] on select "**** **** **** **** **** **** **** **** **** **** **** **** **** **** **** ****…" at bounding box center [277, 217] width 46 height 25
select select "****"
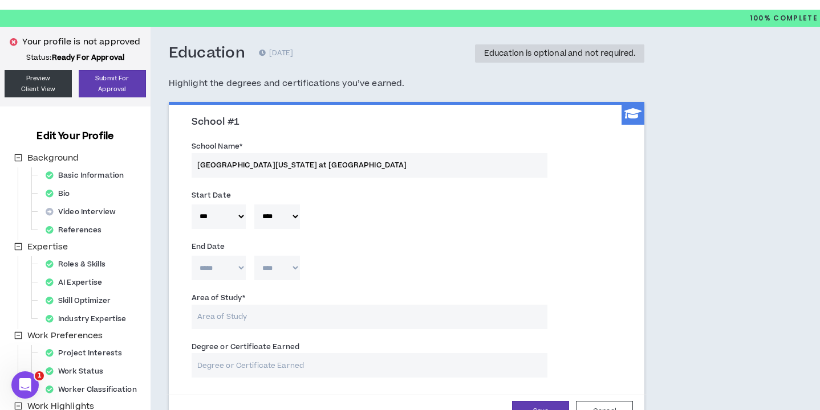
click at [234, 275] on select "***** *** *** *** *** *** **** *** *** **** *** *** ***" at bounding box center [219, 268] width 54 height 25
select select "*"
click at [278, 275] on select "**** **** **** **** **** **** **** **** **** **** **** **** **** **** **** ****…" at bounding box center [277, 268] width 46 height 25
select select "****"
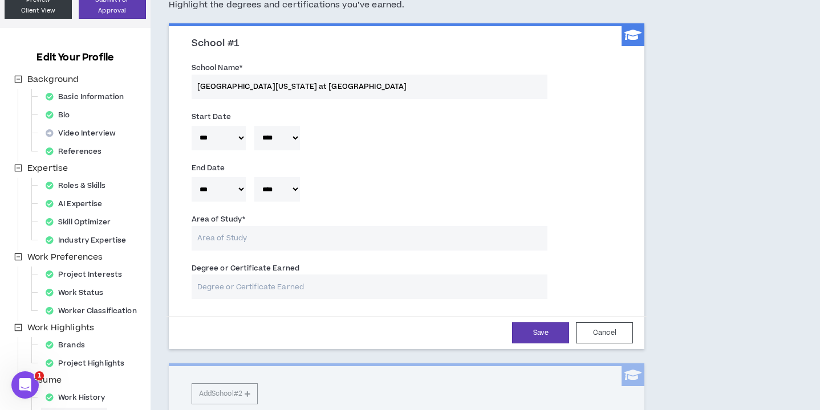
scroll to position [110, 0]
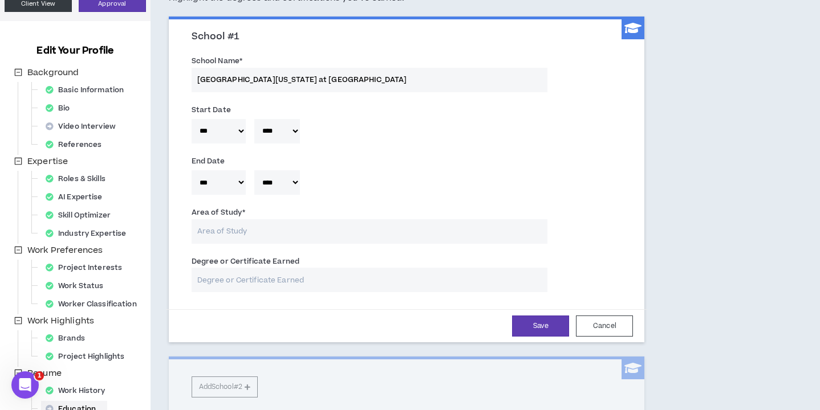
click at [272, 235] on input "Area of Study *" at bounding box center [370, 231] width 356 height 25
type input "Advers"
type input "Advertising"
click at [272, 290] on input "Degree or Certificate Earned" at bounding box center [370, 280] width 356 height 25
click at [295, 233] on input "Advertising" at bounding box center [370, 231] width 356 height 25
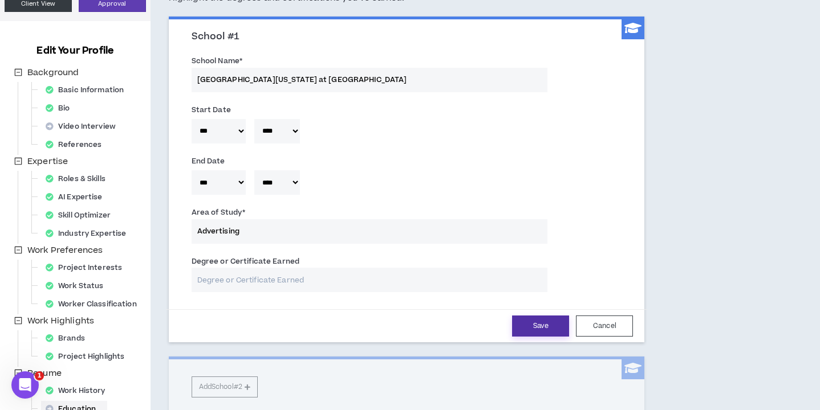
click at [543, 334] on button "Save" at bounding box center [540, 326] width 57 height 21
select select "*"
select select "****"
select select "*"
select select "****"
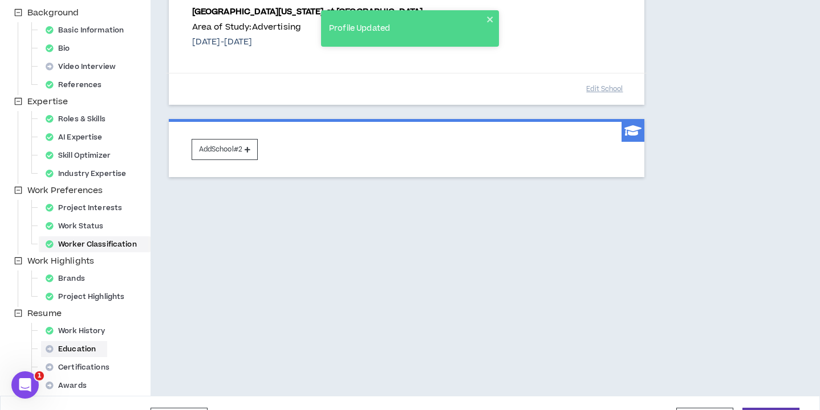
scroll to position [201, 0]
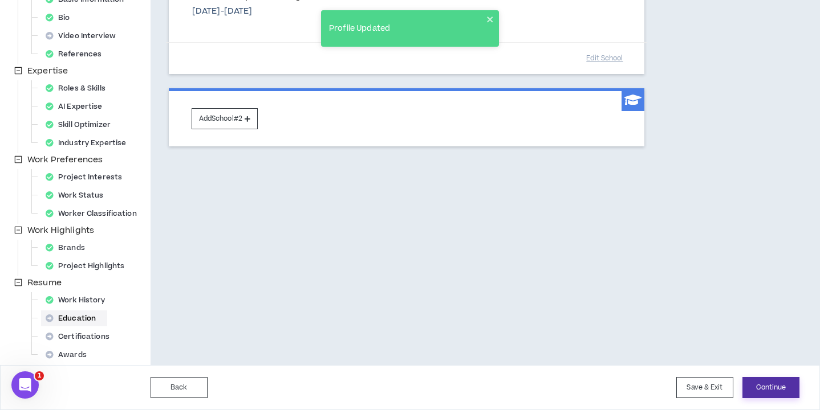
click at [765, 384] on button "Continue" at bounding box center [770, 387] width 57 height 21
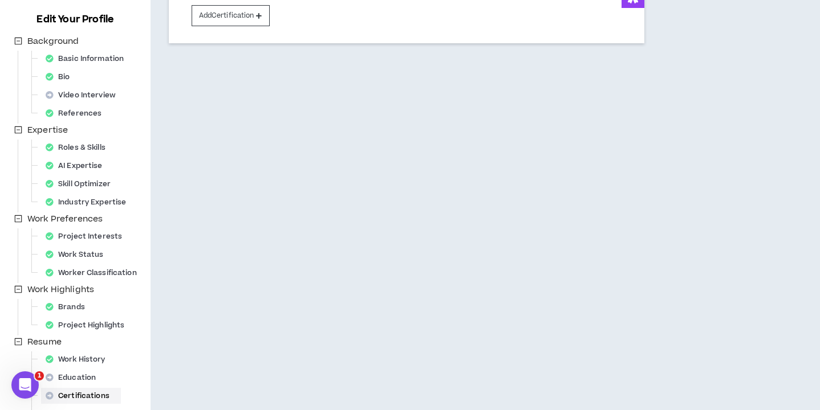
scroll to position [201, 0]
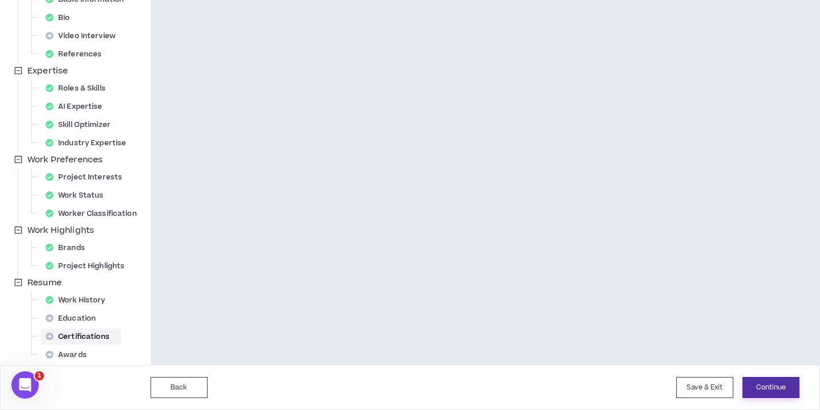
click at [776, 392] on button "Continue" at bounding box center [770, 387] width 57 height 21
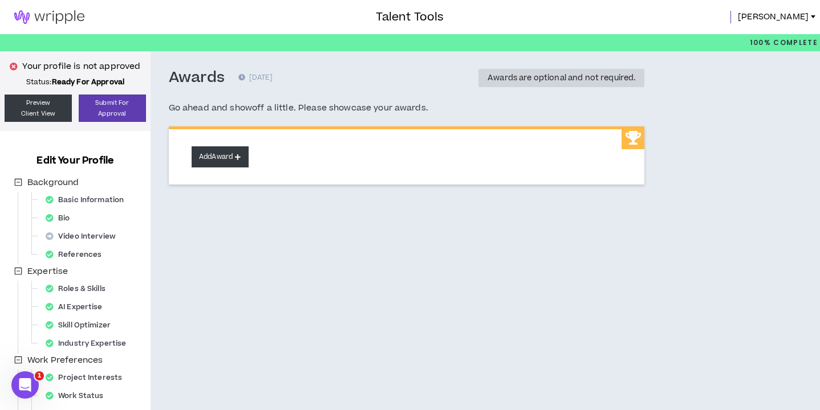
click at [235, 163] on button "Add Award" at bounding box center [220, 157] width 57 height 21
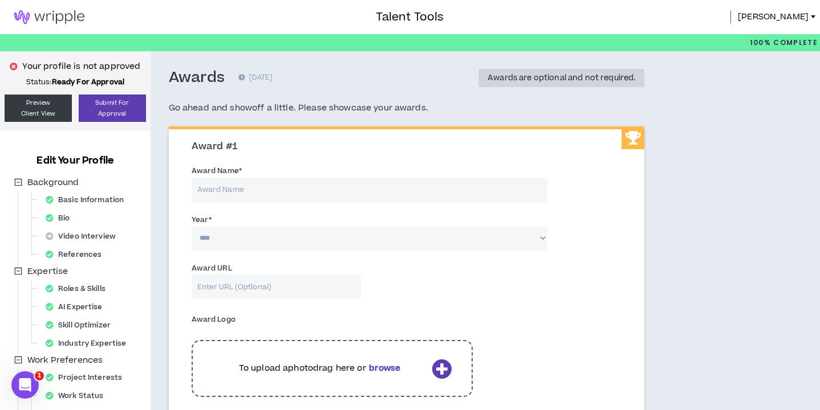
click at [237, 194] on input "Award Name *" at bounding box center [370, 190] width 356 height 25
click at [284, 175] on div "Award Name * The award name field is required." at bounding box center [370, 183] width 356 height 37
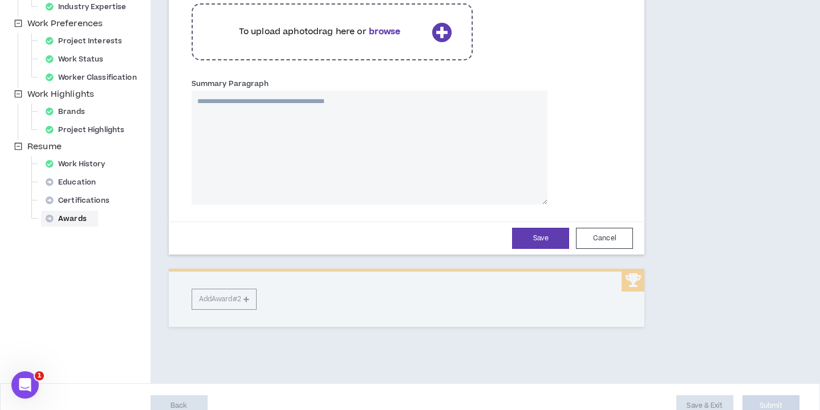
scroll to position [355, 0]
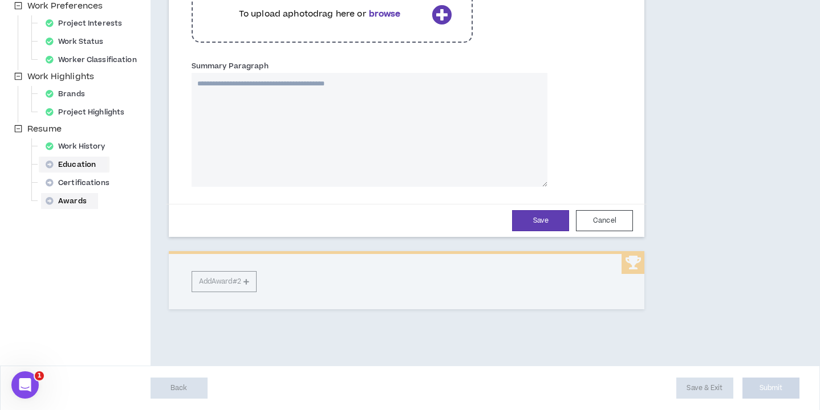
click at [84, 162] on div "Education" at bounding box center [74, 165] width 66 height 16
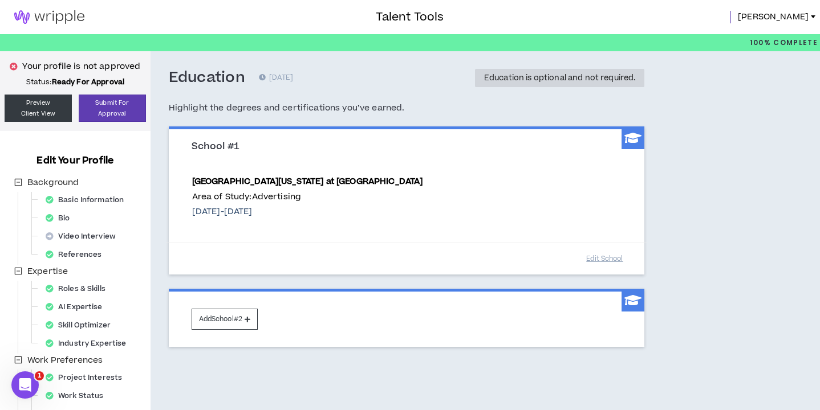
scroll to position [201, 0]
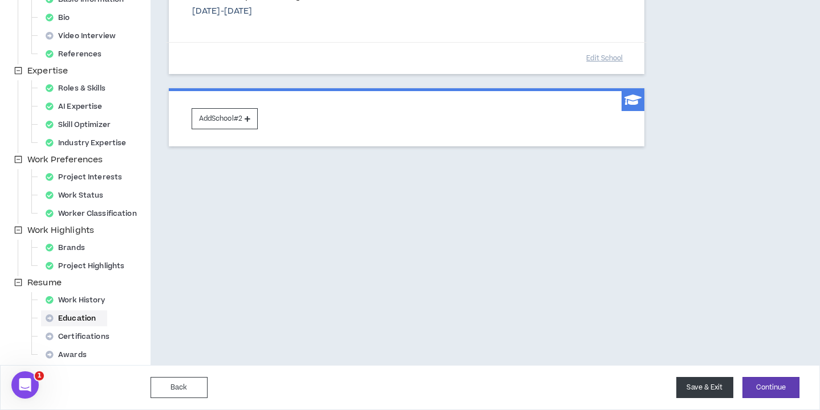
click at [715, 391] on button "Save & Exit" at bounding box center [704, 387] width 57 height 21
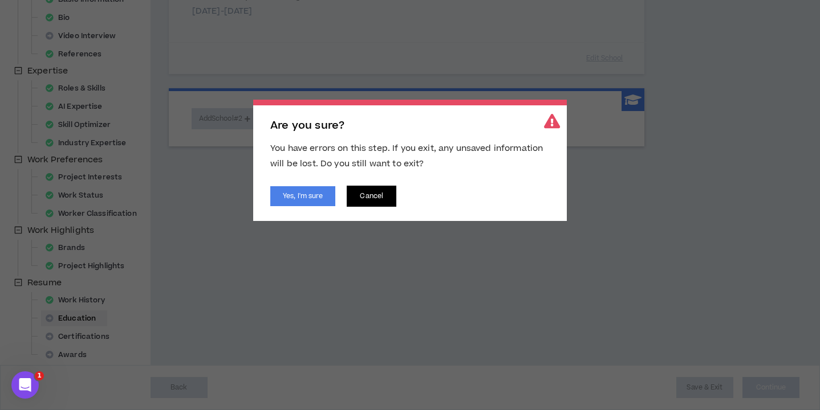
click at [384, 199] on button "Cancel" at bounding box center [372, 196] width 50 height 21
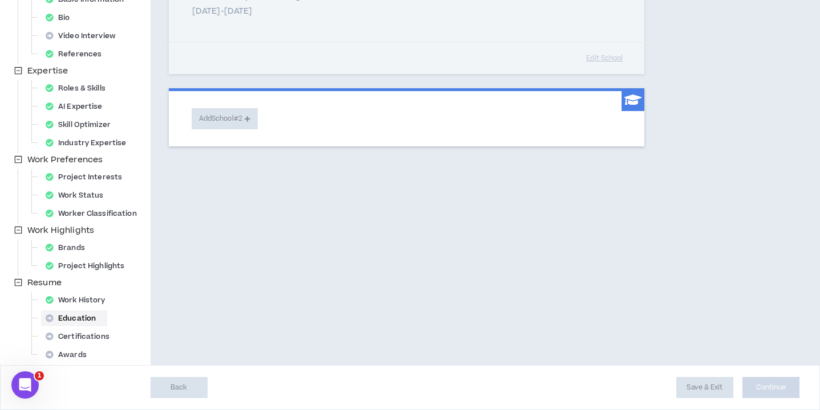
click at [483, 313] on div "Education 0 days ago Education is optional and not required. Highlight the degr…" at bounding box center [458, 108] width 615 height 515
click at [88, 296] on span "Work History" at bounding box center [79, 300] width 76 height 16
click at [80, 305] on span "Work History" at bounding box center [79, 300] width 76 height 16
click at [81, 296] on span "Work History" at bounding box center [79, 300] width 76 height 16
click at [85, 254] on span "Brands" at bounding box center [68, 248] width 55 height 16
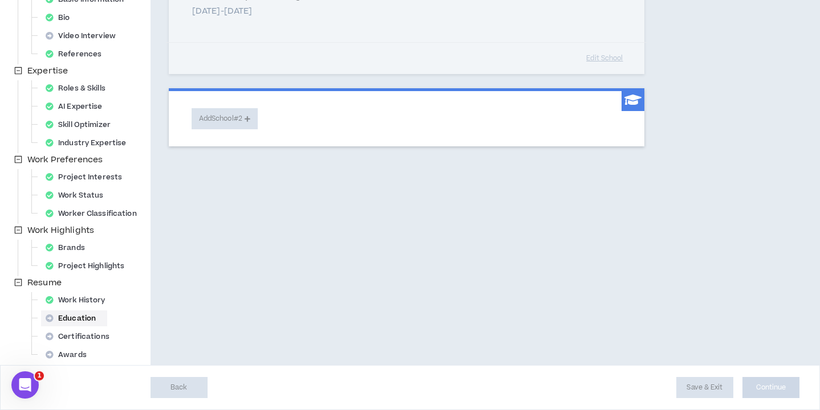
scroll to position [0, 0]
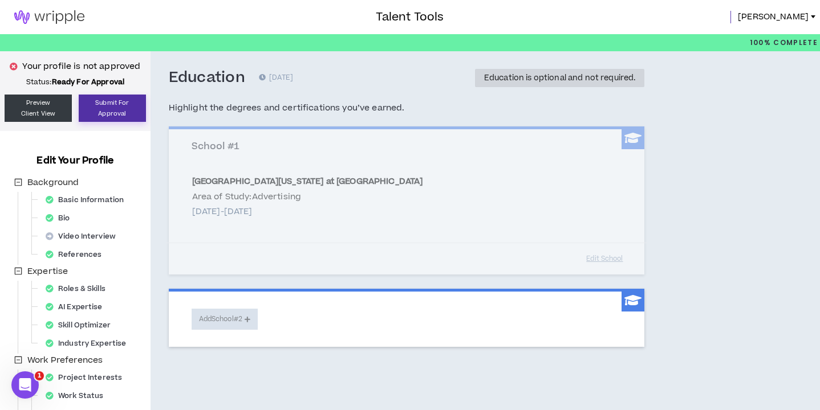
click at [110, 106] on button "Submit For Approval" at bounding box center [112, 108] width 67 height 27
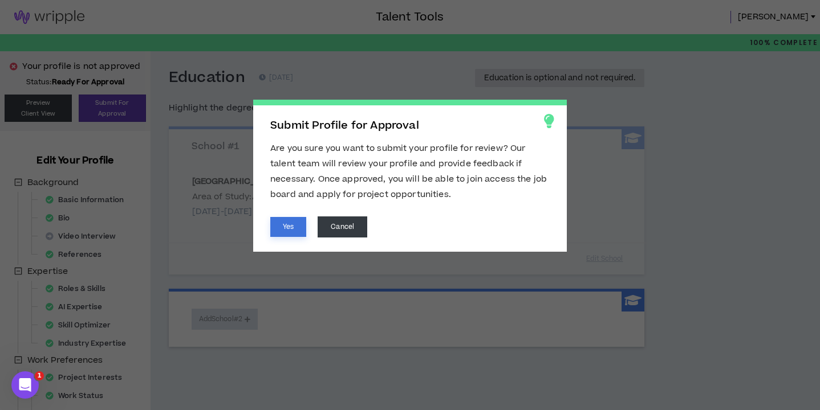
click at [290, 225] on button "Yes" at bounding box center [288, 227] width 36 height 20
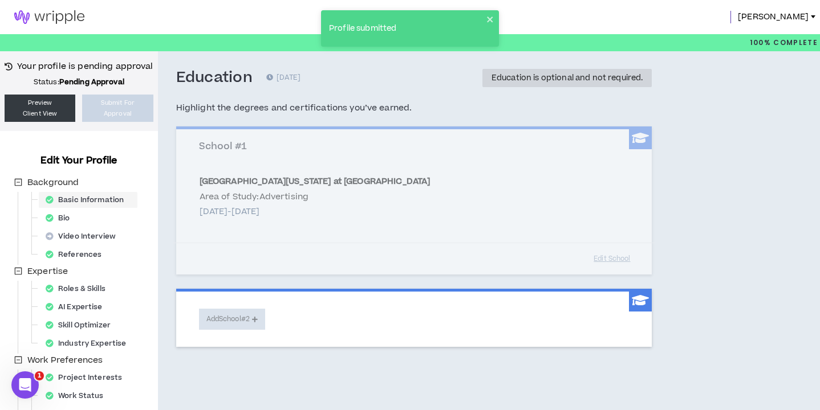
click at [93, 202] on span "Basic Information" at bounding box center [88, 200] width 94 height 16
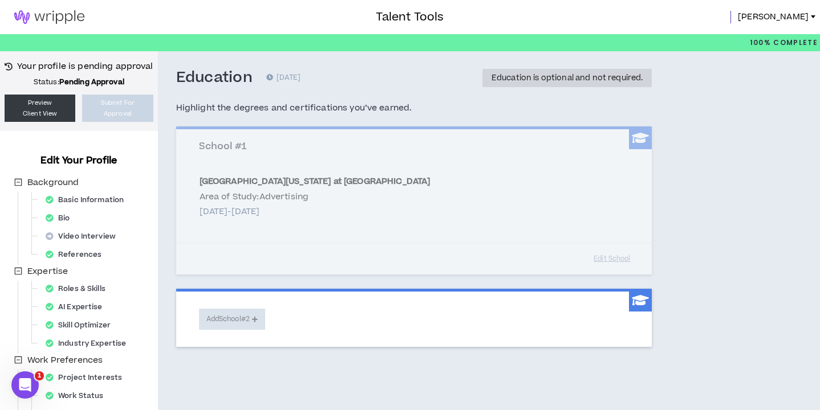
click at [95, 196] on span "Basic Information" at bounding box center [88, 200] width 94 height 16
click at [54, 214] on span "Bio" at bounding box center [61, 218] width 40 height 16
click at [794, 23] on span "[PERSON_NAME]" at bounding box center [773, 17] width 71 height 13
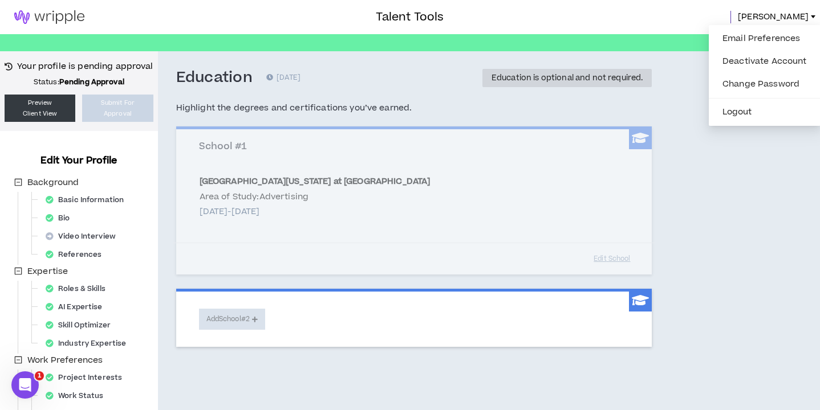
click at [544, 25] on div "Talent Tools Jacob" at bounding box center [410, 17] width 820 height 34
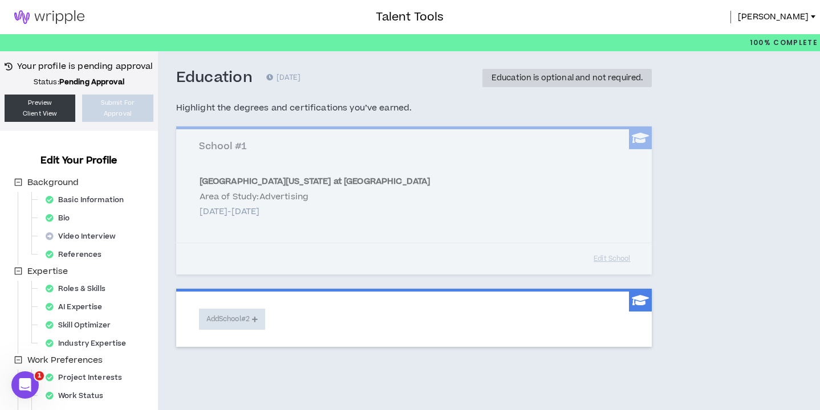
click at [398, 23] on h3 "Talent Tools" at bounding box center [410, 17] width 68 height 17
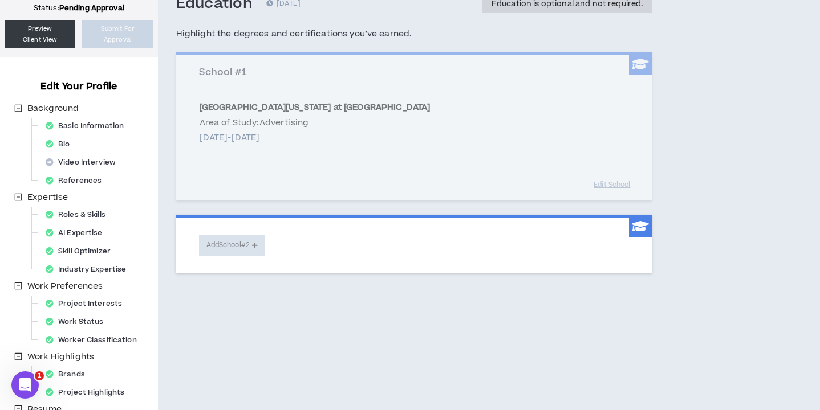
scroll to position [201, 0]
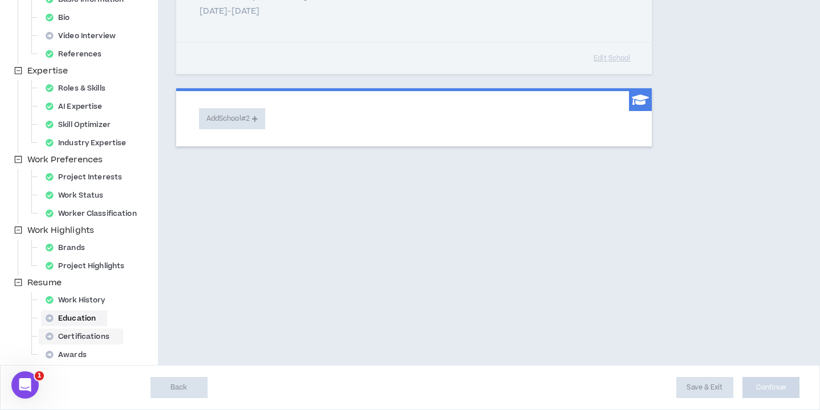
click at [69, 343] on span "Certifications" at bounding box center [81, 337] width 80 height 16
click at [72, 284] on div "Background Basic Information Bio Video Interview References Expertise Roles & S…" at bounding box center [84, 170] width 147 height 390
click at [83, 255] on span "Brands" at bounding box center [68, 248] width 55 height 16
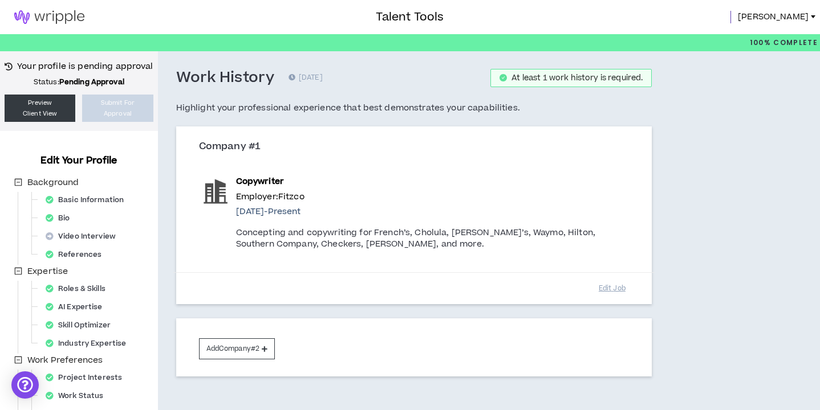
click at [797, 23] on span "[PERSON_NAME]" at bounding box center [773, 17] width 71 height 13
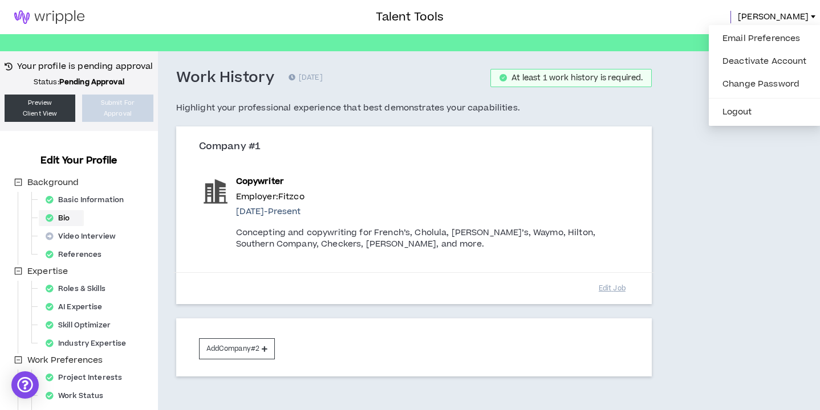
click at [67, 213] on div "Bio" at bounding box center [61, 218] width 40 height 16
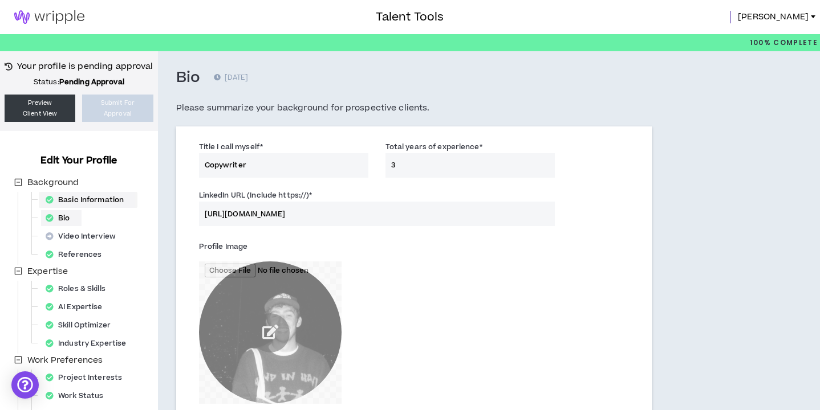
click at [81, 205] on div "Basic Information" at bounding box center [88, 200] width 94 height 16
select select "*"
select select "US"
select select "*******"
select select "*"
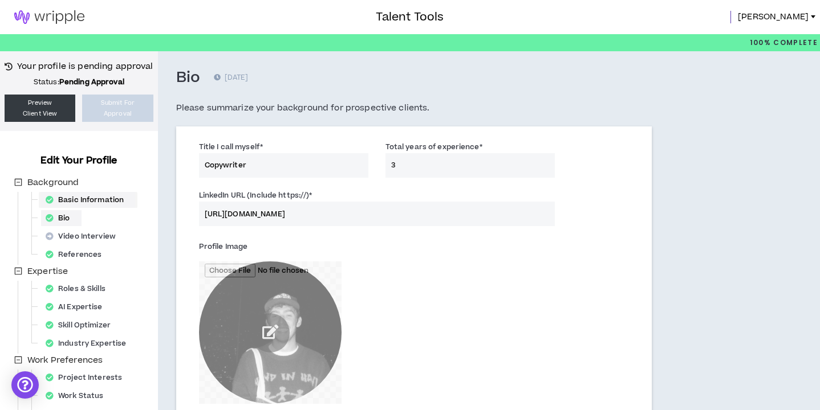
select select "***"
select select "**********"
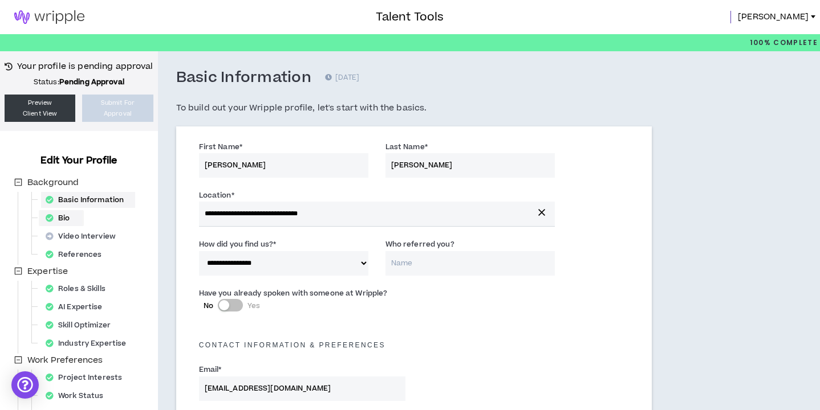
click at [72, 219] on div "Bio" at bounding box center [61, 218] width 40 height 16
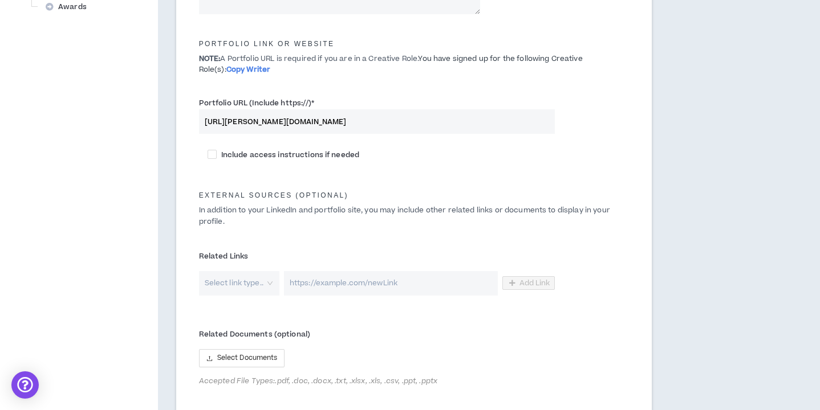
scroll to position [550, 0]
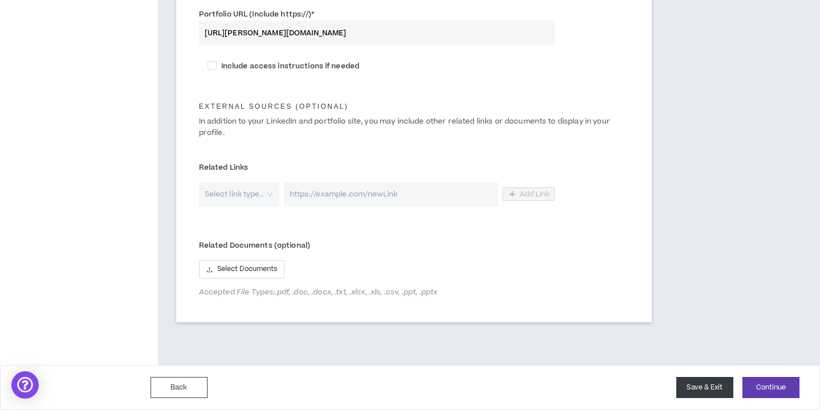
click at [694, 384] on button "Save & Exit" at bounding box center [704, 387] width 57 height 21
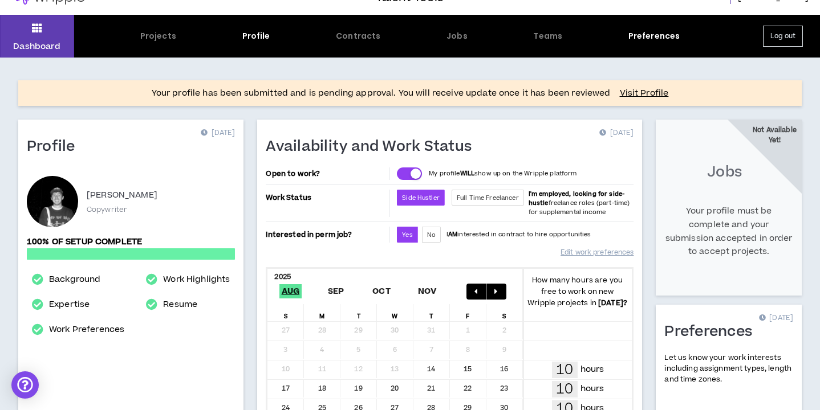
scroll to position [60, 0]
